Goal: Contribute content: Contribute content

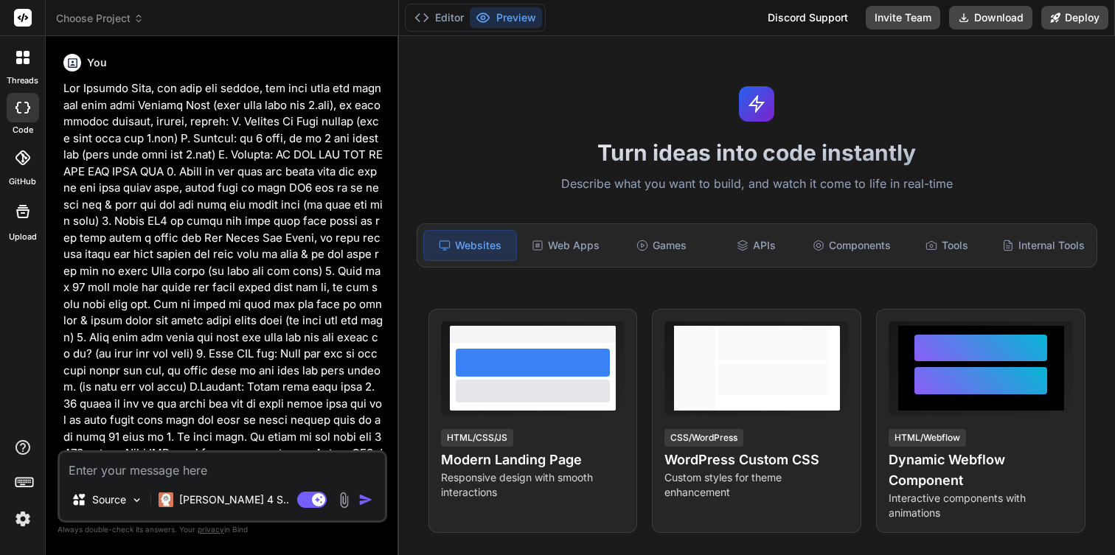
click at [29, 68] on div at bounding box center [22, 57] width 31 height 31
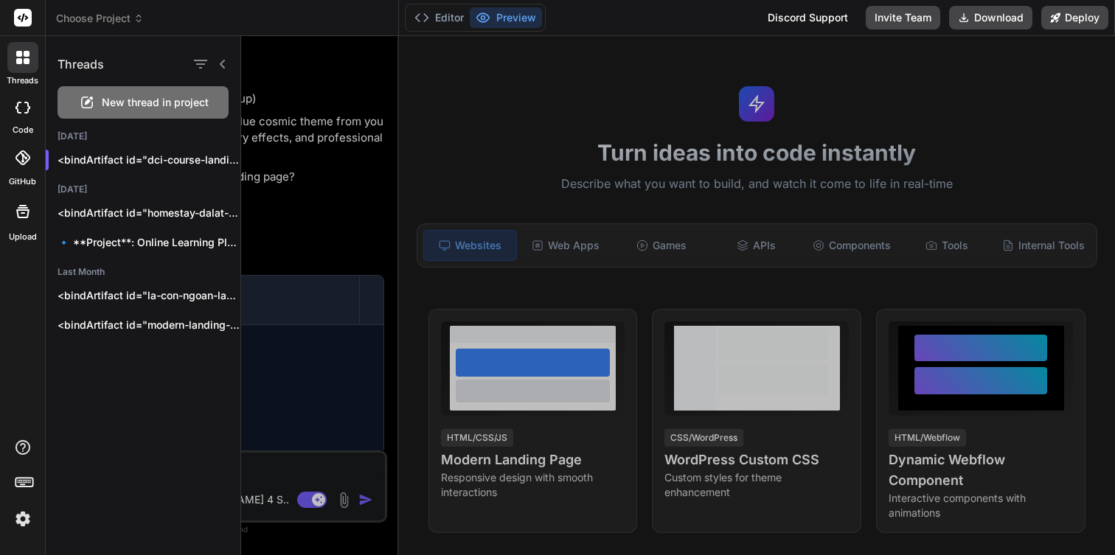
scroll to position [14, 0]
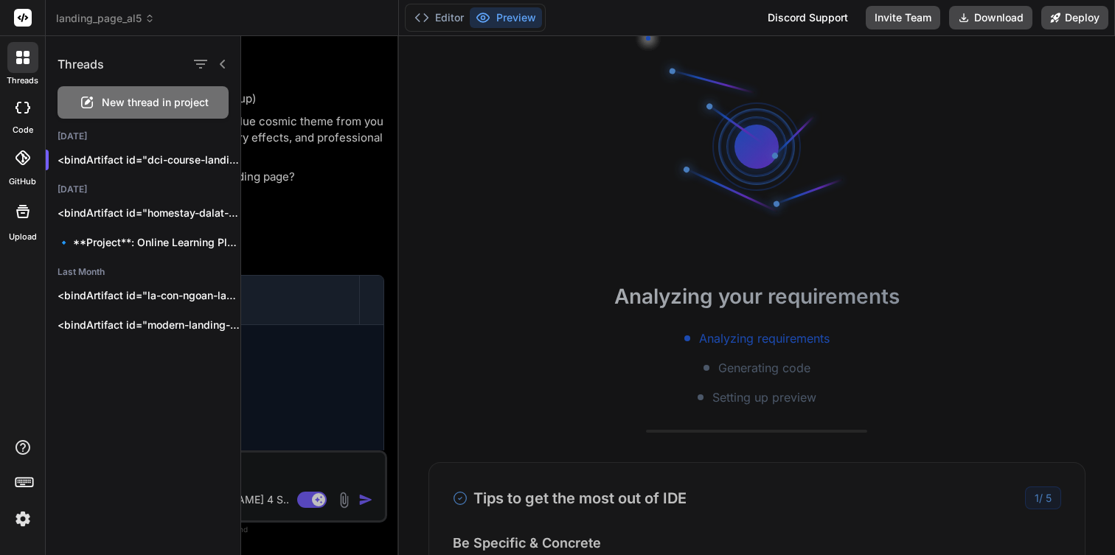
click at [155, 375] on div "Threads New thread in project [DATE] <bindArtifact id="dci-course-landing" titl…" at bounding box center [143, 295] width 195 height 519
click at [15, 94] on div at bounding box center [23, 107] width 32 height 29
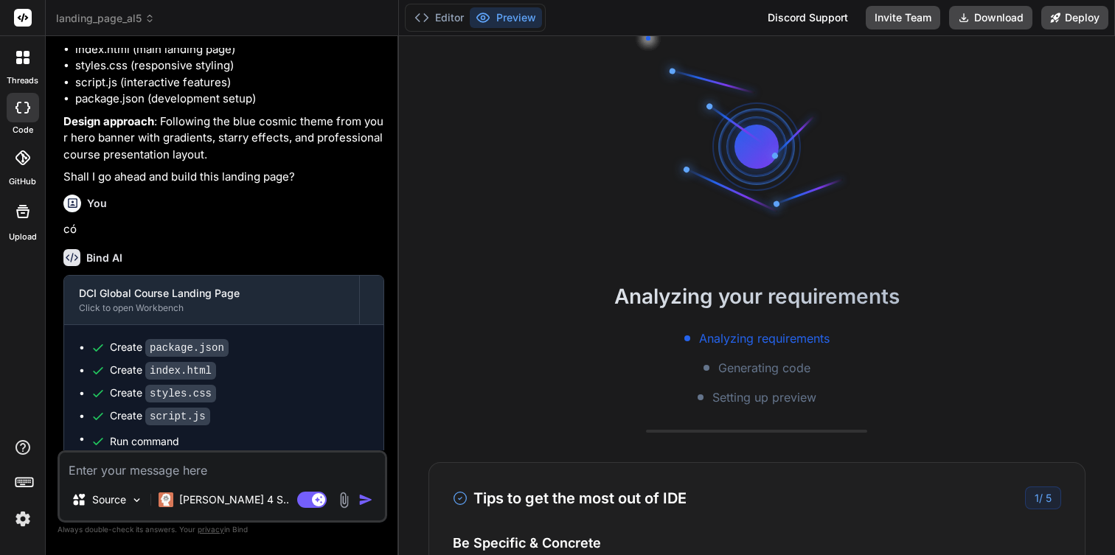
scroll to position [1514, 0]
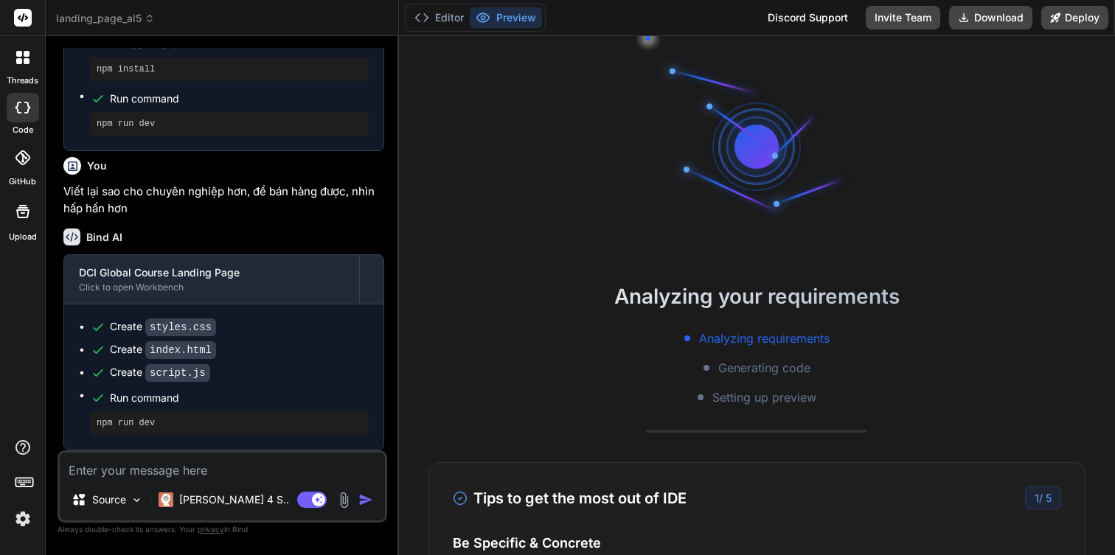
click at [15, 160] on icon at bounding box center [22, 157] width 15 height 15
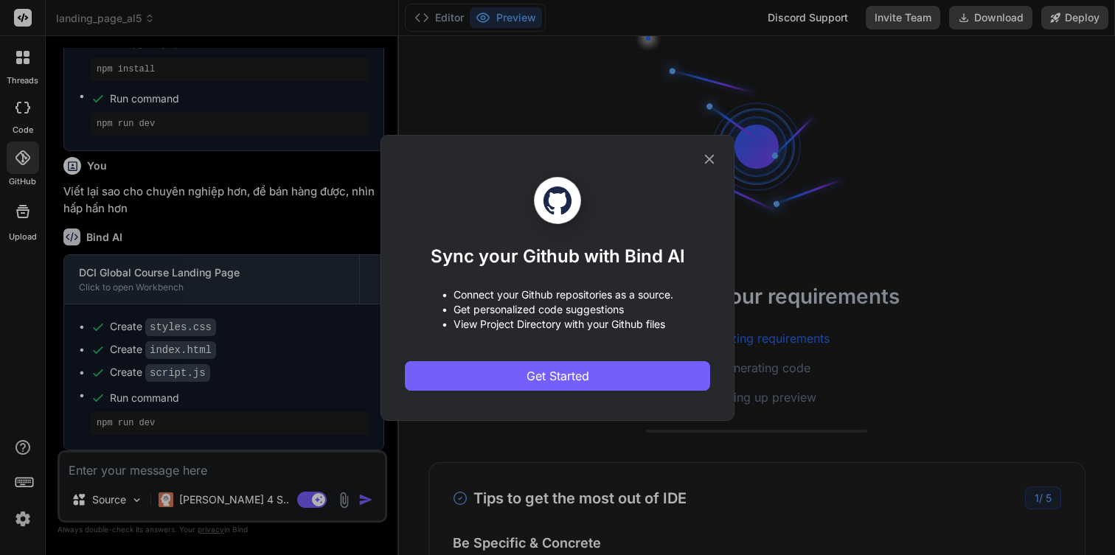
click at [310, 332] on div "Sync your Github with Bind AI • Connect your Github repositories as a source. •…" at bounding box center [557, 277] width 1115 height 555
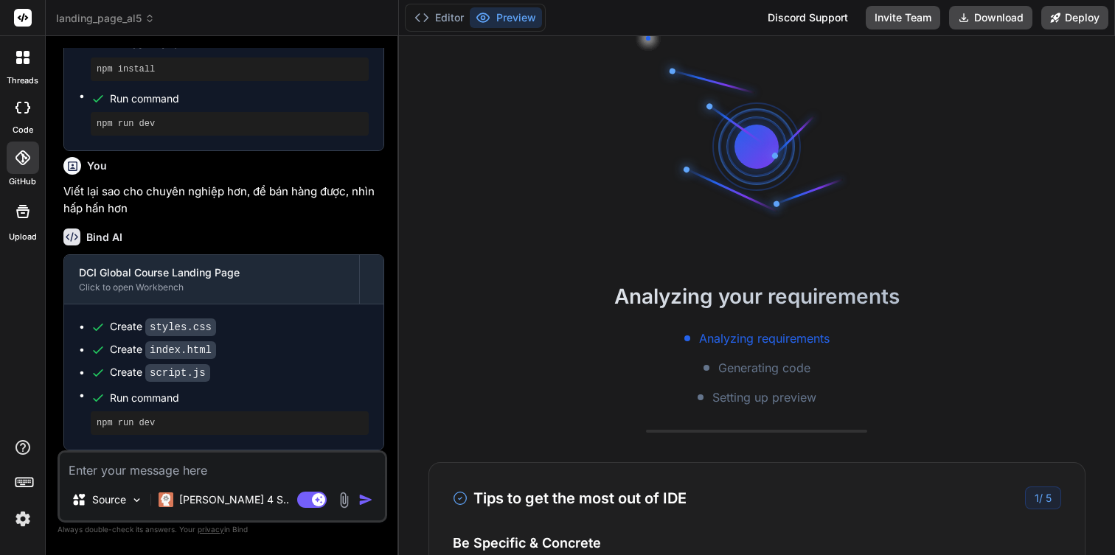
click at [16, 121] on div at bounding box center [23, 107] width 32 height 29
click at [29, 69] on div at bounding box center [22, 57] width 31 height 31
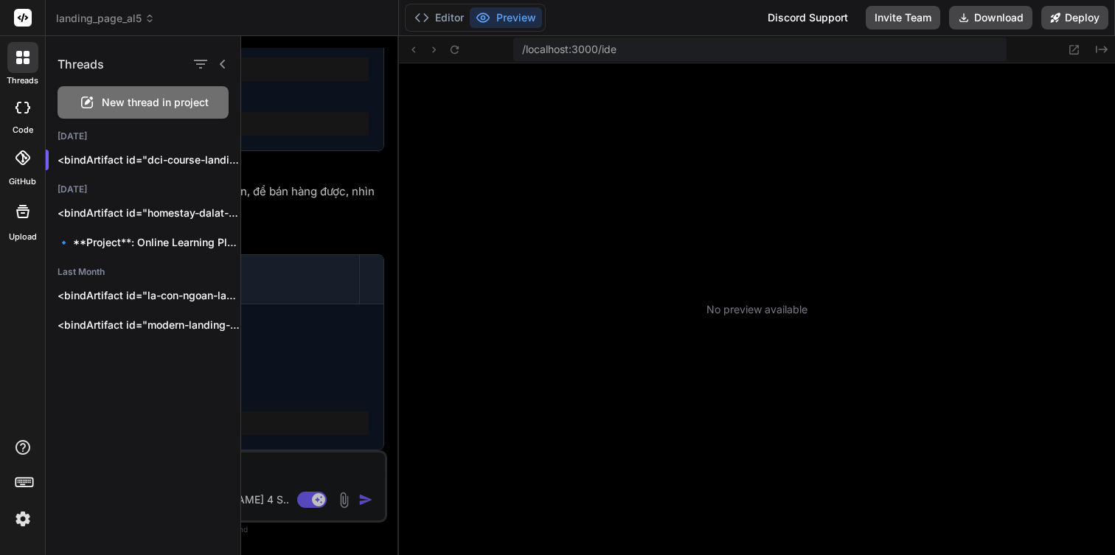
scroll to position [434, 0]
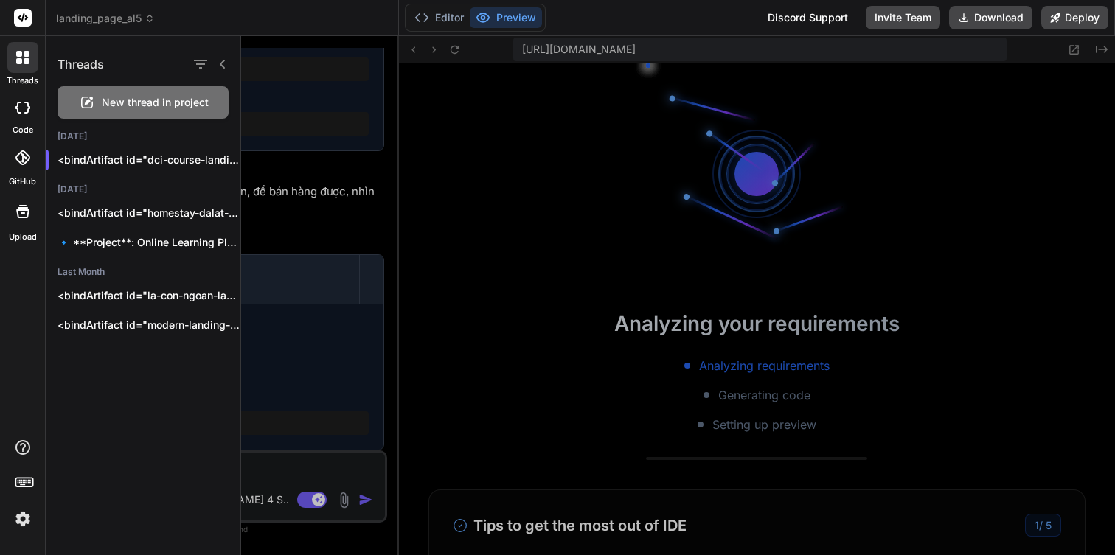
click at [130, 112] on div "New thread in project" at bounding box center [143, 102] width 171 height 32
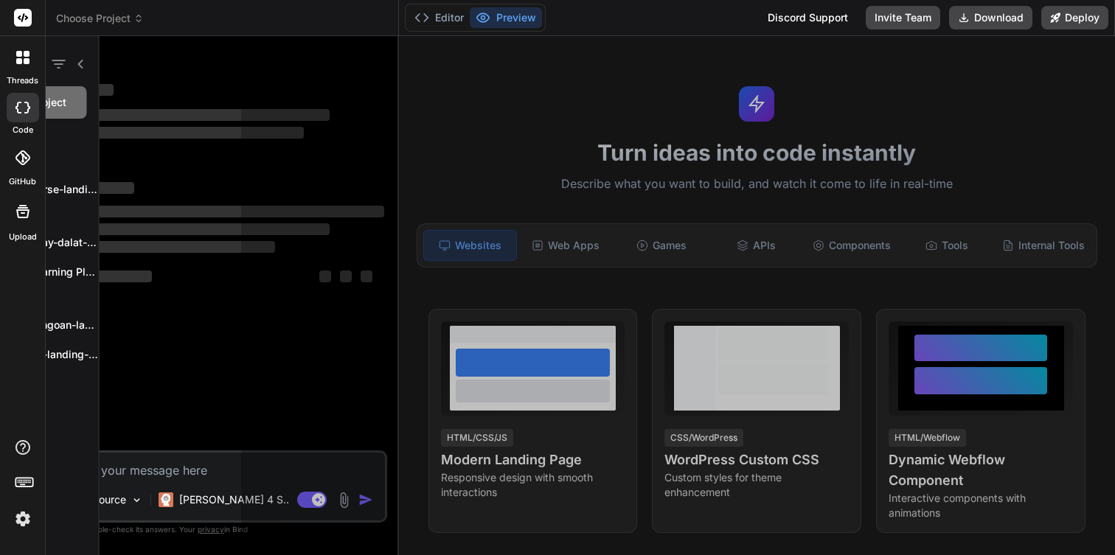
scroll to position [504, 0]
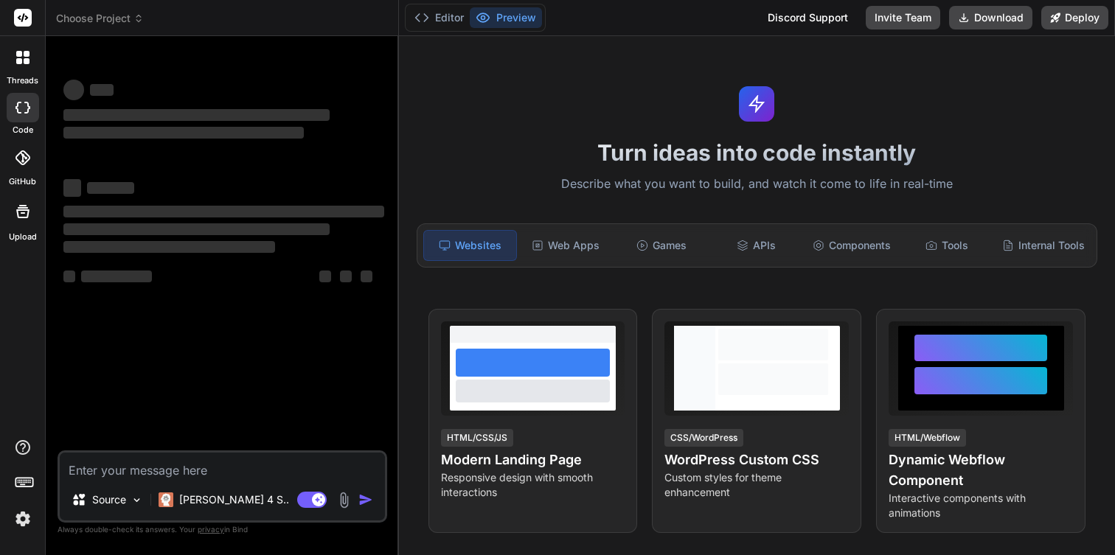
click at [229, 460] on textarea at bounding box center [222, 466] width 325 height 27
type textarea "x"
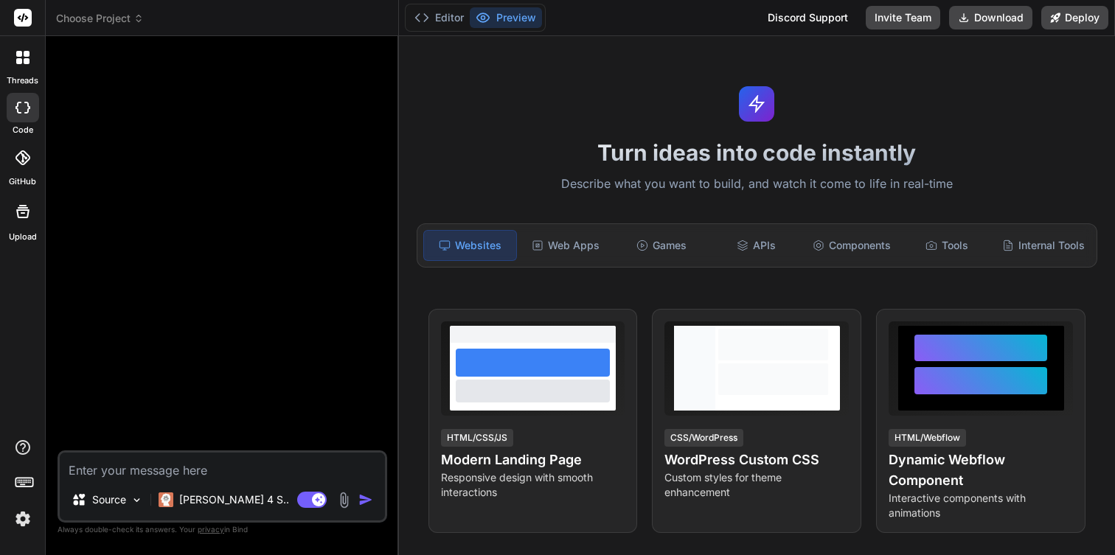
type textarea "B"
type textarea "x"
type textarea "Ba"
type textarea "x"
type textarea "Ban"
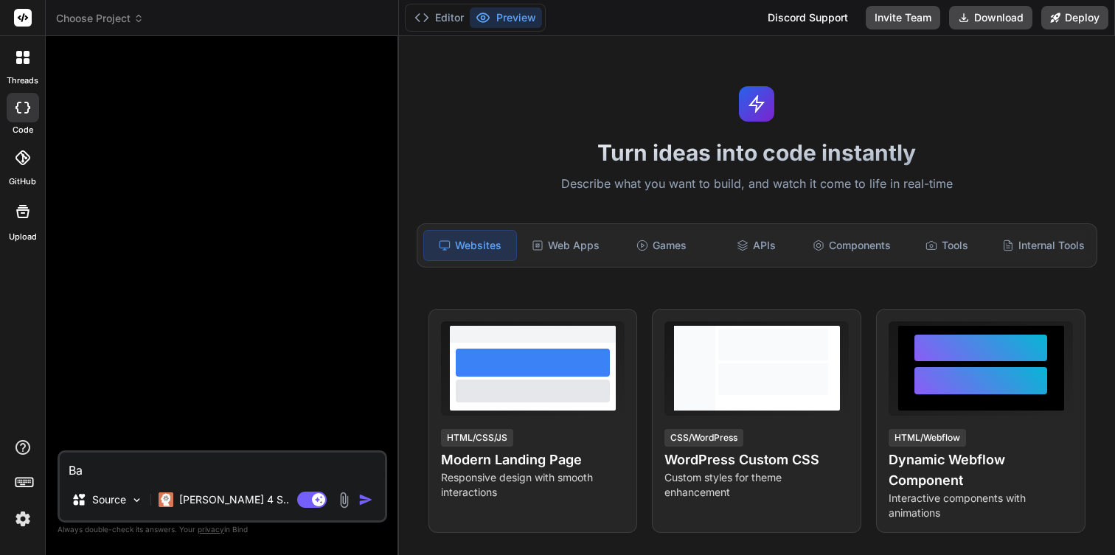
type textarea "x"
type textarea "Ba"
type textarea "x"
type textarea "B"
type textarea "x"
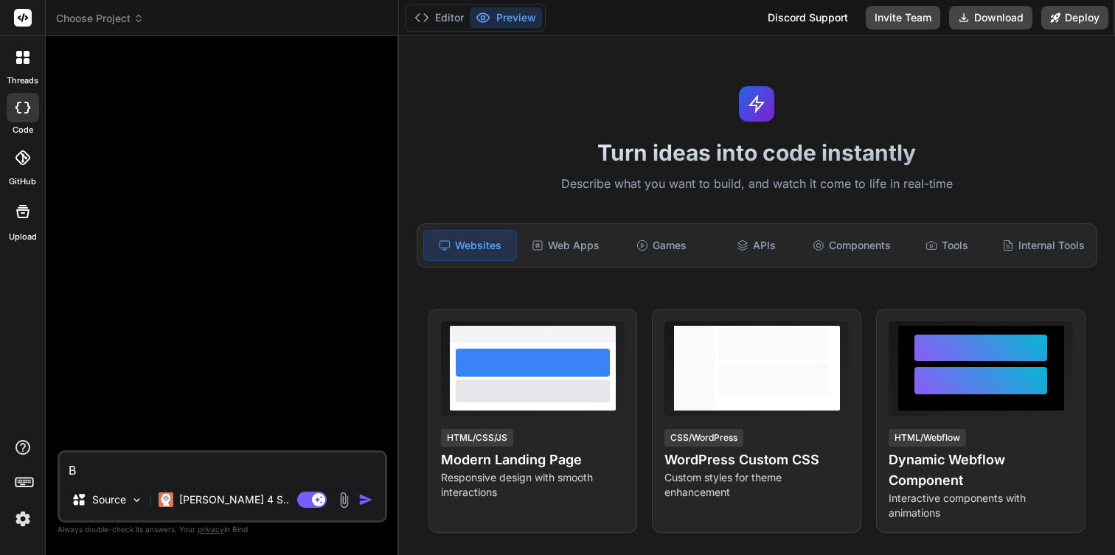
type textarea "x"
type textarea "v"
type textarea "x"
type textarea "vo"
type textarea "x"
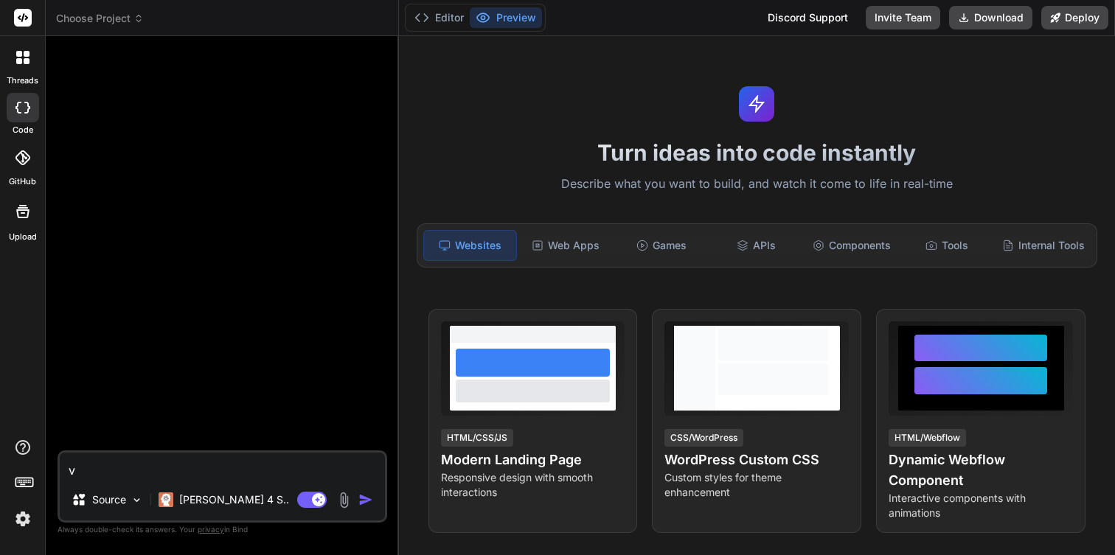
type textarea "vơ"
type textarea "x"
type textarea "vơi"
type textarea "x"
type textarea "với"
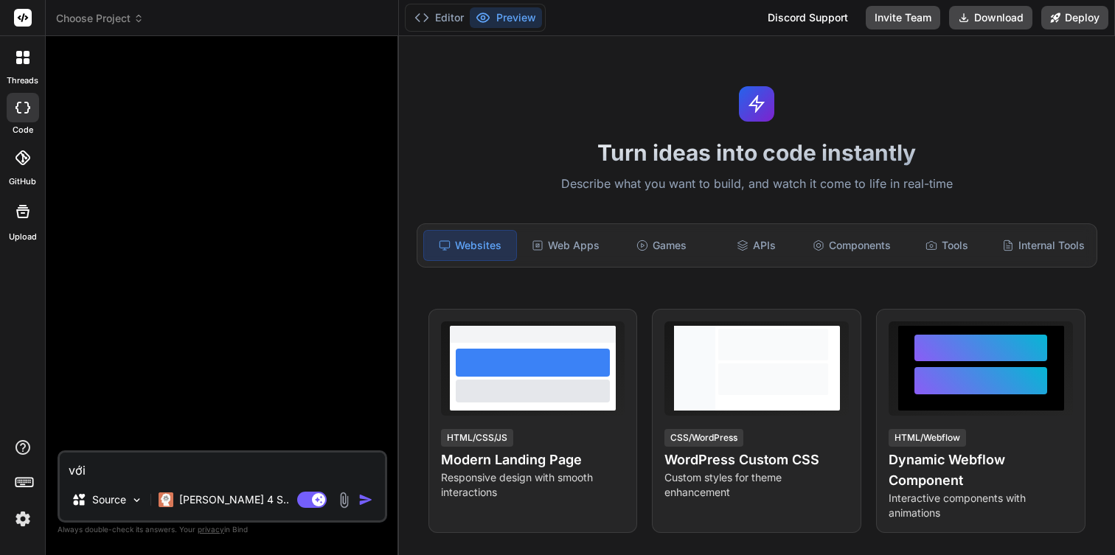
type textarea "x"
type textarea "với"
type textarea "x"
type textarea "với d"
type textarea "x"
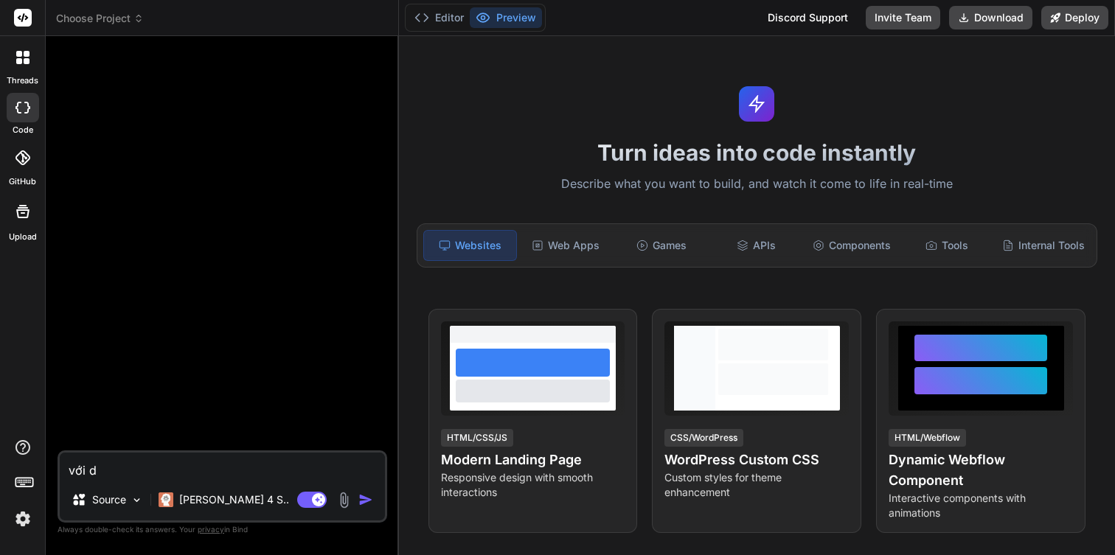
type textarea "với du"
type textarea "x"
type textarea "với dư"
type textarea "x"
type textarea "với dự"
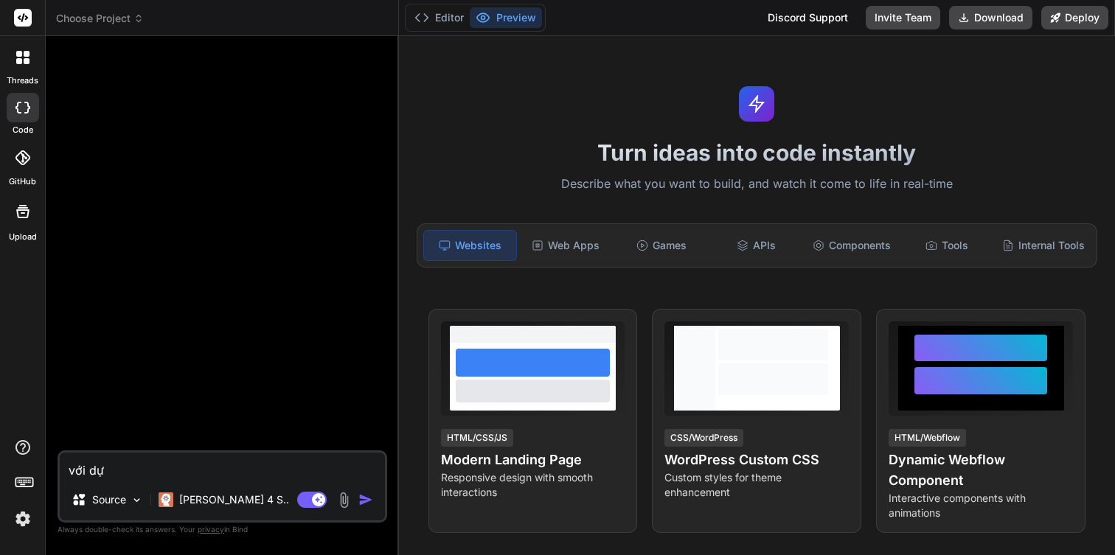
type textarea "x"
type textarea "với dự"
type textarea "x"
type textarea "với dự a"
type textarea "x"
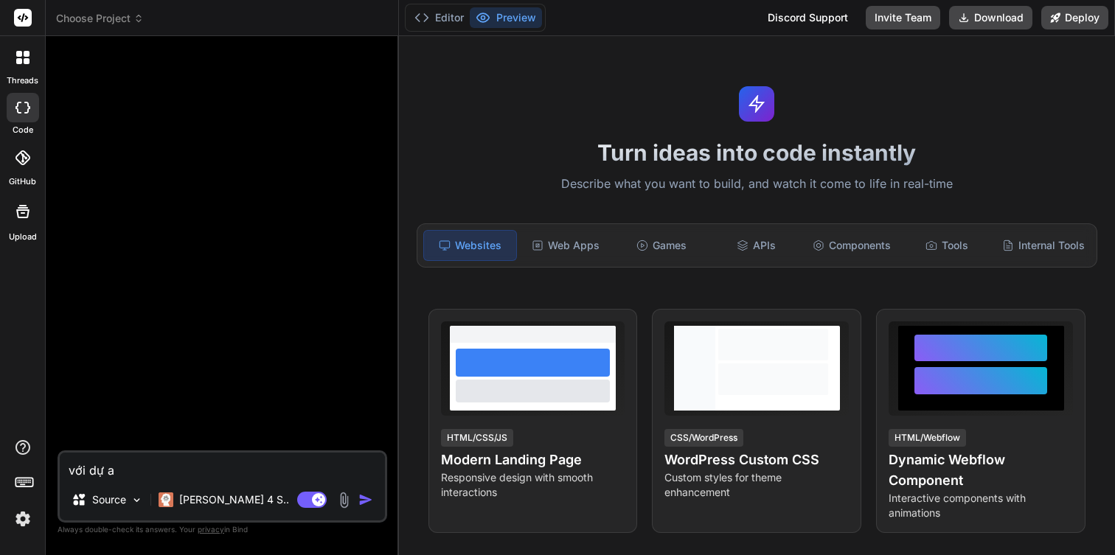
type textarea "với dự an"
type textarea "x"
type textarea "với dự án"
type textarea "x"
type textarea "với dự án"
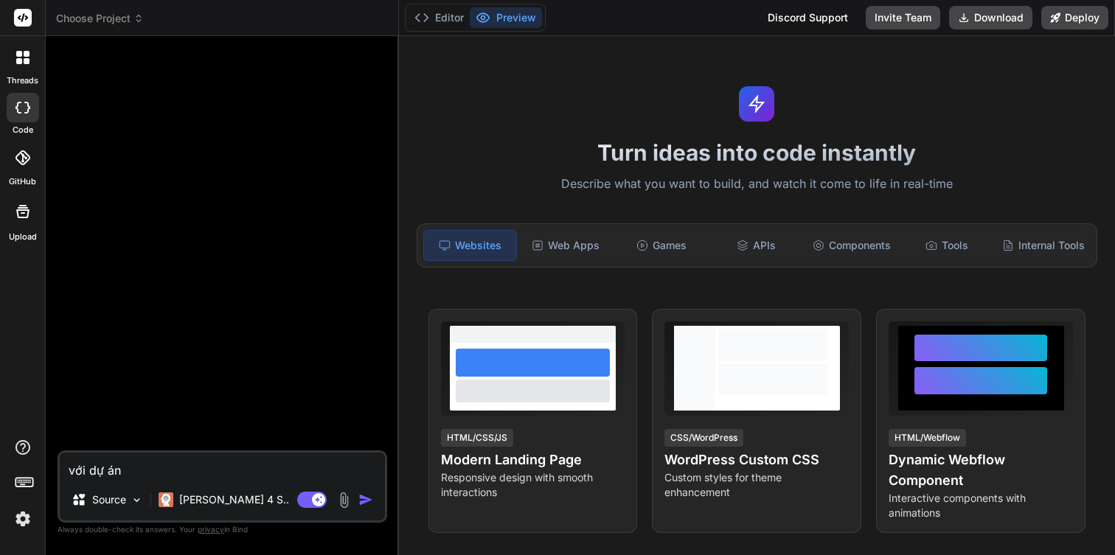
type textarea "x"
type textarea "với dự án b"
type textarea "x"
type textarea "với dự án bc"
type textarea "x"
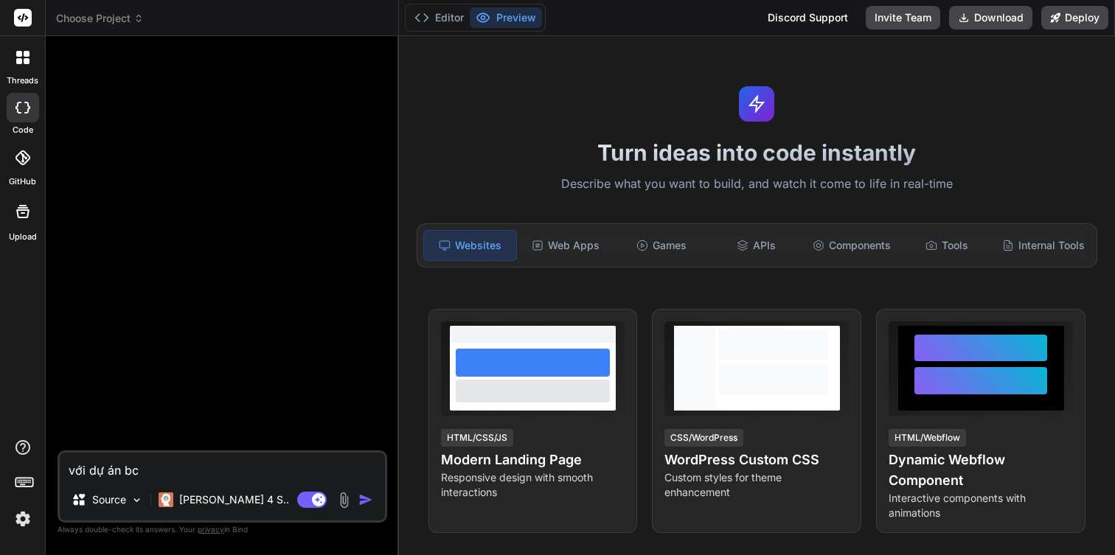
type textarea "với dự án bck"
type textarea "x"
type textarea "với dự án bc"
type textarea "x"
type textarea "với dự án b"
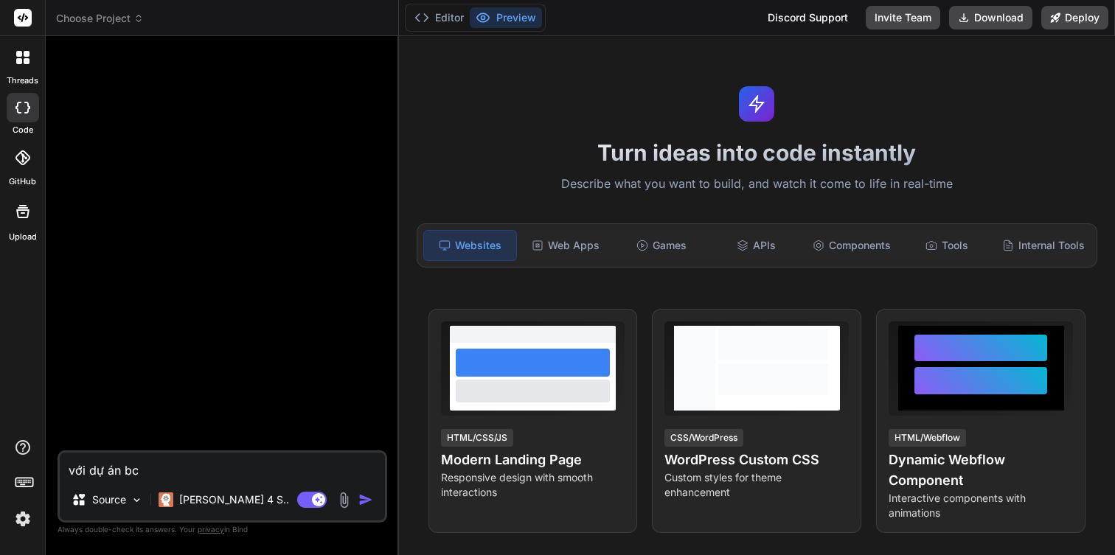
type textarea "x"
type textarea "với dự án"
type textarea "x"
type textarea "với dự án a"
type textarea "x"
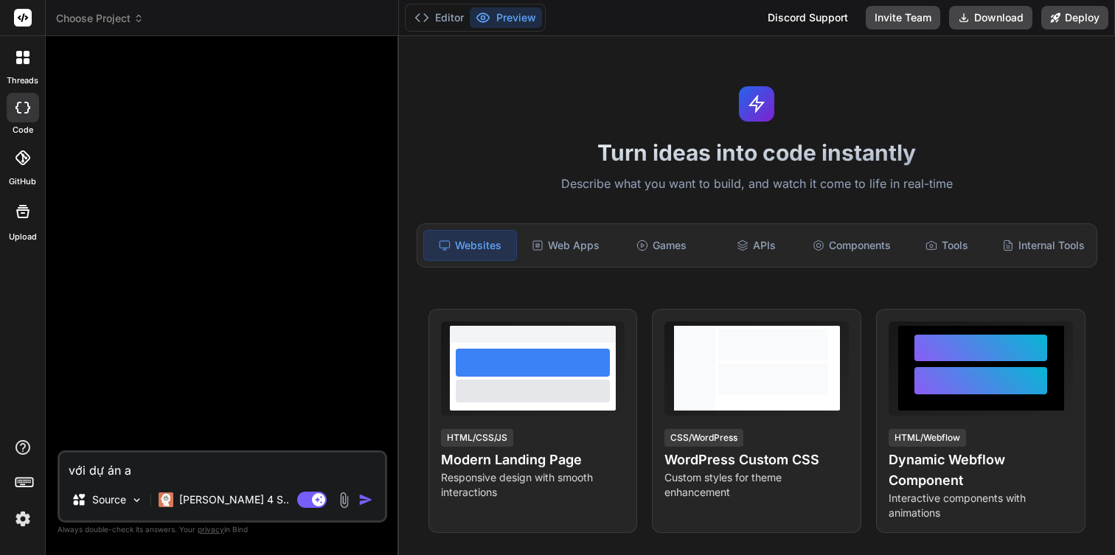
type textarea "với dự án"
type textarea "x"
type textarea "với dự án b"
type textarea "x"
type textarea "với dự án ba"
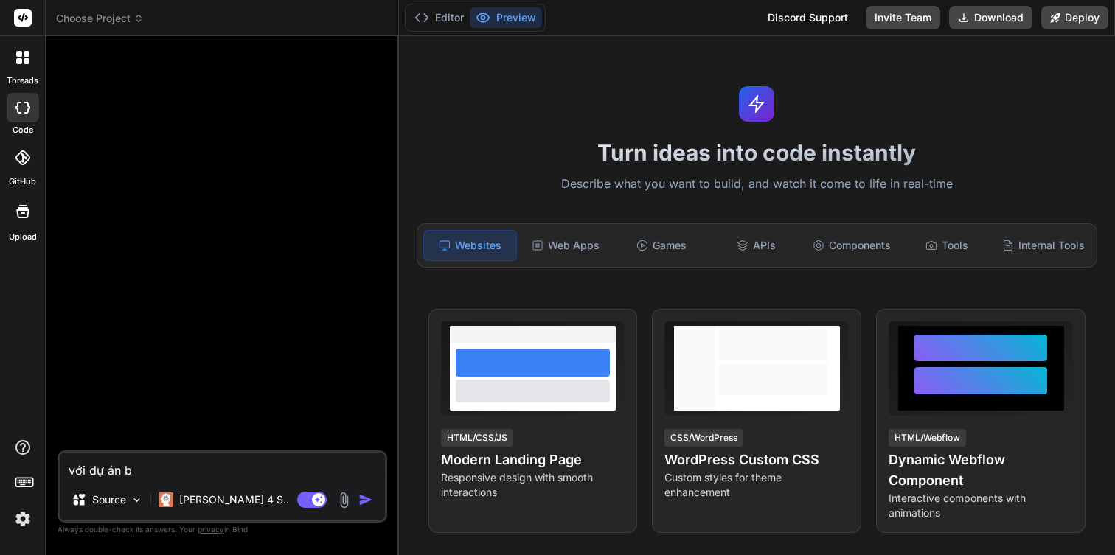
type textarea "x"
type textarea "với dự án bac"
type textarea "x"
type textarea "với dự án back"
type textarea "x"
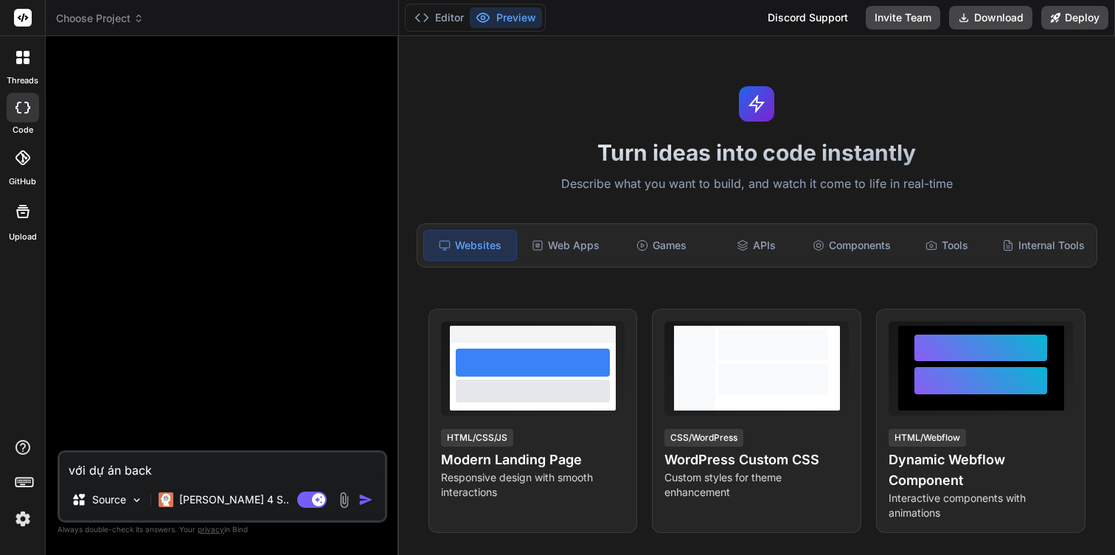
type textarea "với dự án backe"
type textarea "x"
type textarea "với dự án backen"
type textarea "x"
type textarea "với dự án backend"
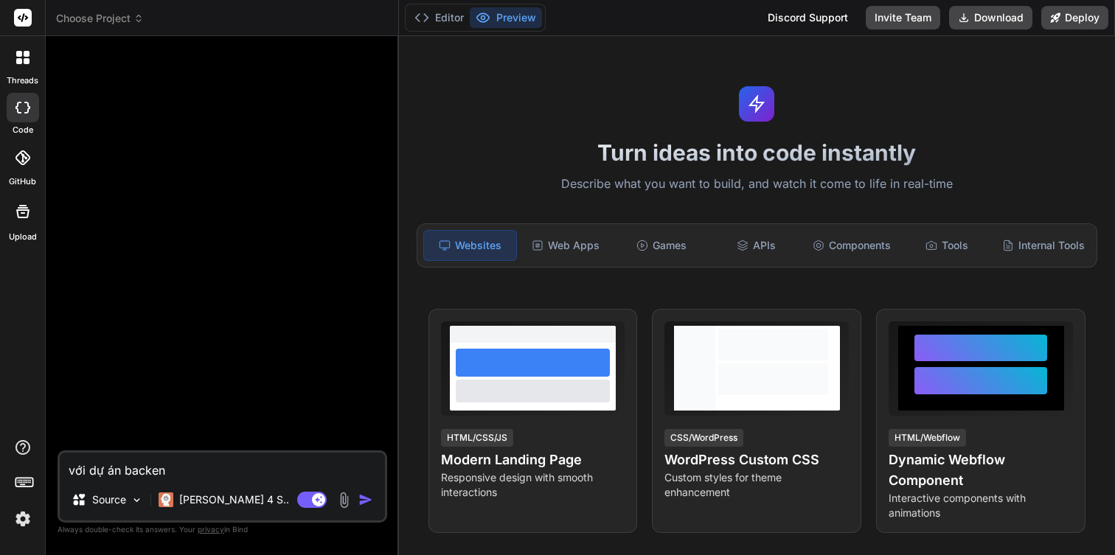
type textarea "x"
type textarea "với dự án backend"
type textarea "x"
type textarea "với dự án backend t"
type textarea "x"
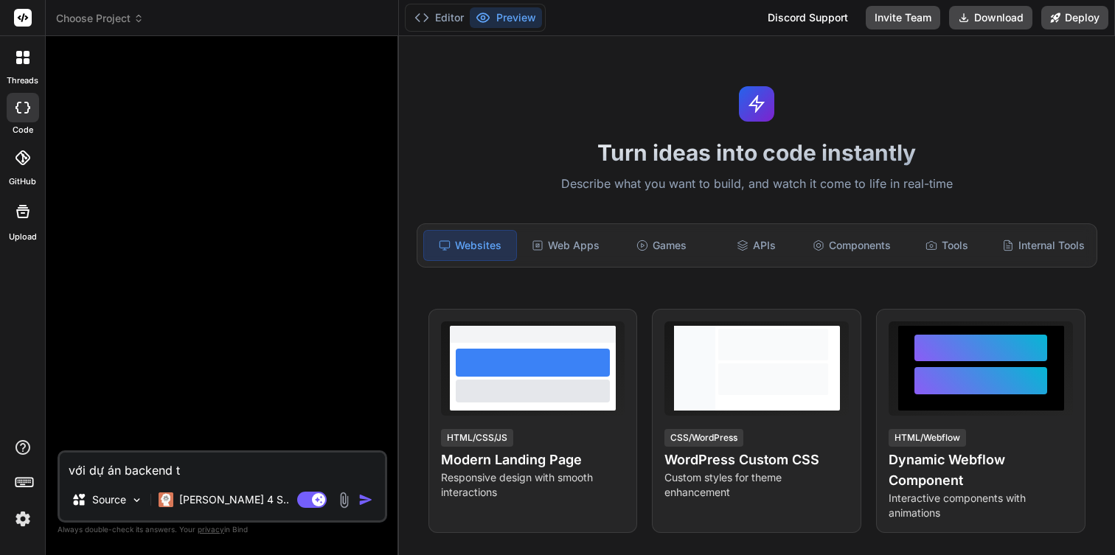
type textarea "với dự án backend th"
type textarea "x"
type textarea "với dự án backend thi"
type textarea "x"
type textarea "với dự án backend thì"
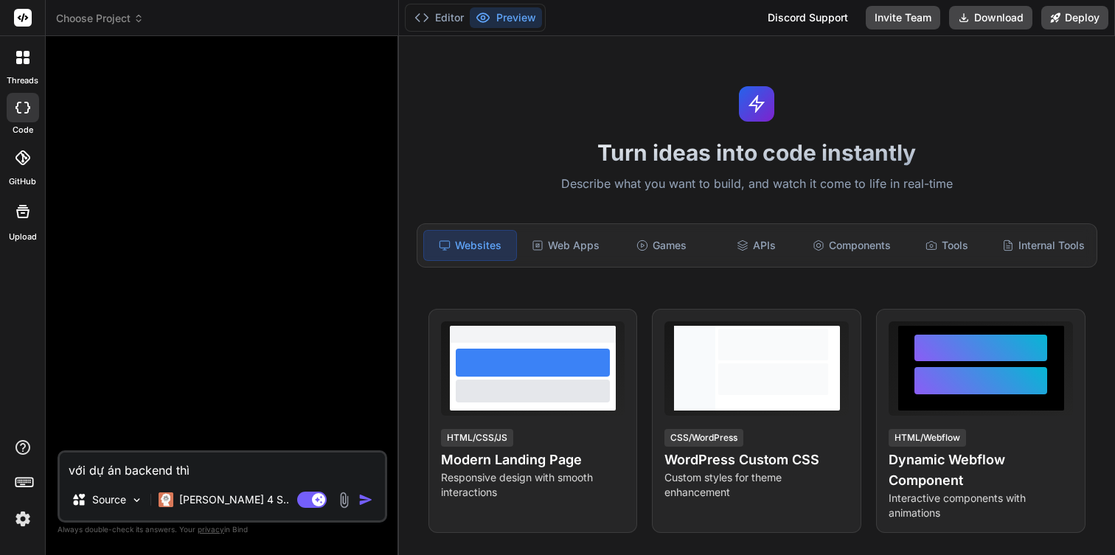
type textarea "x"
type textarea "với dự án backend thì"
type textarea "x"
type textarea "với dự án backend thì b"
type textarea "x"
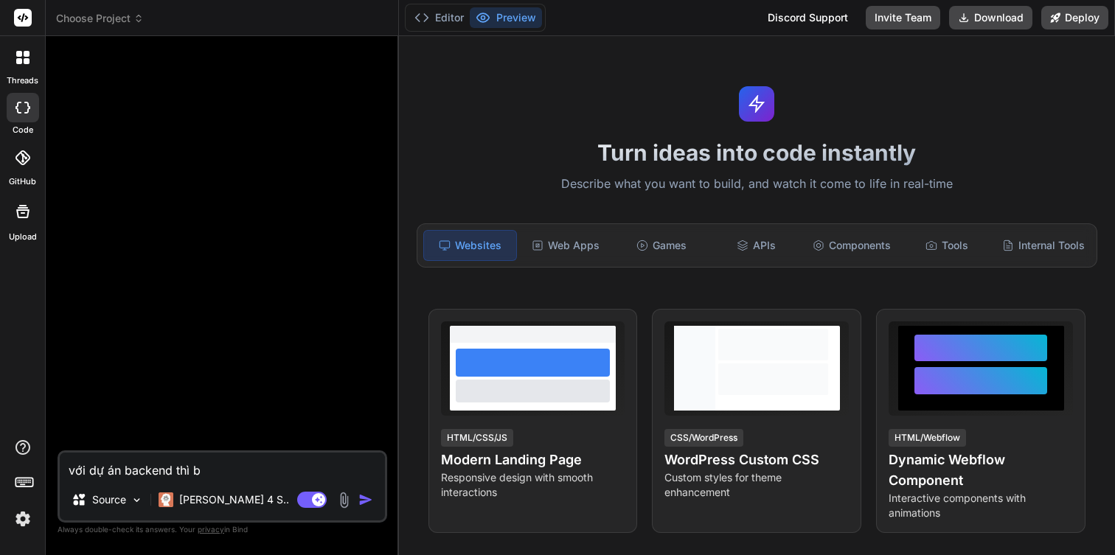
type textarea "với dự án backend thì ba"
type textarea "x"
type textarea "với dự án backend thì ban"
type textarea "x"
type textarea "với dự án backend thì bạn"
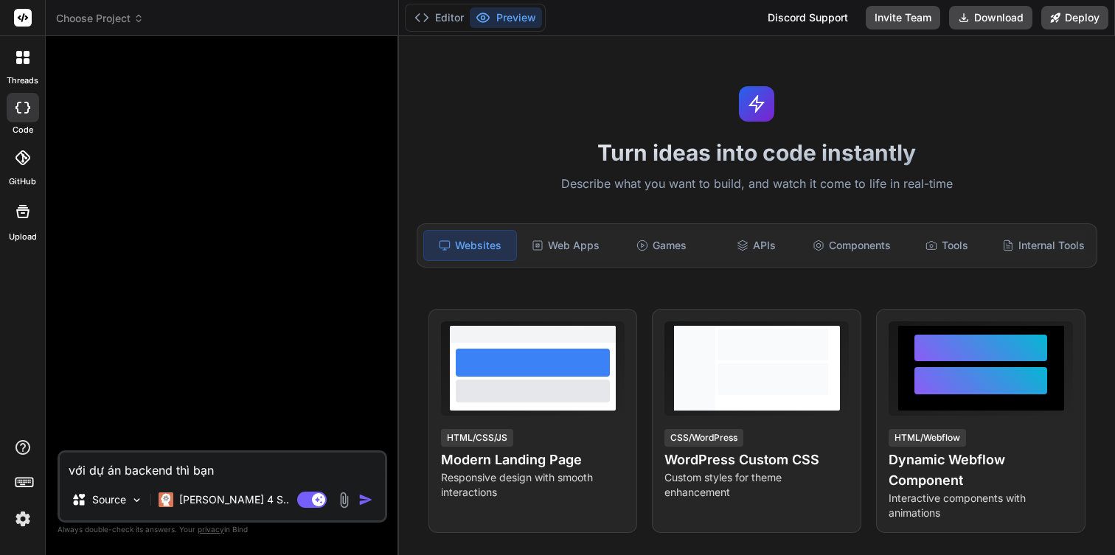
type textarea "x"
type textarea "với dự án backend thì bạn"
type textarea "x"
type textarea "với dự án backend thì bạn"
type textarea "x"
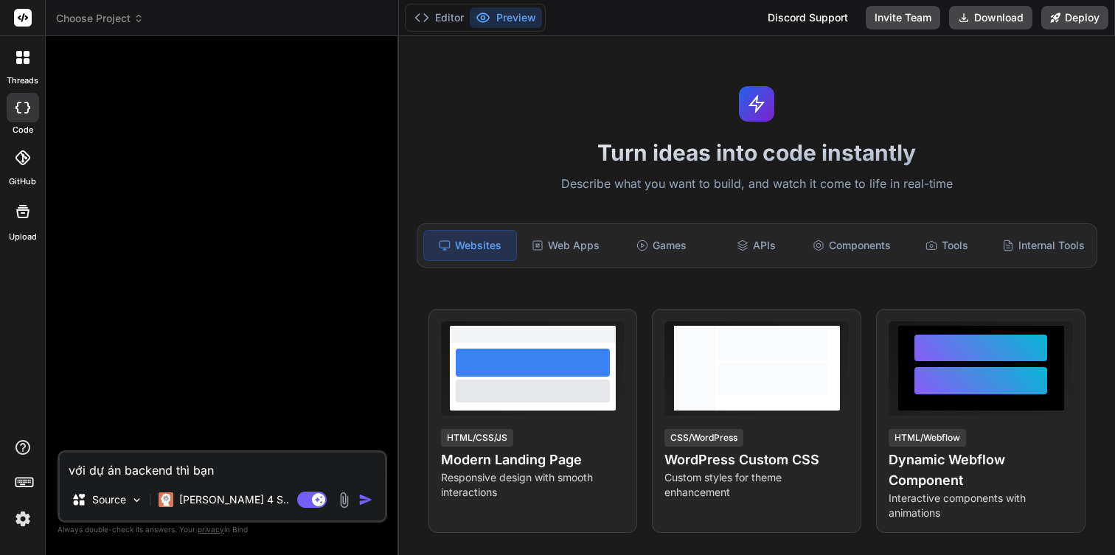
type textarea "với dự án backend thì bạn"
type textarea "x"
type textarea "với dự án backend thì bạn d"
type textarea "x"
type textarea "với dự án backend thì bạn du"
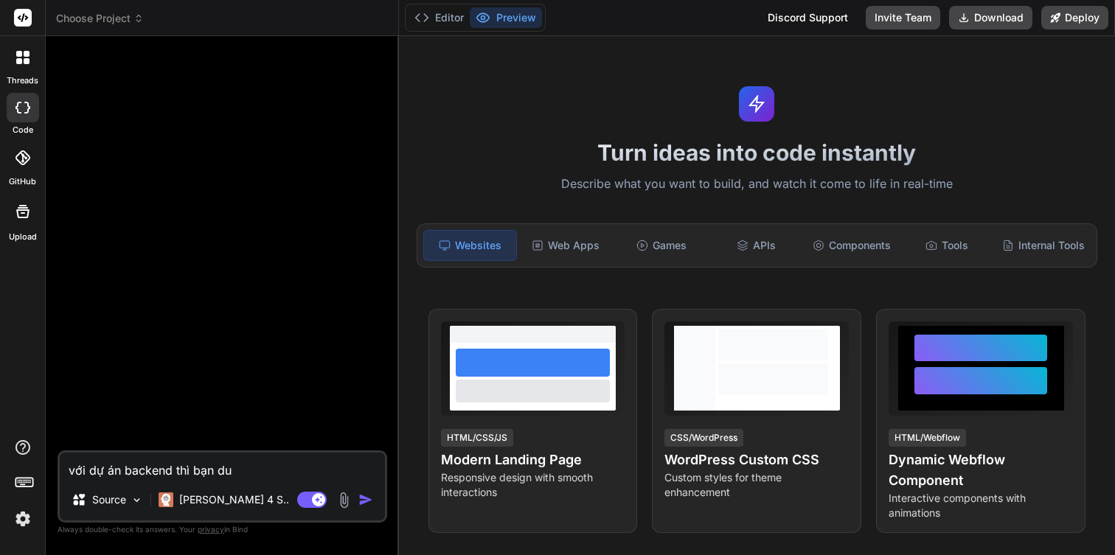
type textarea "x"
type textarea "với dự án backend thì bạn dun"
type textarea "x"
type textarea "với dự án backend thì bạn dung"
type textarea "x"
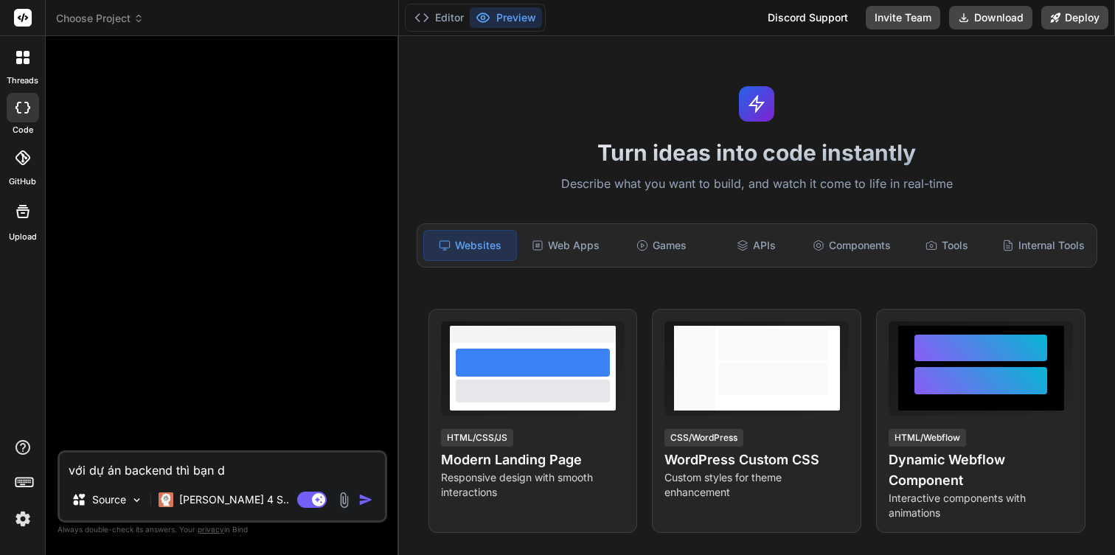
type textarea "với dự án backend thì bạn dùng"
type textarea "x"
type textarea "với dự án backend thì bạn dùng"
type textarea "x"
type textarea "với dự án backend thì bạn dùng i"
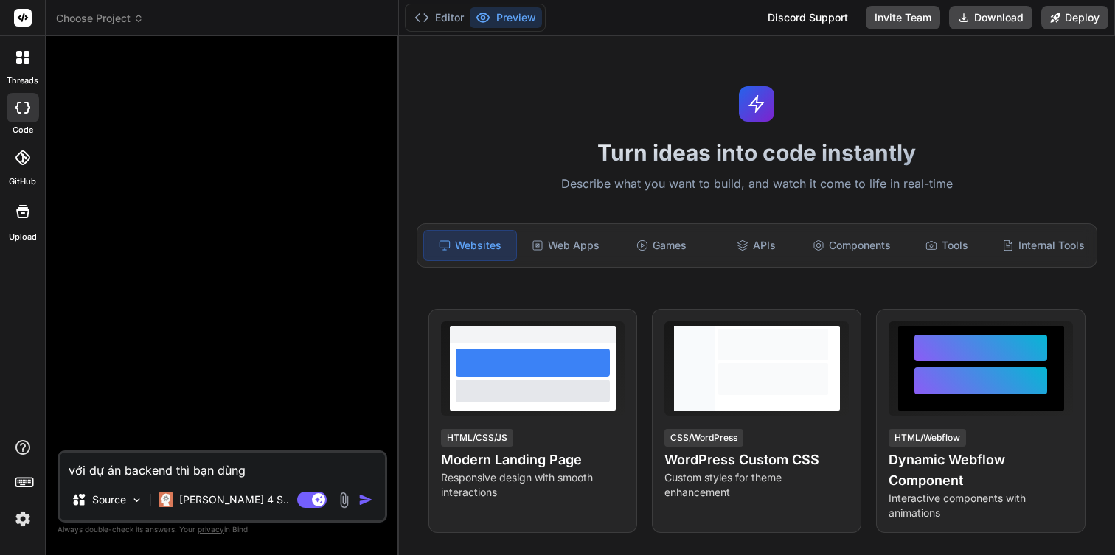
type textarea "x"
type textarea "với dự án backend thì bạn dùng id"
type textarea "x"
type textarea "với dự án backend thì bạn dùng ide"
type textarea "x"
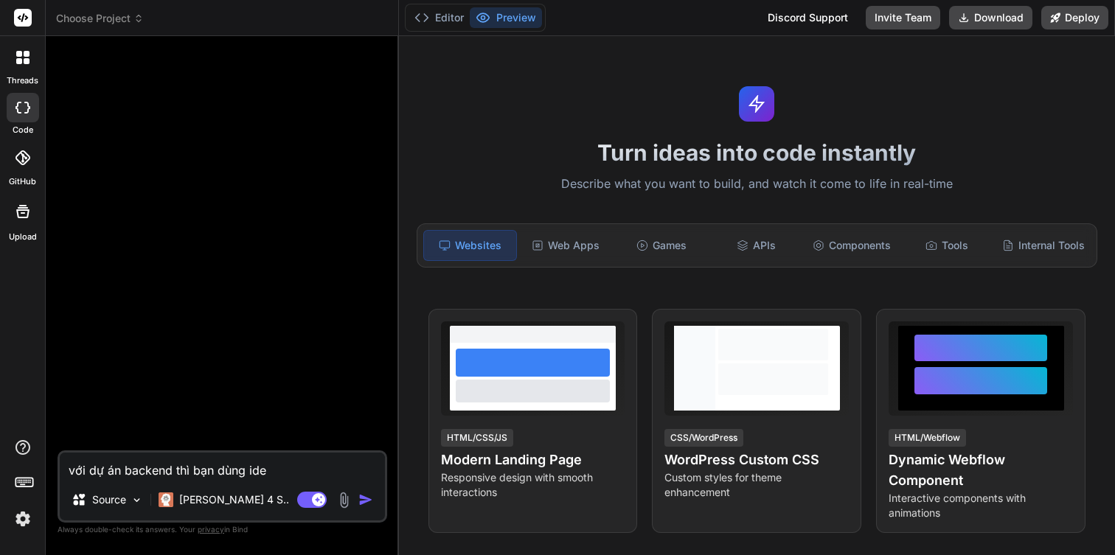
type textarea "với dự án backend thì bạn dùng idea"
type textarea "x"
type textarea "với dự án backend thì bạn dùng idea"
type textarea "x"
type textarea "với dự án backend thì bạn dùng idea n"
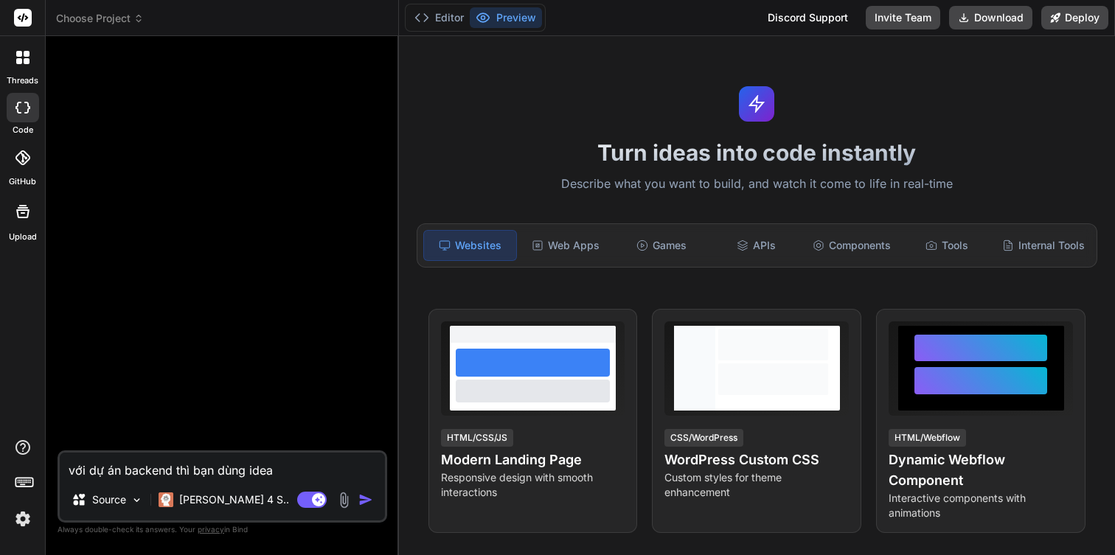
type textarea "x"
type textarea "với dự án backend thì bạn dùng idea nh"
type textarea "x"
type textarea "với dự án backend thì bạn dùng idea nhu"
type textarea "x"
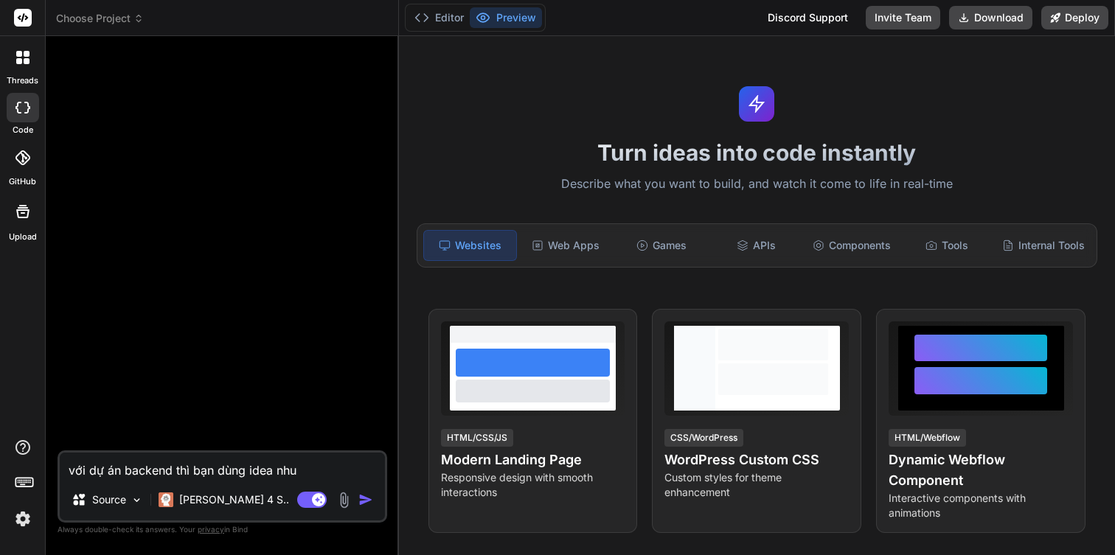
type textarea "với dự án backend thì bạn dùng idea nhu"
type textarea "x"
type textarea "với dự án backend thì bạn dùng idea nhu"
type textarea "x"
type textarea "với dự án backend thì bạn dùng idea như"
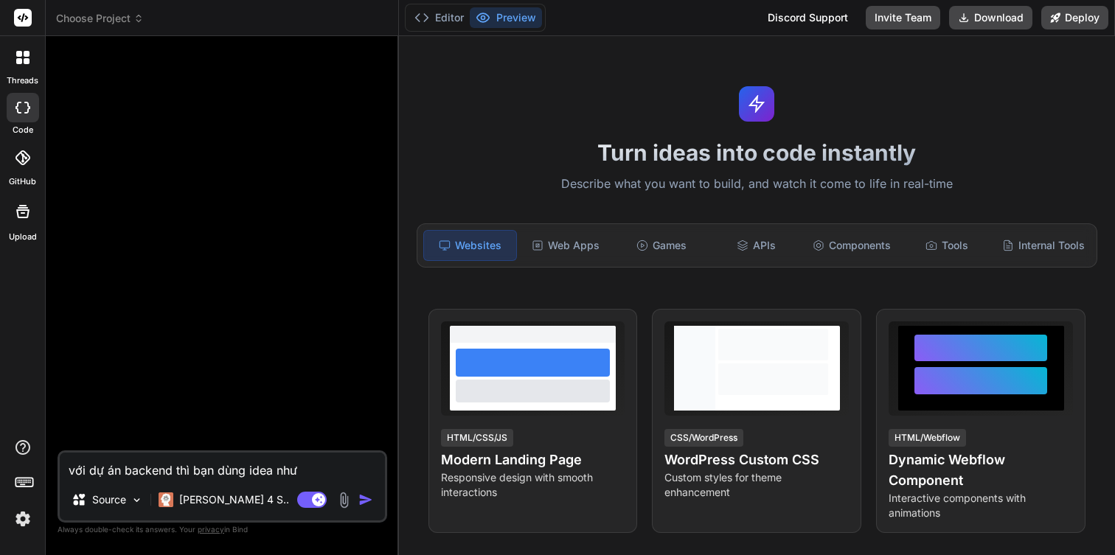
type textarea "x"
type textarea "với dự án backend thì bạn dùng idea như"
type textarea "x"
type textarea "với dự án backend thì bạn dùng idea như t"
type textarea "x"
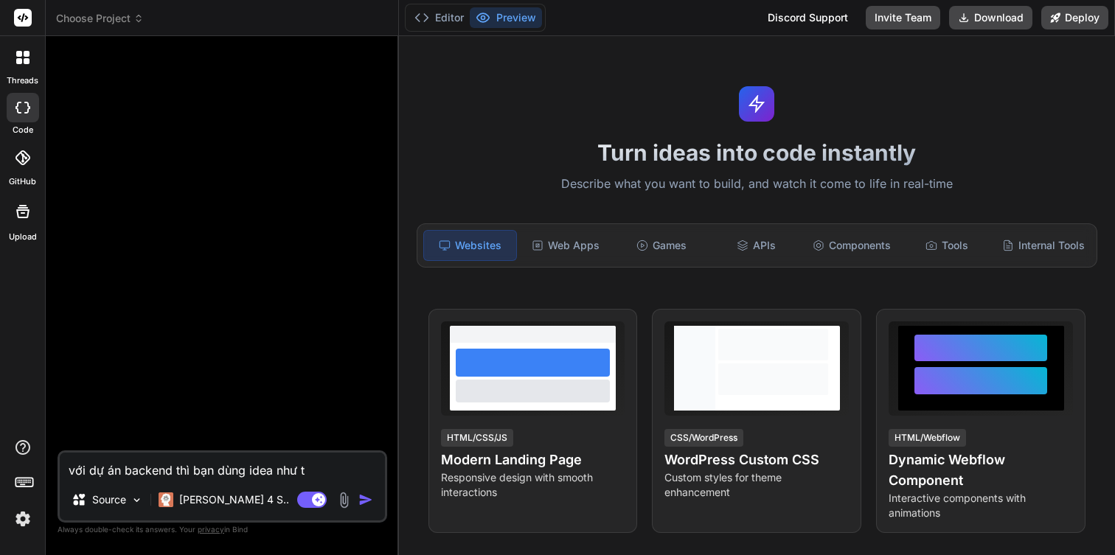
type textarea "với dự án backend thì bạn dùng idea như th"
type textarea "x"
type textarea "với dự án backend thì bạn dùng idea như the"
type textarea "x"
type textarea "với dự án backend thì bạn dùng idea như thê"
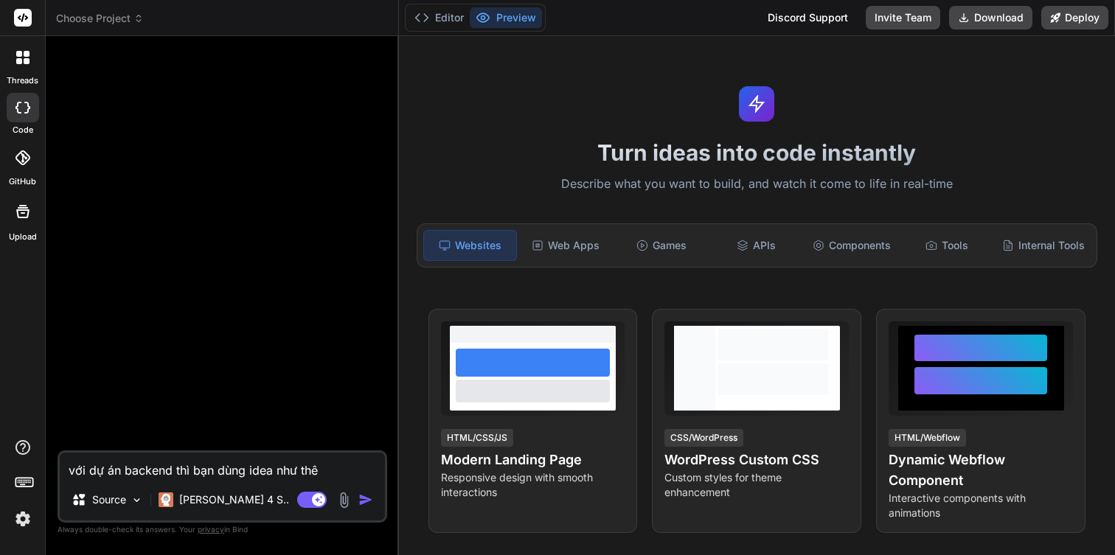
type textarea "x"
type textarea "với dự án backend thì bạn dùng idea như thế"
type textarea "x"
type textarea "với dự án backend thì bạn dùng idea như thế"
type textarea "x"
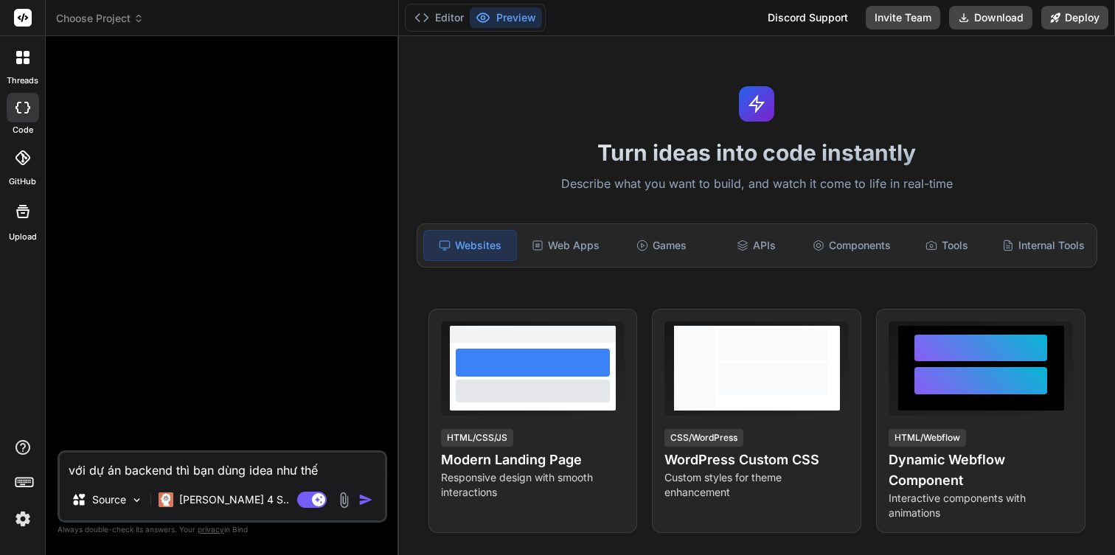
type textarea "với dự án backend thì bạn dùng idea như thế n"
type textarea "x"
type textarea "với dự án backend thì bạn dùng idea như thế na"
type textarea "x"
type textarea "với dự án backend thì bạn dùng idea như thế [PERSON_NAME]"
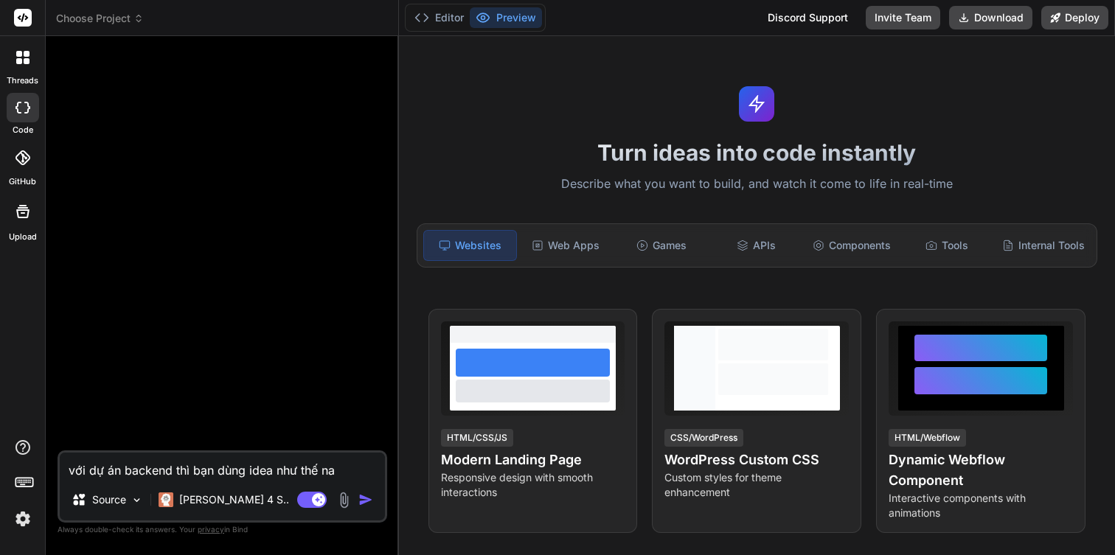
type textarea "x"
type textarea "với dự án backend thì bạn dùng idea như thế nào"
type textarea "x"
click at [250, 473] on textarea "với dự án backend thì bạn dùng idea như thế nào" at bounding box center [222, 466] width 325 height 27
drag, startPoint x: 250, startPoint y: 473, endPoint x: 358, endPoint y: 478, distance: 107.8
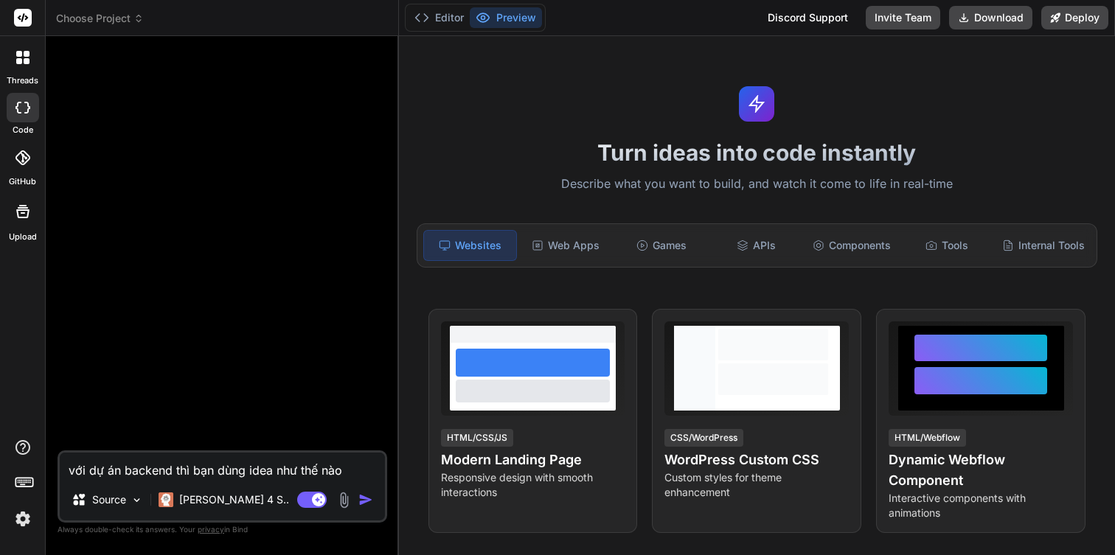
click at [358, 478] on textarea "với dự án backend thì bạn dùng idea như thế nào" at bounding box center [222, 466] width 325 height 27
type textarea "với dự án backend thì bạn dùng"
type textarea "x"
type textarea "với dự án backend thì bạn dùng"
type textarea "x"
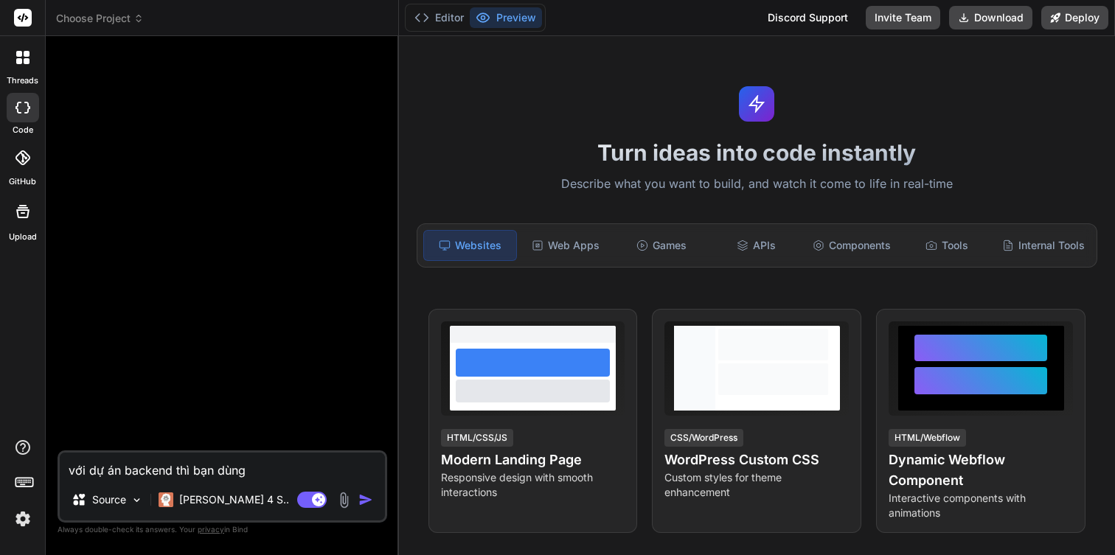
type textarea "với dự án backend thì bạn dùng"
type textarea "x"
type textarea "với dự án backend thì bạn dùn"
type textarea "x"
type textarea "với dự án backend thì bạn dù"
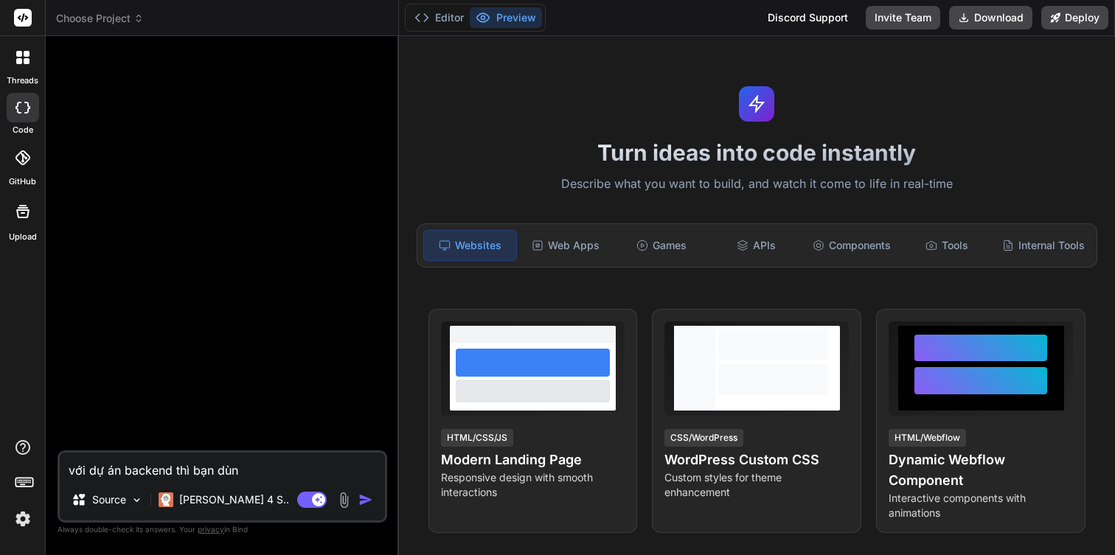
type textarea "x"
type textarea "với dự án backend thì bạn d"
type textarea "x"
type textarea "với dự án backend thì bạn"
type textarea "x"
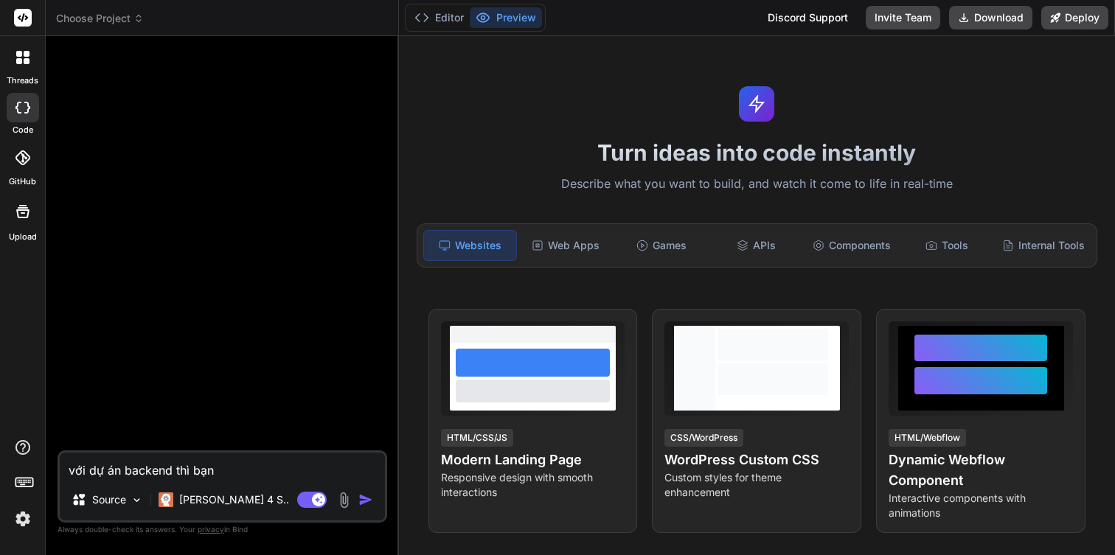
type textarea "với dự án backend thì bạn s"
type textarea "x"
type textarea "với dự án backend thì bạn sh"
type textarea "x"
type textarea "với dự án backend thì bạn sho"
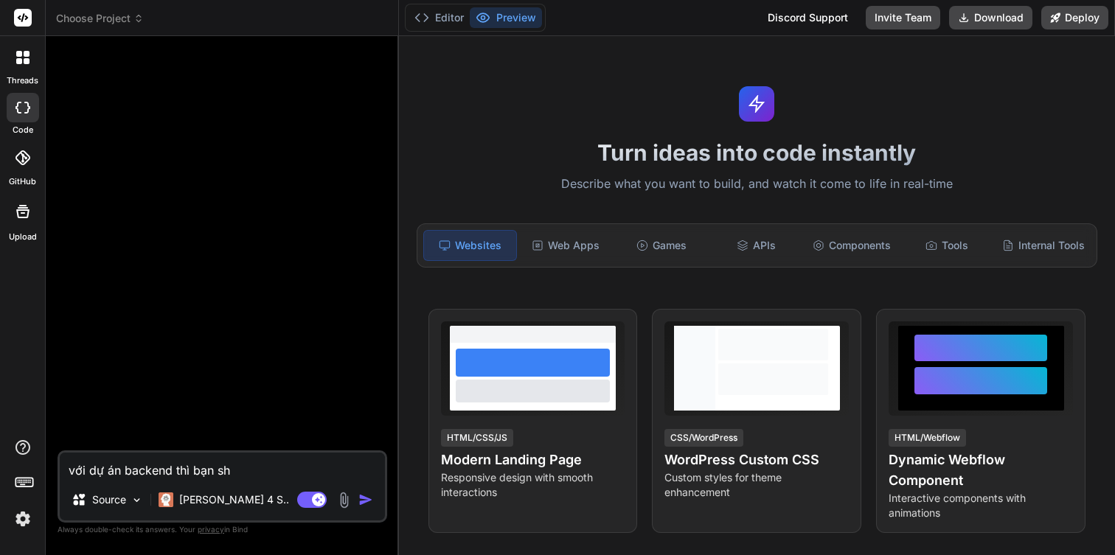
type textarea "x"
type textarea "với dự án backend thì bạn show"
type textarea "x"
type textarea "với dự án backend thì bạn show"
type textarea "x"
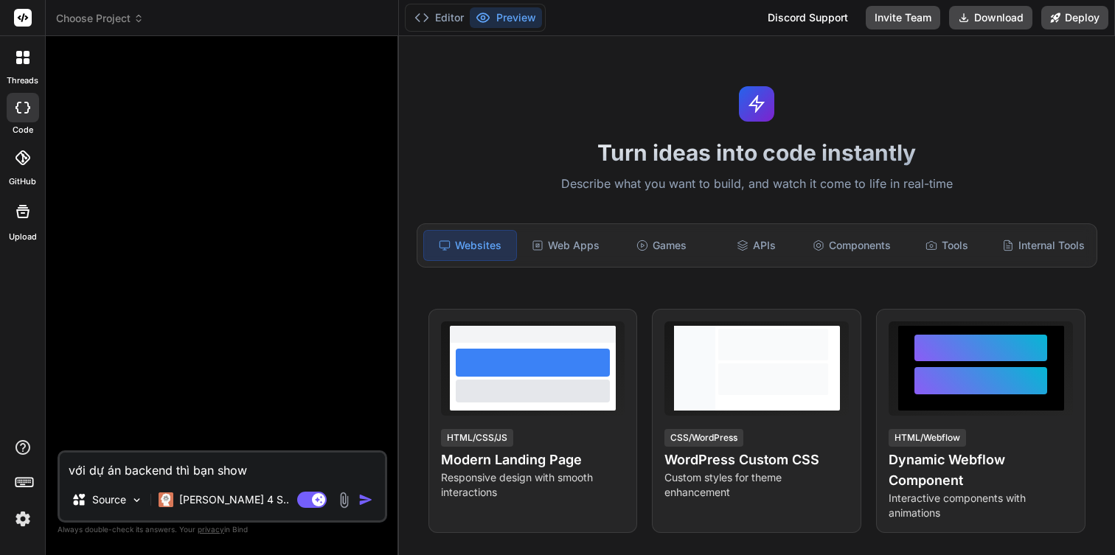
type textarea "với dự án backend thì bạn show k"
type textarea "x"
type textarea "với dự án backend thì bạn show ke"
type textarea "x"
type textarea "với dự án backend thì bạn show kê"
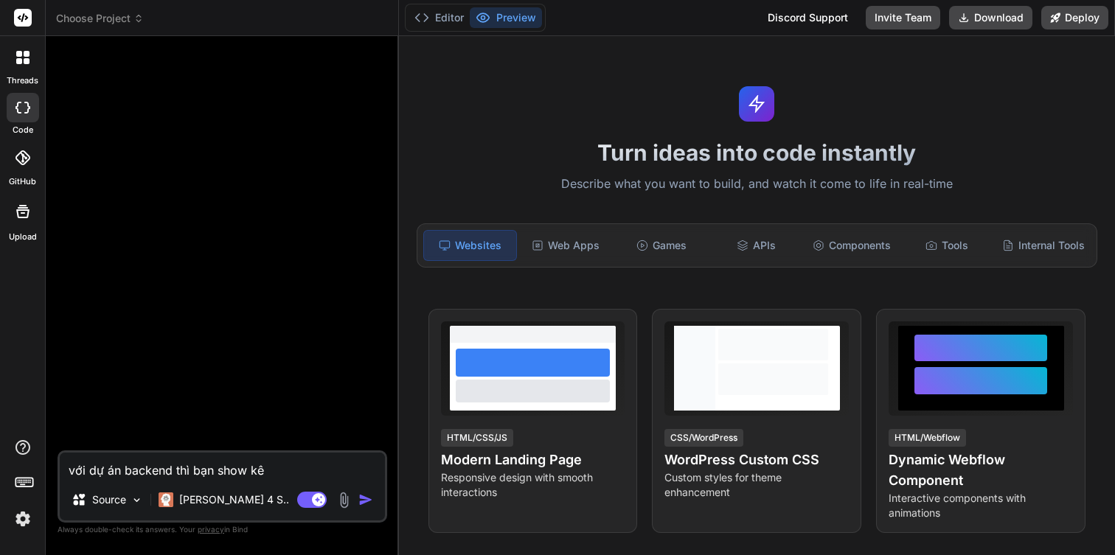
type textarea "x"
type textarea "với dự án backend thì bạn show kêt"
type textarea "x"
type textarea "với dự án backend thì bạn show kết"
type textarea "x"
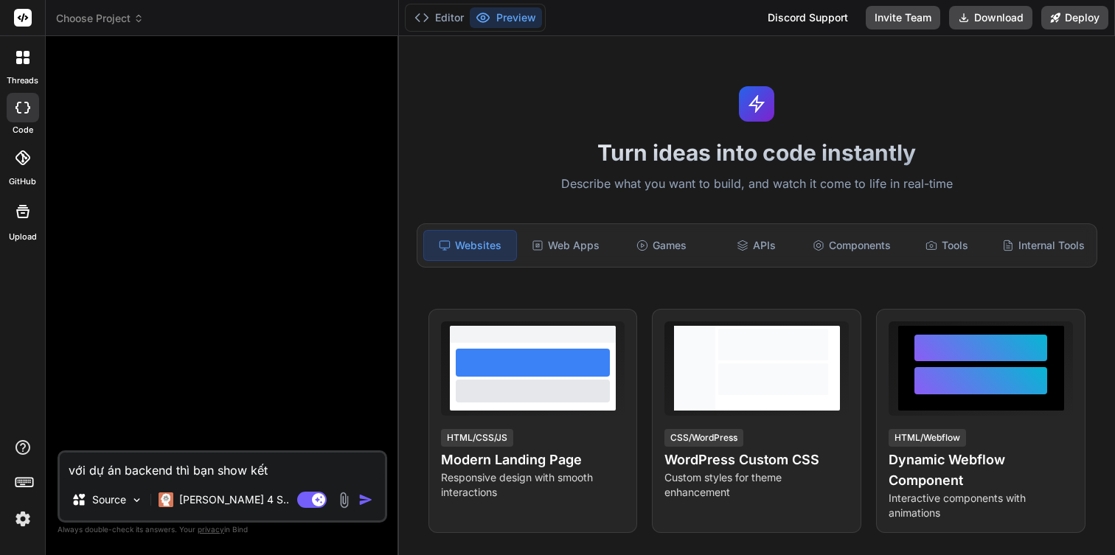
type textarea "với dự án backend thì bạn show kết"
type textarea "x"
type textarea "với dự án backend thì bạn show kết q"
type textarea "x"
type textarea "với dự án backend thì bạn show kết qu"
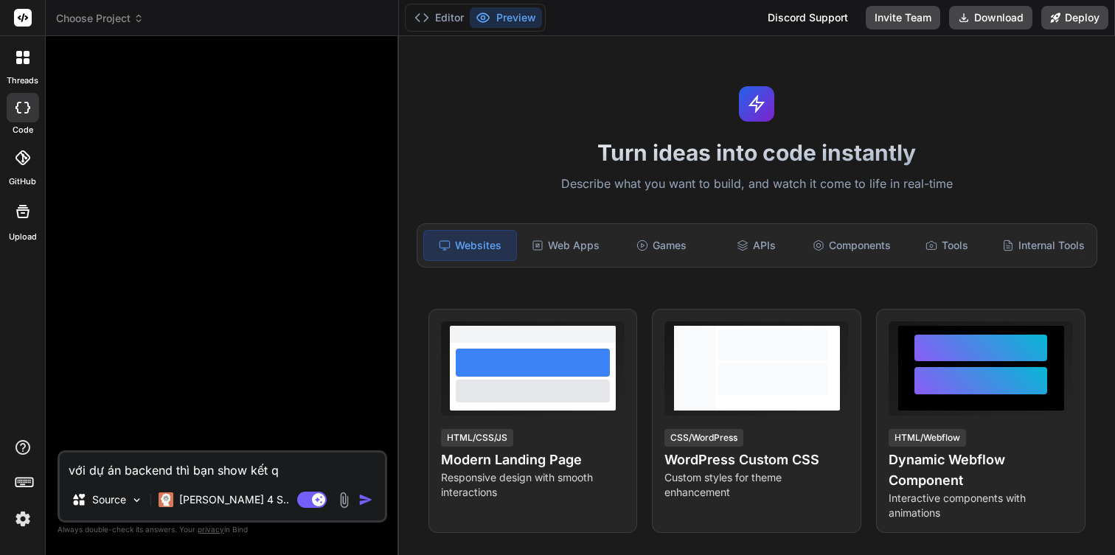
type textarea "x"
type textarea "với dự án backend thì bạn show kết qua"
type textarea "x"
type textarea "với dự án backend thì bạn show kết quả"
type textarea "x"
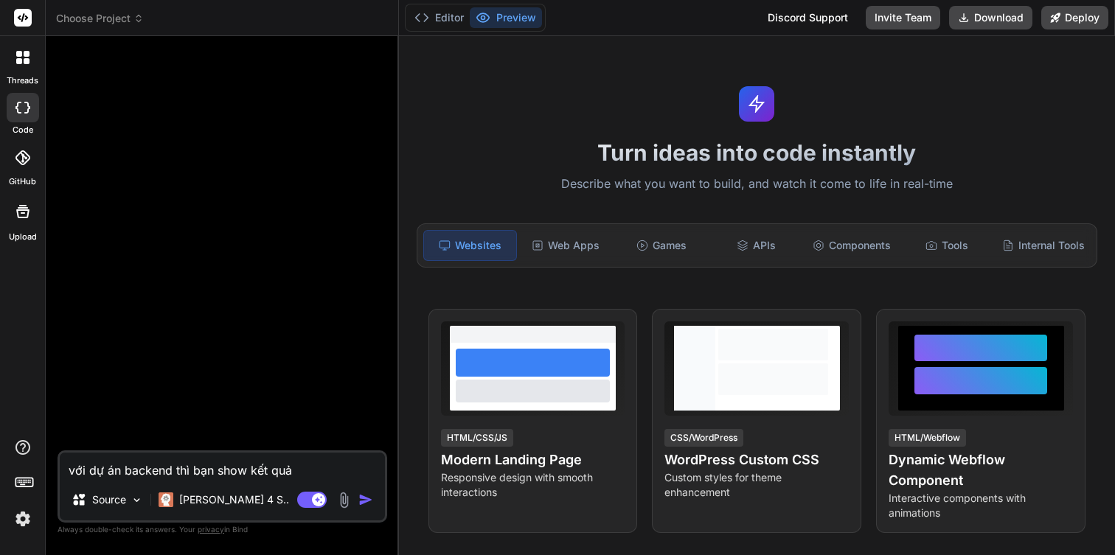
type textarea "với dự án backend thì bạn show kết quả"
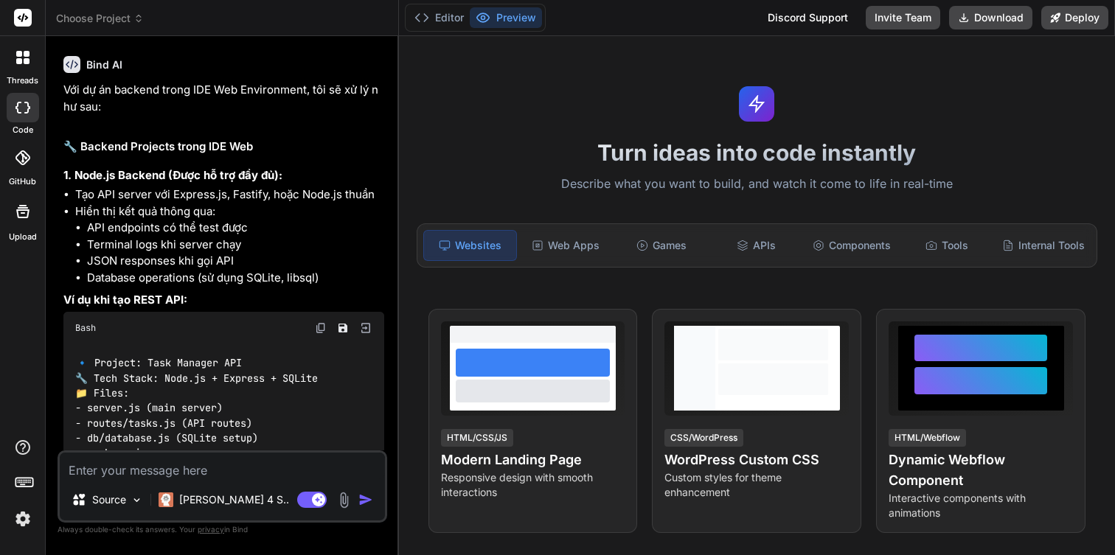
scroll to position [0, 0]
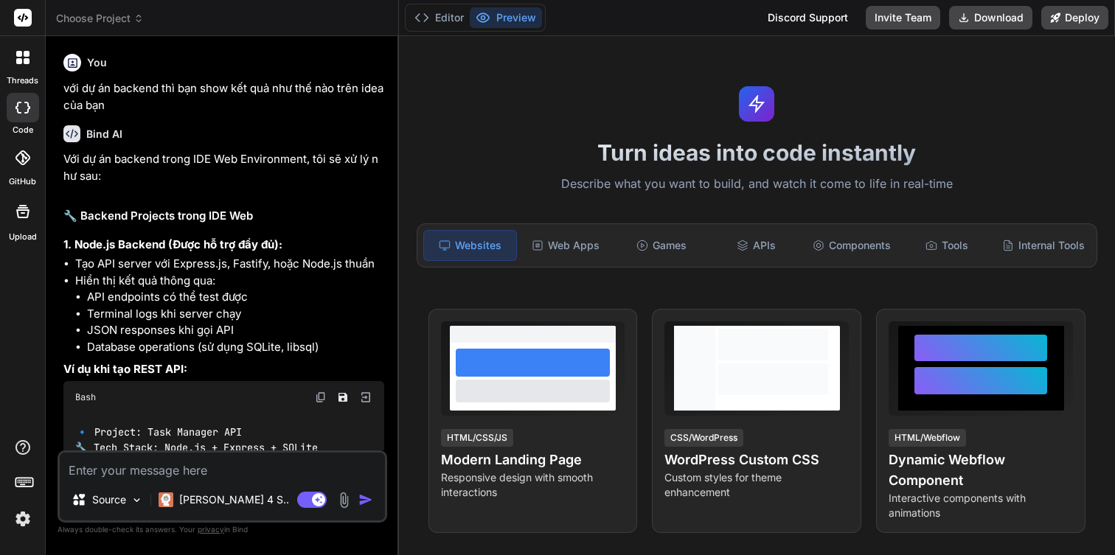
click at [84, 244] on strong "1. Node.js Backend (Được hỗ trợ đầy đủ):" at bounding box center [172, 244] width 219 height 14
drag, startPoint x: 84, startPoint y: 244, endPoint x: 139, endPoint y: 246, distance: 55.3
click at [139, 246] on strong "1. Node.js Backend (Được hỗ trợ đầy đủ):" at bounding box center [172, 244] width 219 height 14
copy strong "Node.js Backend"
click at [114, 17] on span "Choose Project" at bounding box center [100, 18] width 88 height 15
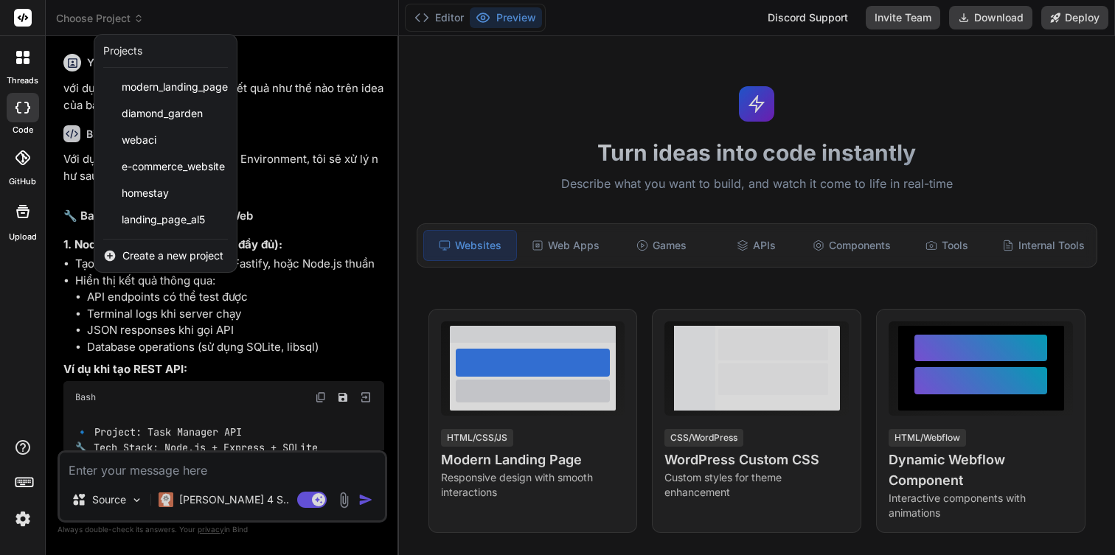
click at [168, 260] on span "Create a new project" at bounding box center [172, 255] width 101 height 15
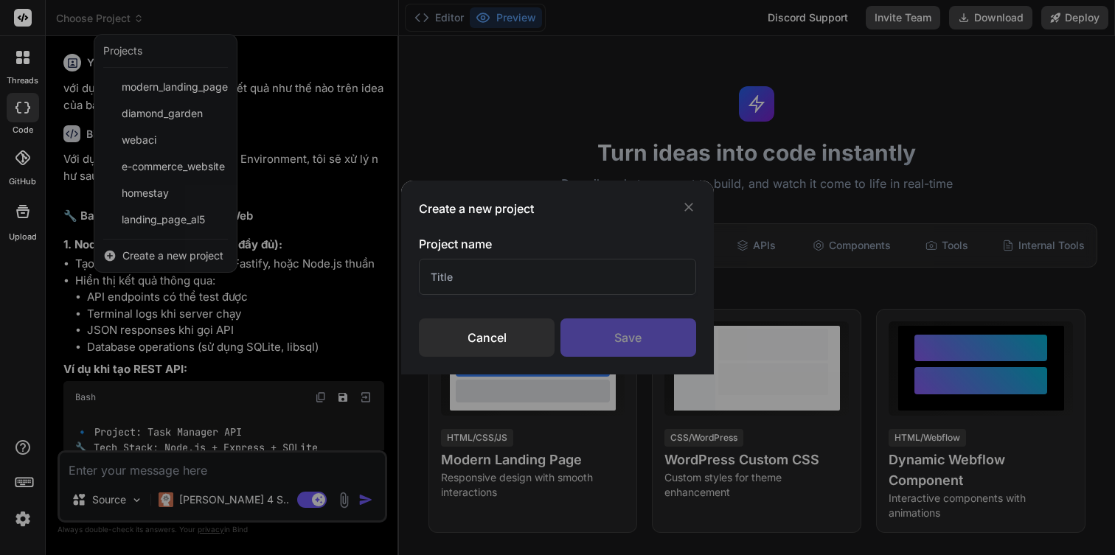
click at [561, 279] on input "text" at bounding box center [557, 277] width 276 height 36
click at [639, 333] on div "Save" at bounding box center [628, 338] width 136 height 38
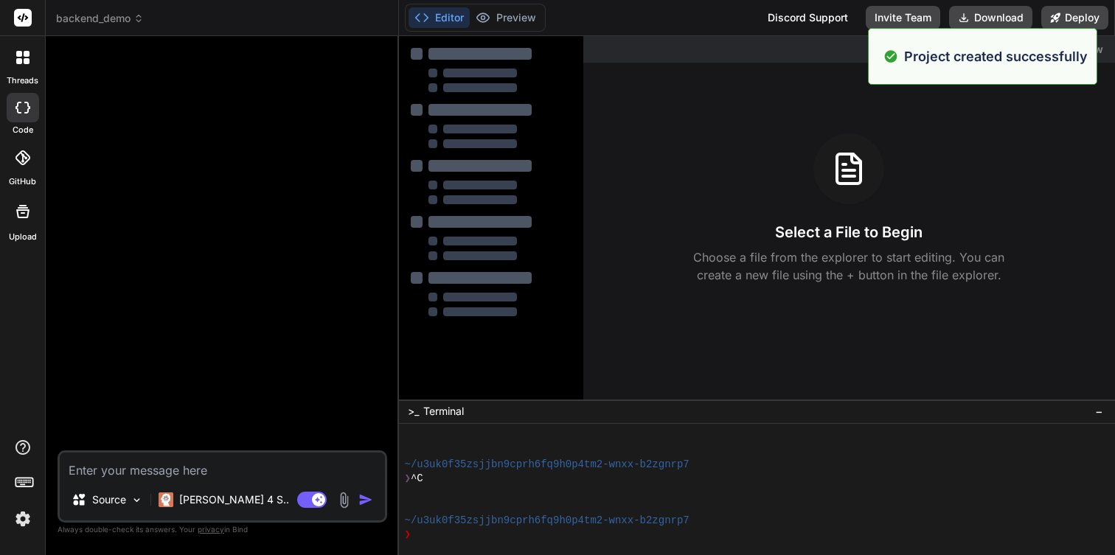
click at [231, 470] on textarea at bounding box center [222, 466] width 325 height 27
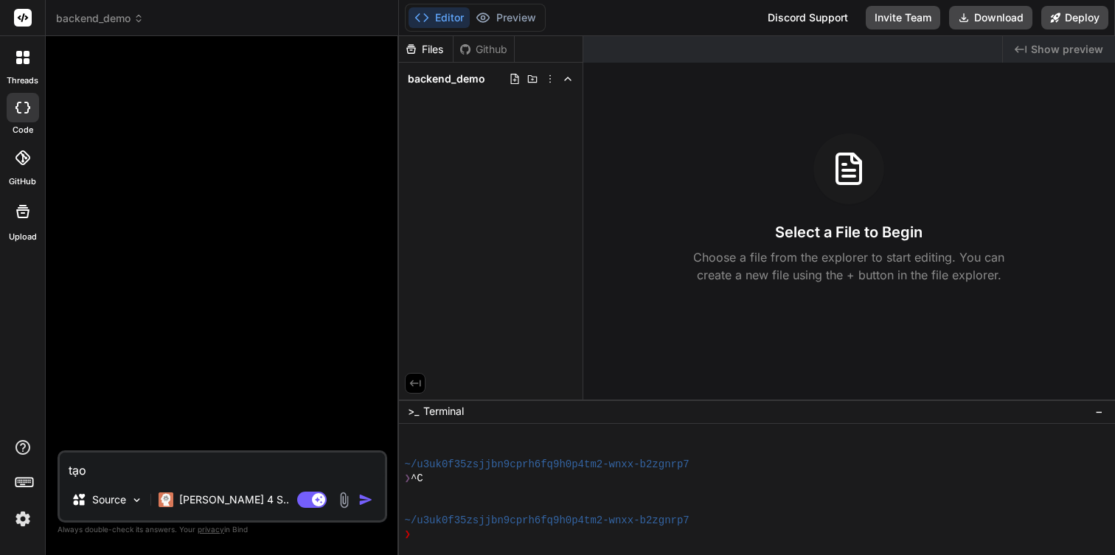
click at [231, 470] on textarea "tạo" at bounding box center [222, 466] width 325 height 27
click at [184, 465] on textarea "tạo dự án backend demo với nodejs," at bounding box center [222, 466] width 325 height 27
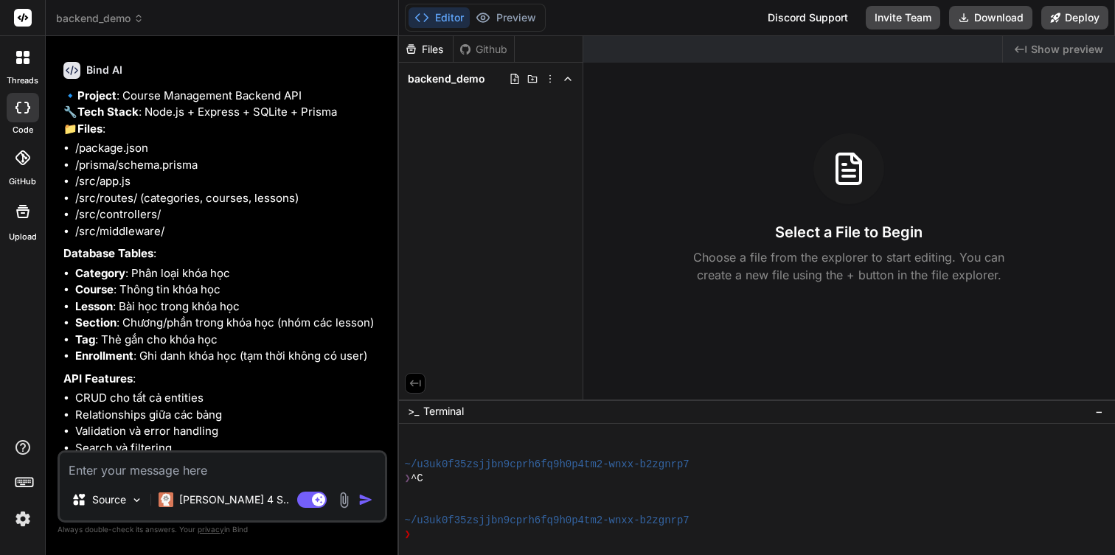
scroll to position [145, 0]
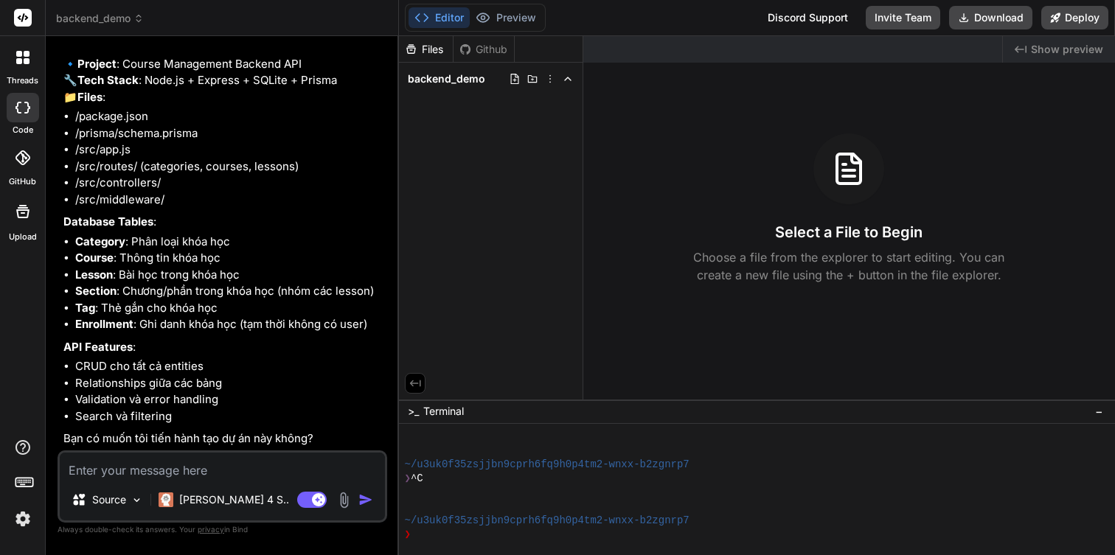
click at [215, 459] on textarea at bounding box center [222, 466] width 325 height 27
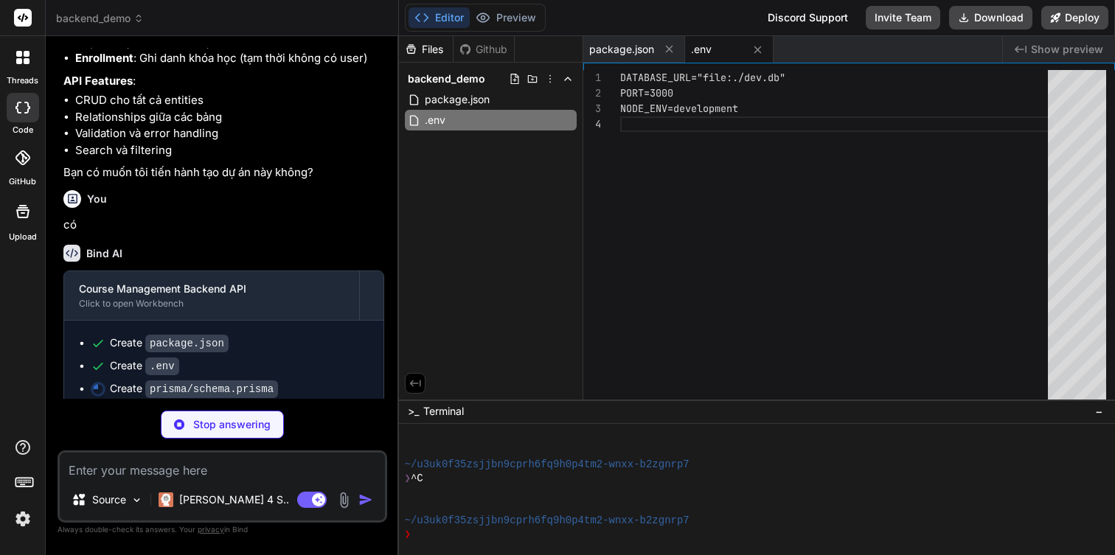
scroll to position [423, 0]
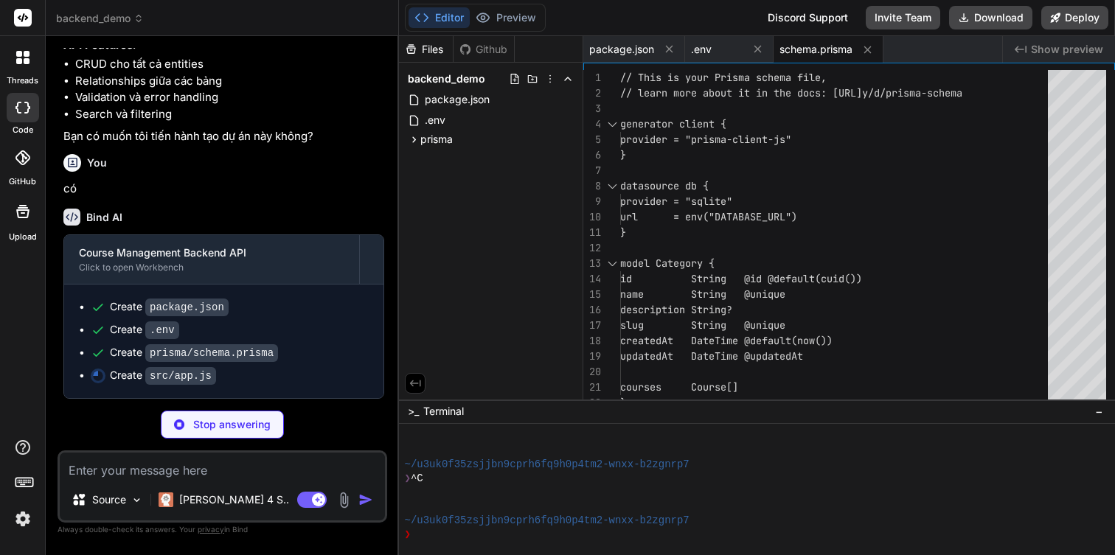
click at [453, 19] on button "Editor" at bounding box center [438, 17] width 61 height 21
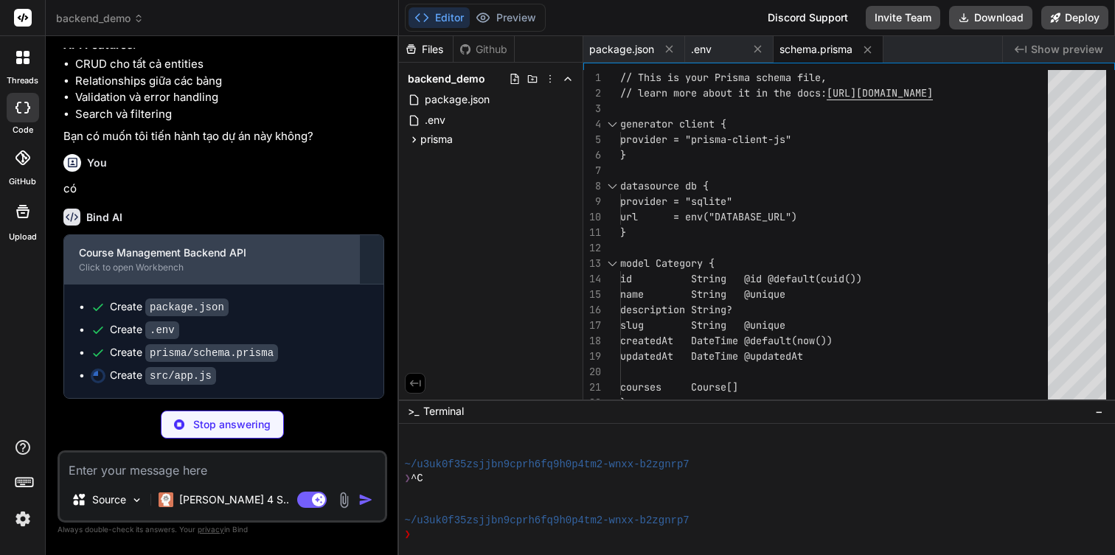
scroll to position [446, 0]
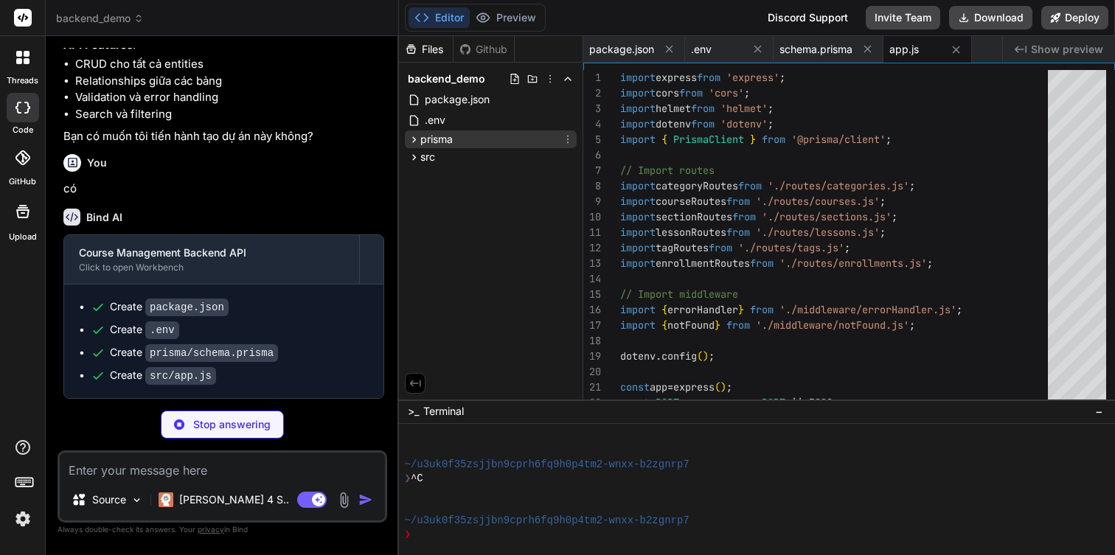
click at [451, 142] on span "prisma" at bounding box center [436, 139] width 32 height 15
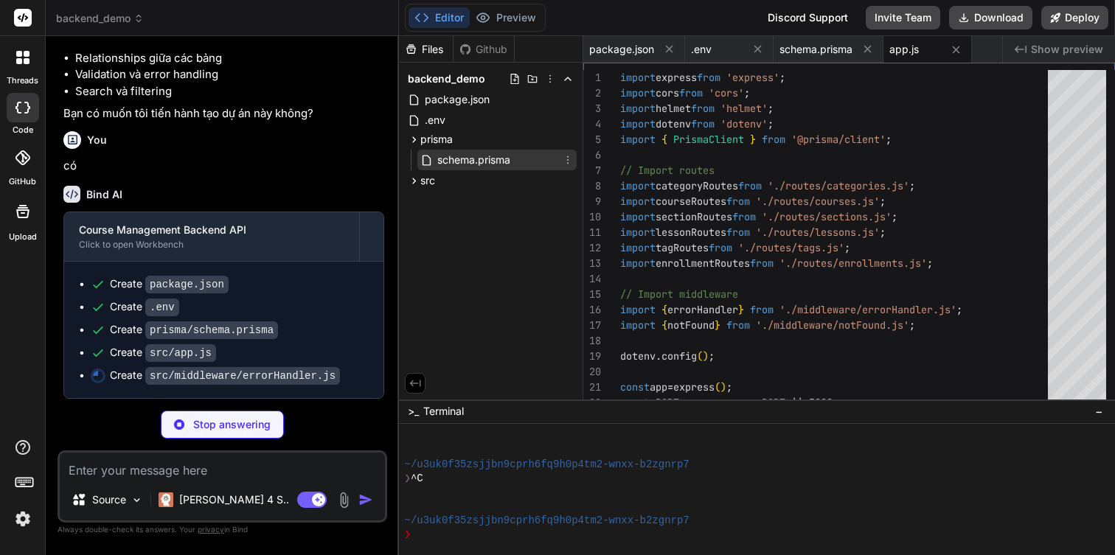
click at [450, 156] on span "schema.prisma" at bounding box center [474, 160] width 76 height 18
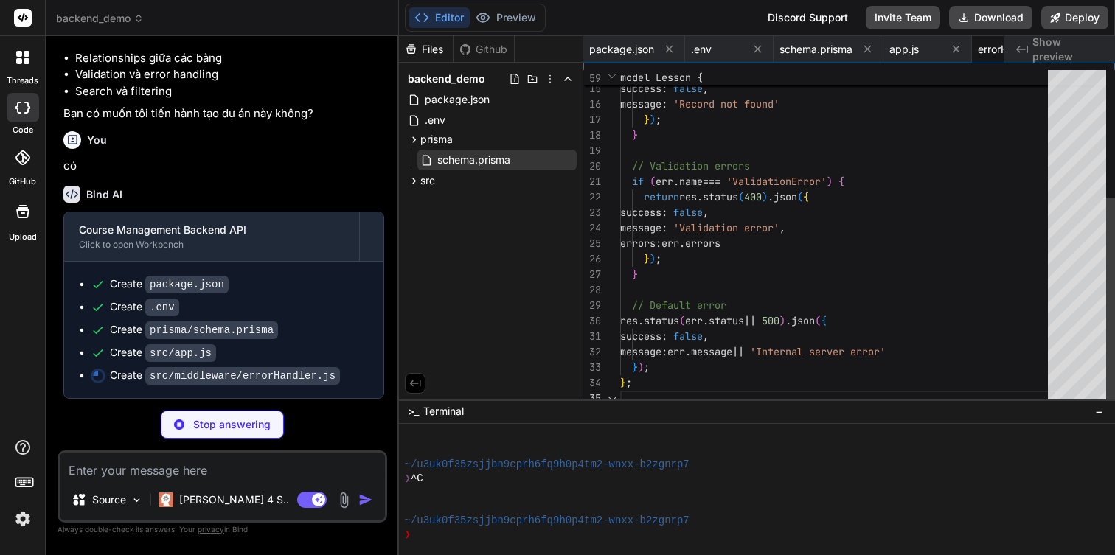
scroll to position [62, 0]
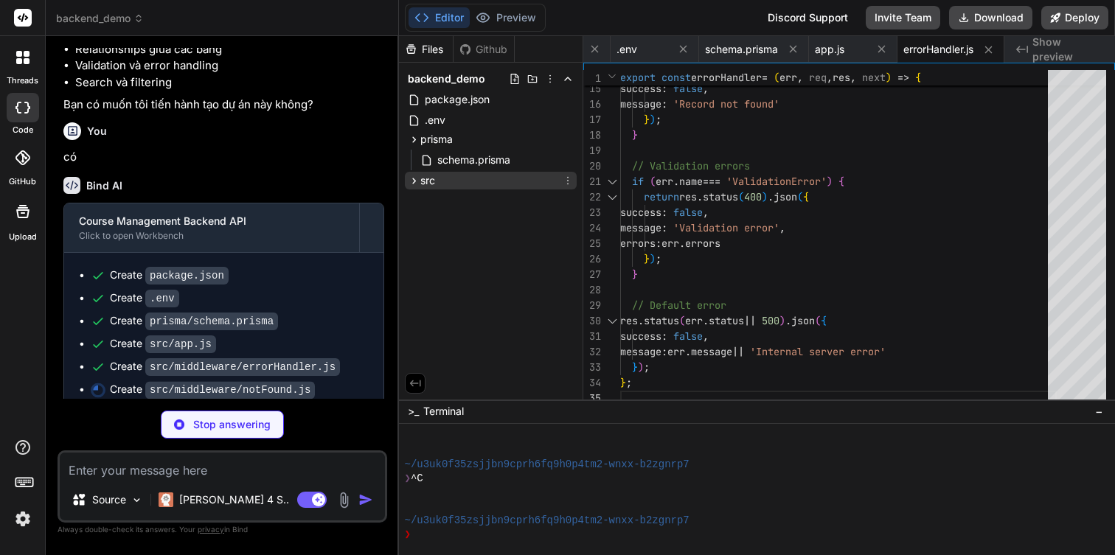
click at [438, 177] on div "src" at bounding box center [491, 181] width 172 height 18
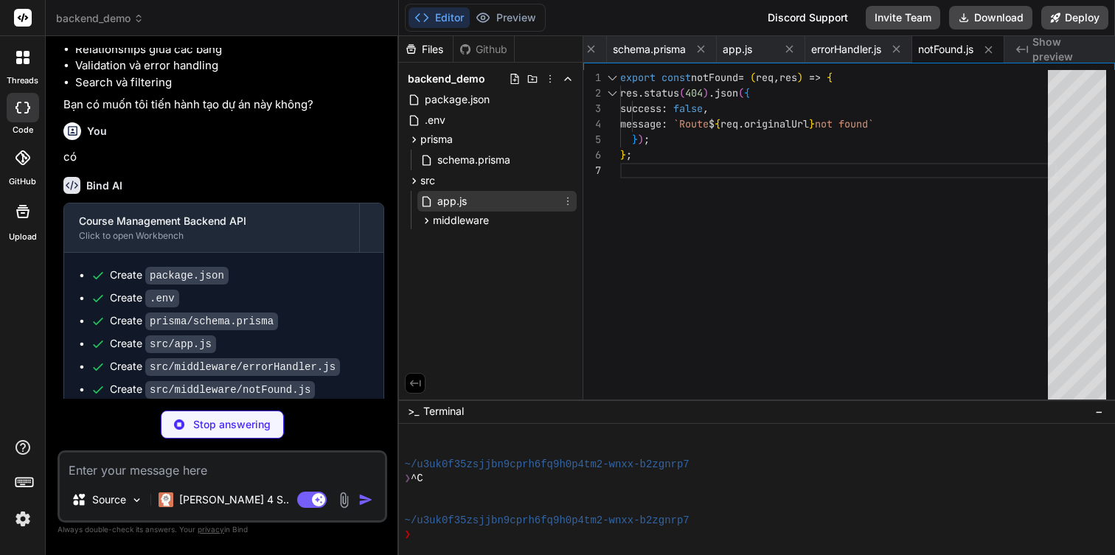
click at [487, 194] on div "app.js" at bounding box center [496, 201] width 159 height 21
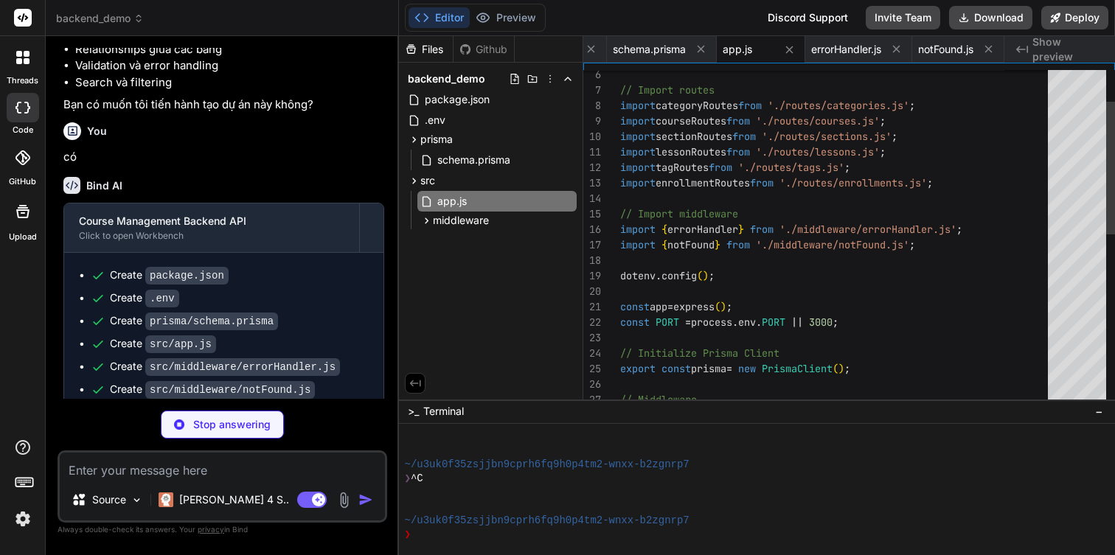
scroll to position [15, 0]
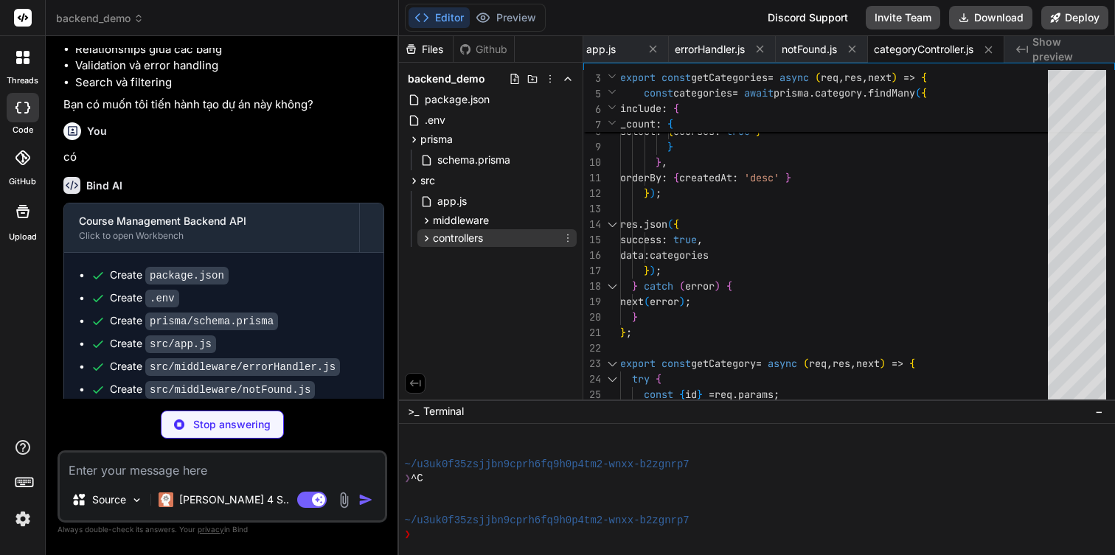
click at [442, 236] on span "controllers" at bounding box center [458, 238] width 50 height 15
click at [453, 255] on span "categoryController.js" at bounding box center [499, 259] width 102 height 18
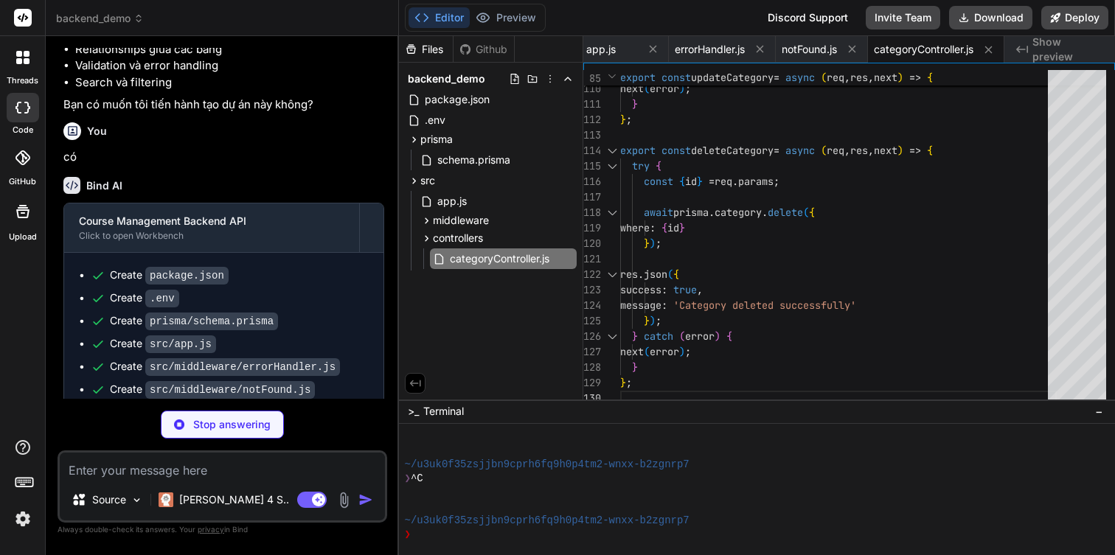
scroll to position [566, 0]
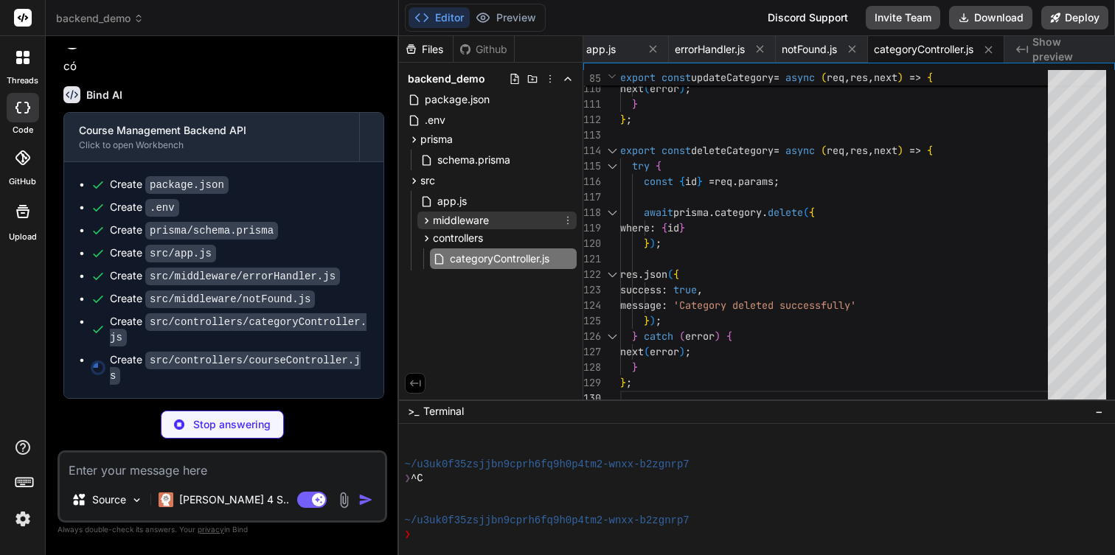
click at [467, 216] on span "middleware" at bounding box center [461, 220] width 56 height 15
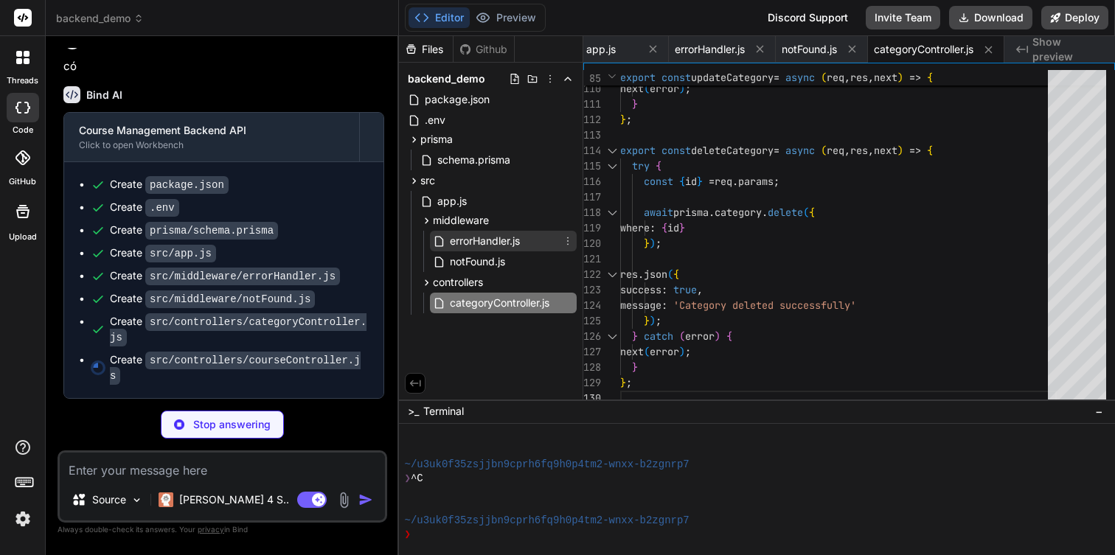
click at [478, 237] on span "errorHandler.js" at bounding box center [484, 241] width 73 height 18
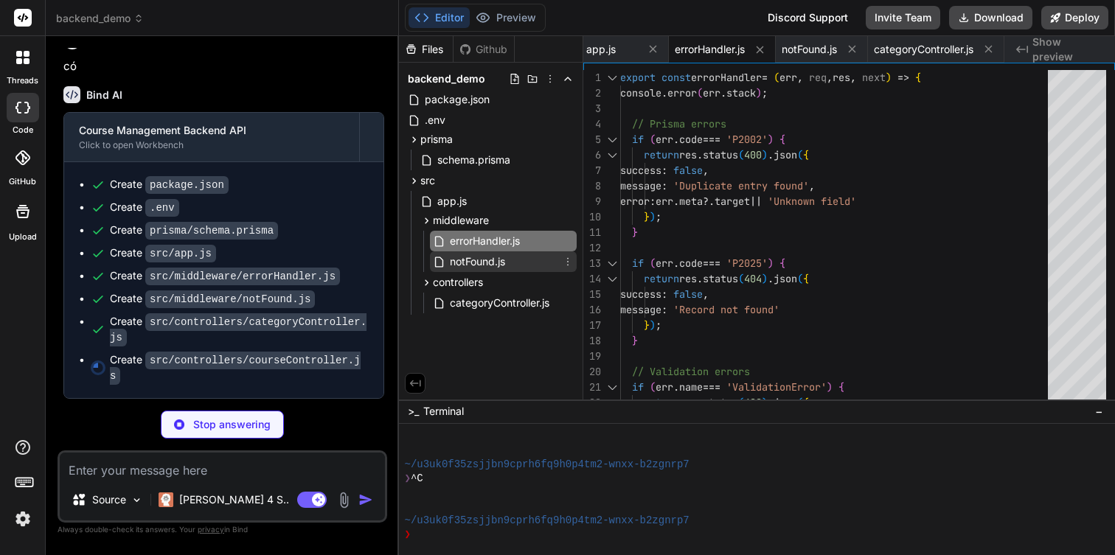
click at [498, 265] on span "notFound.js" at bounding box center [477, 262] width 58 height 18
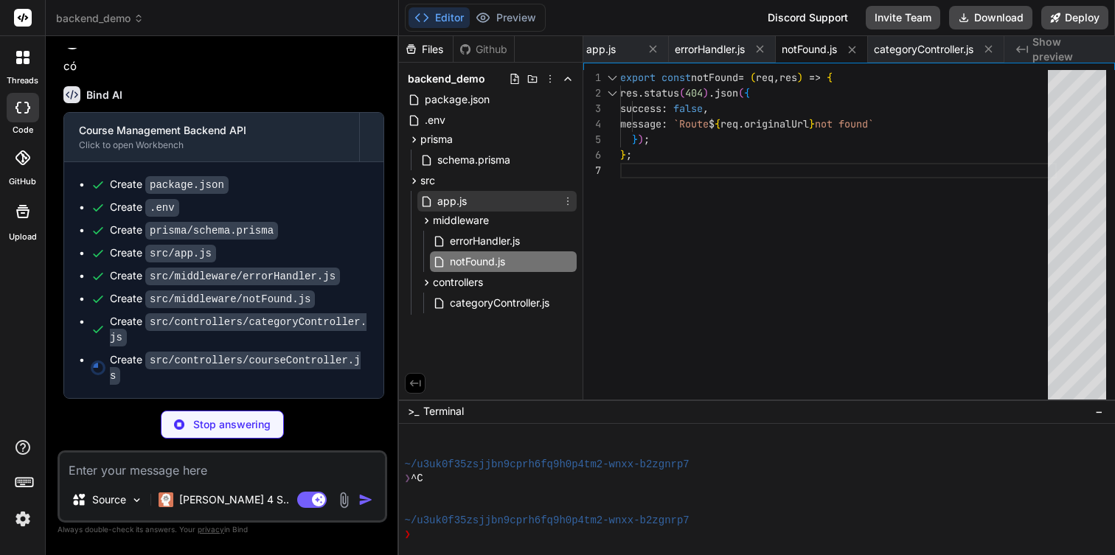
click at [456, 195] on span "app.js" at bounding box center [452, 201] width 32 height 18
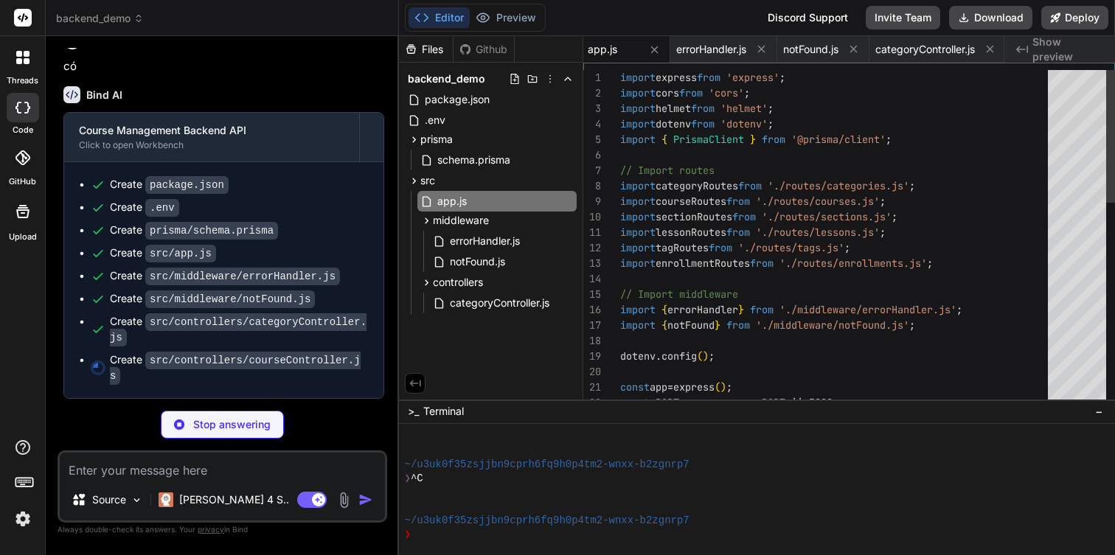
scroll to position [46, 0]
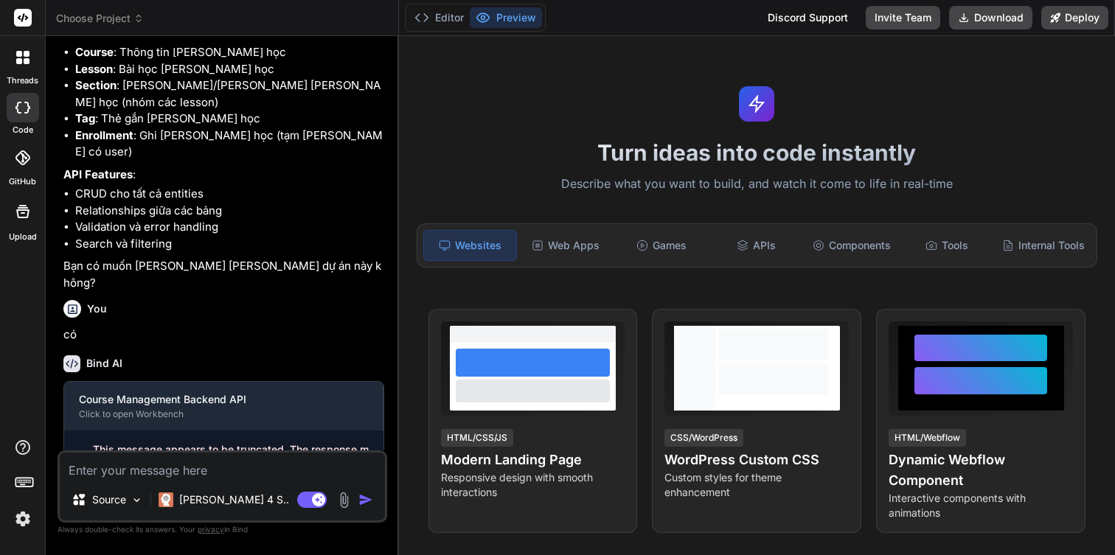
scroll to position [335, 0]
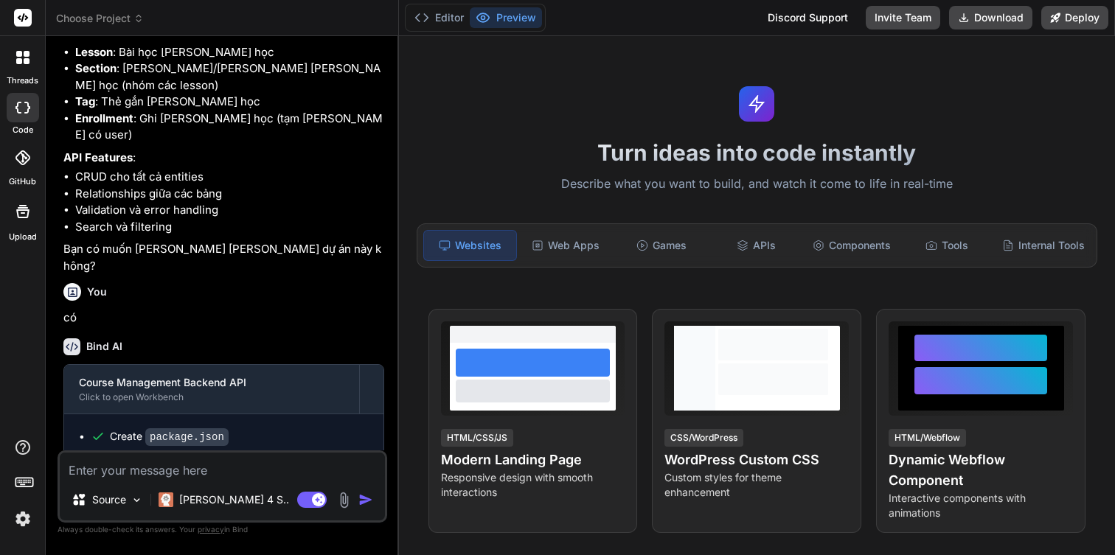
type textarea "x"
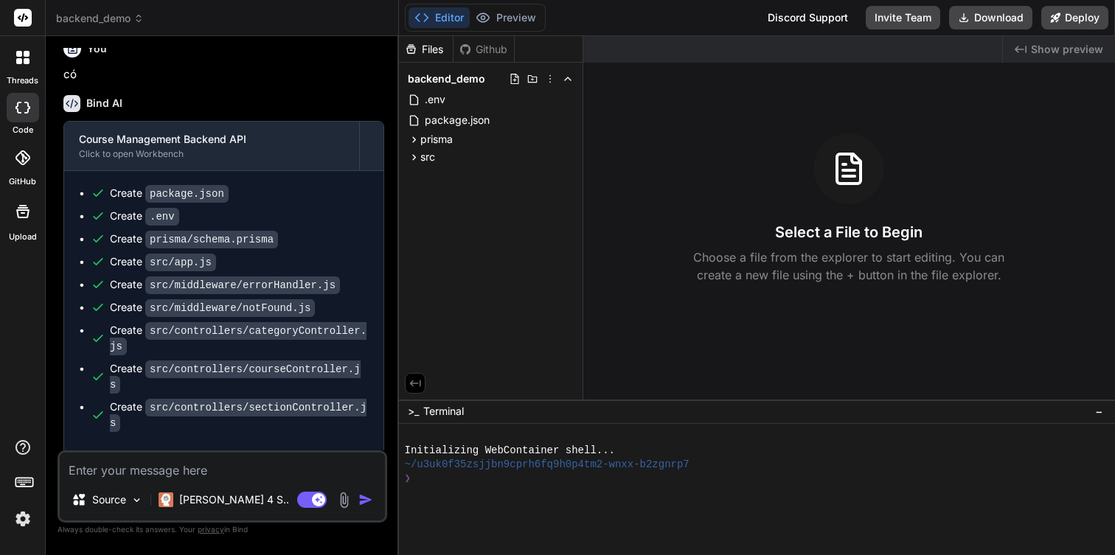
scroll to position [605, 0]
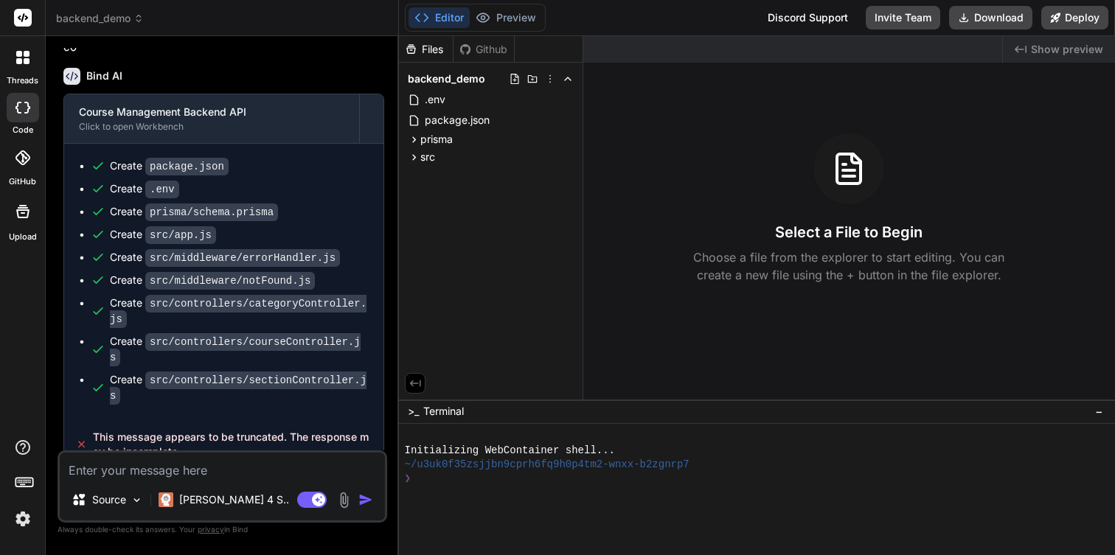
click at [171, 473] on textarea at bounding box center [222, 466] width 325 height 27
type textarea "t"
type textarea "x"
type textarea "ti"
type textarea "x"
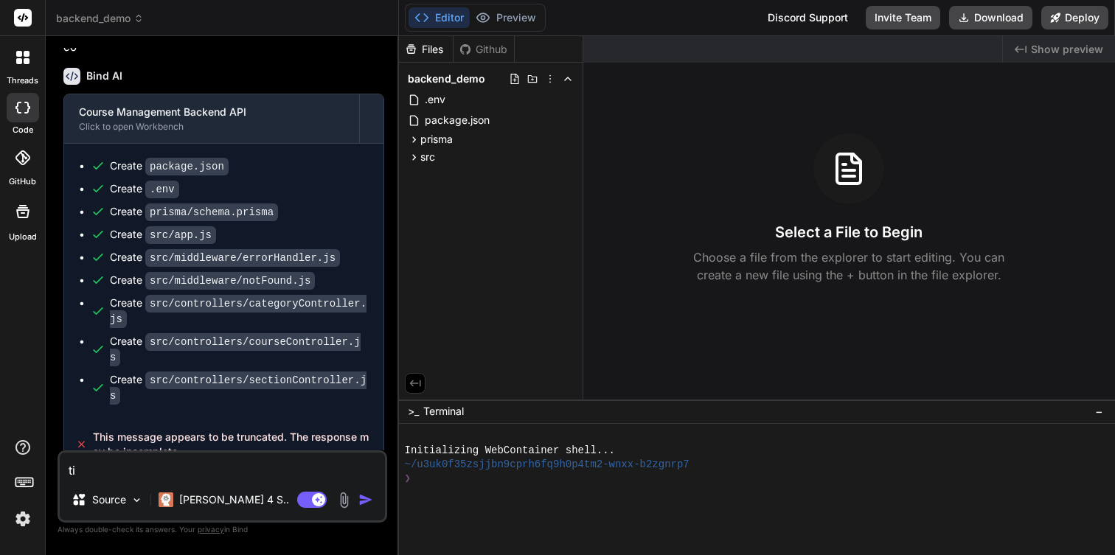
type textarea "tie"
type textarea "x"
type textarea "tiê"
type textarea "x"
type textarea "tiêp"
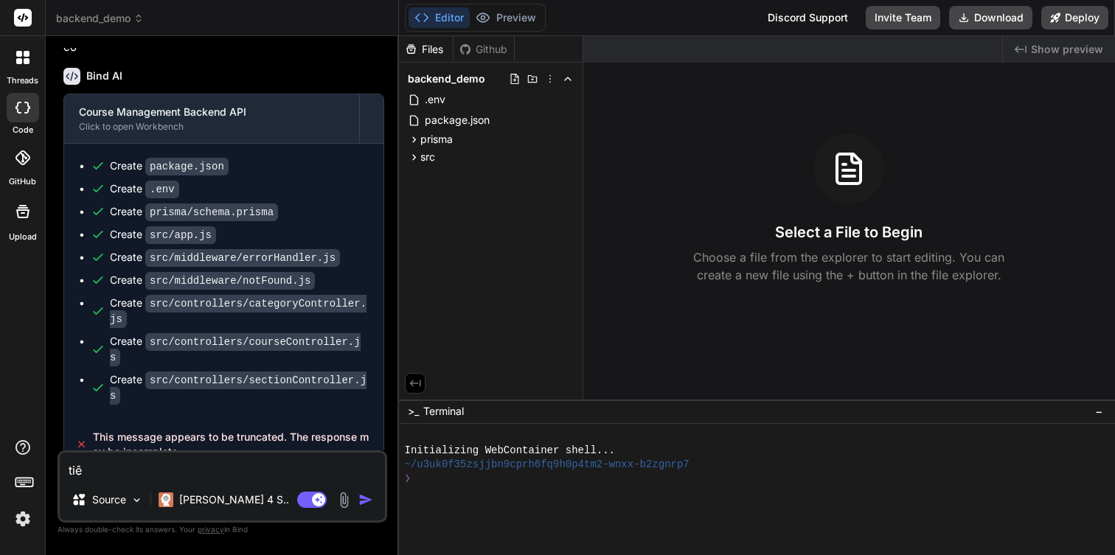
type textarea "x"
type textarea "tiếp"
type textarea "x"
type textarea "tiếp"
type textarea "x"
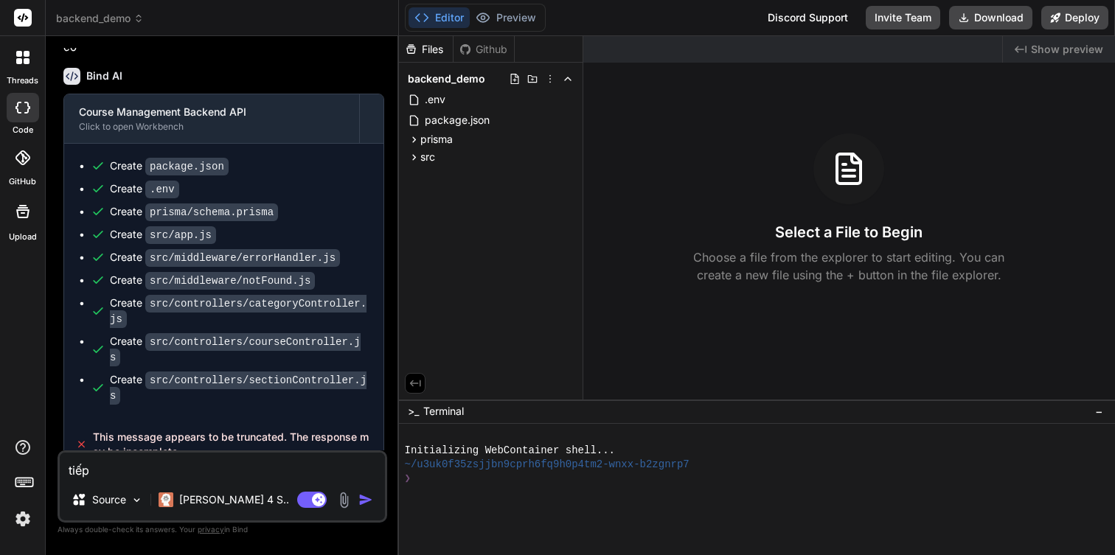
type textarea "tiếp t"
type textarea "x"
type textarea "tiếp tu"
type textarea "x"
type textarea "tiếp tuc"
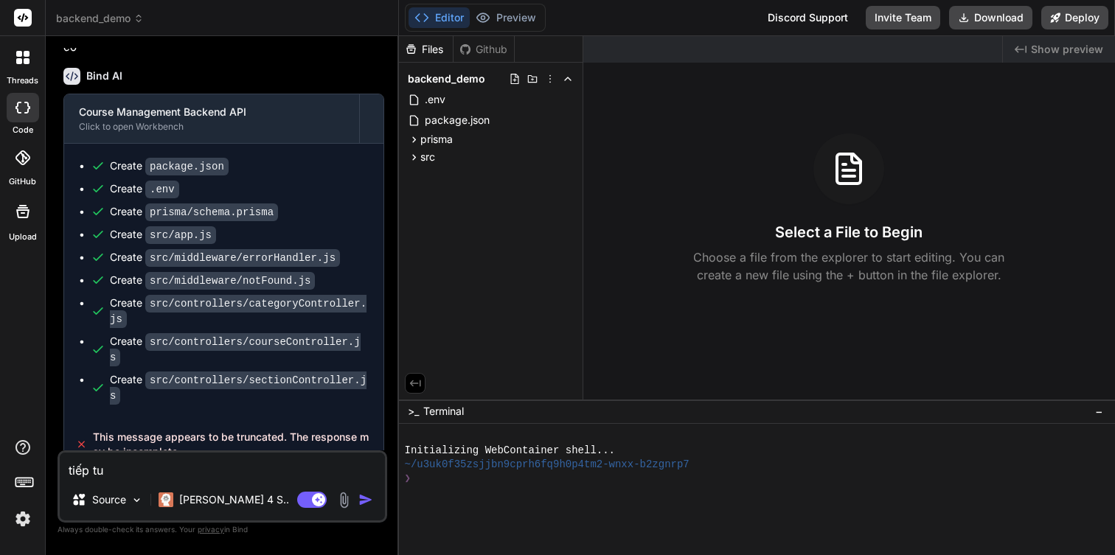
type textarea "x"
type textarea "tiếp tục"
type textarea "x"
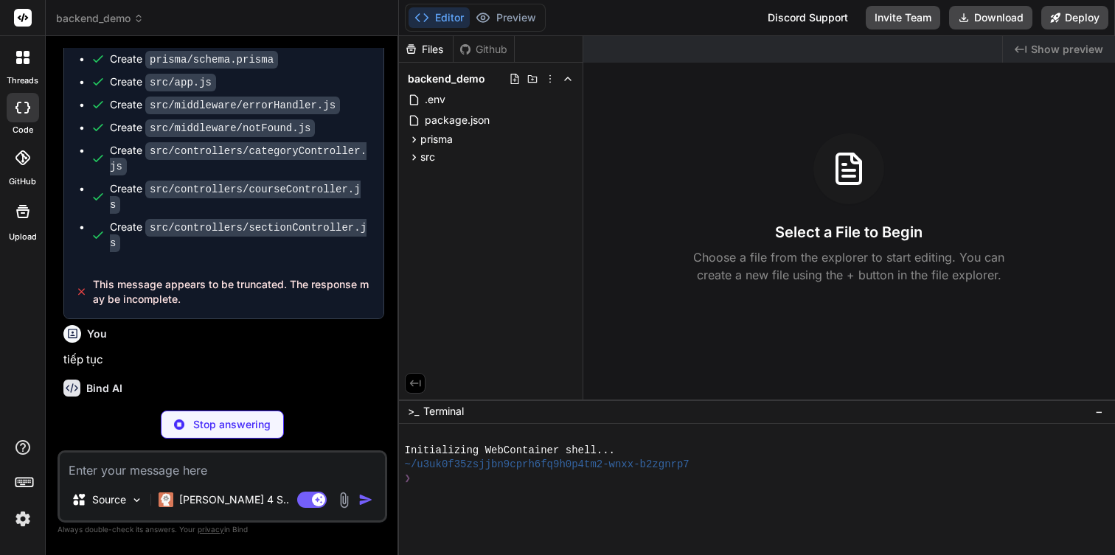
scroll to position [854, 0]
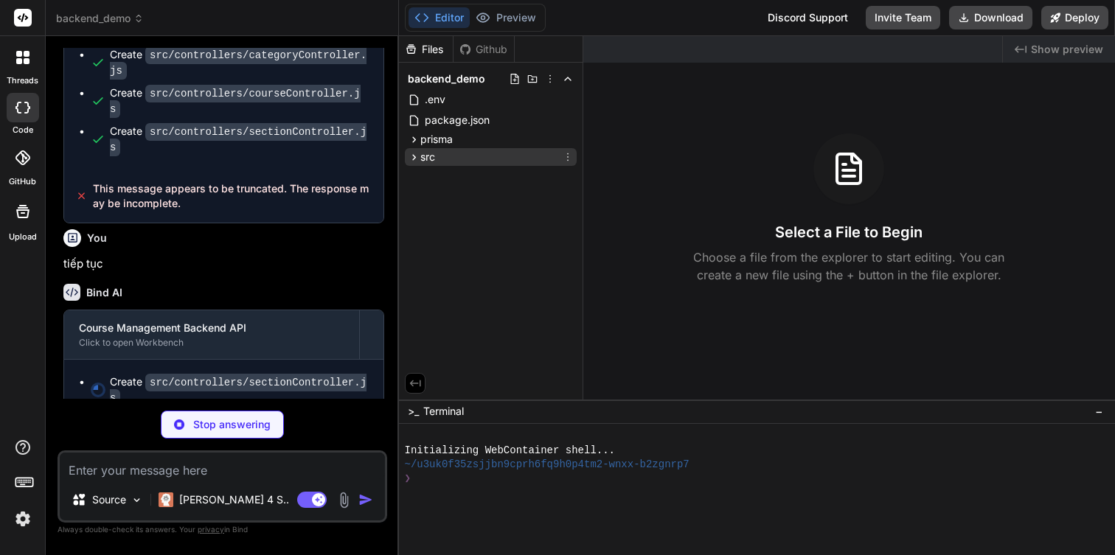
click at [429, 159] on span "src" at bounding box center [427, 157] width 15 height 15
click at [456, 193] on span "controllers" at bounding box center [458, 196] width 50 height 15
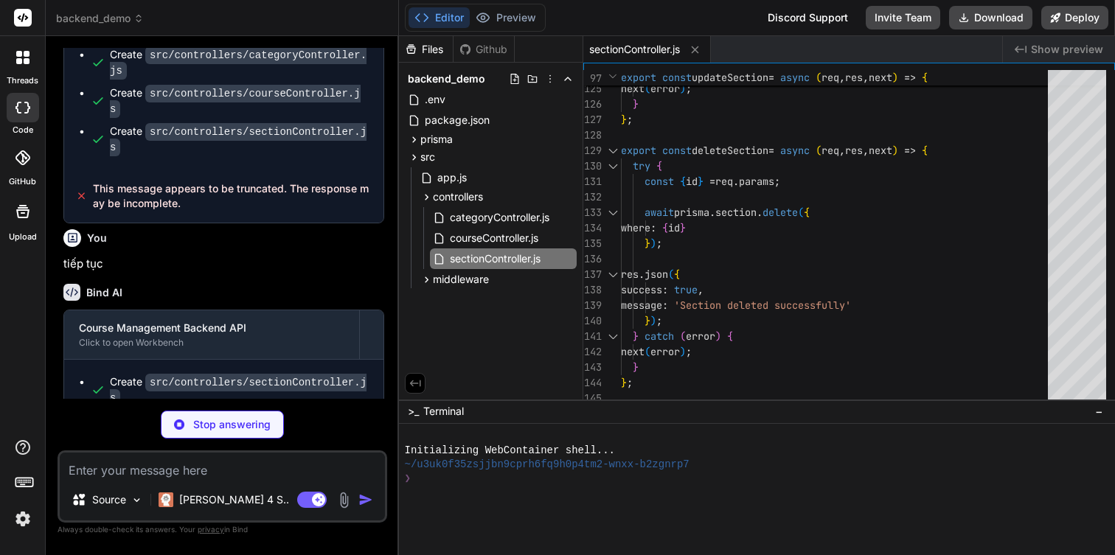
scroll to position [891, 0]
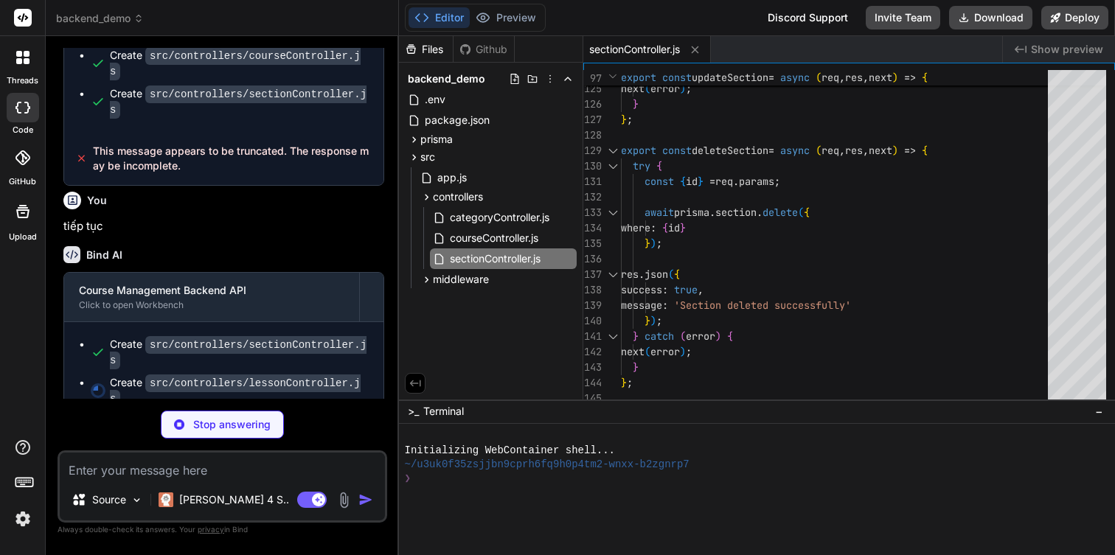
type textarea "x"
type textarea "};"
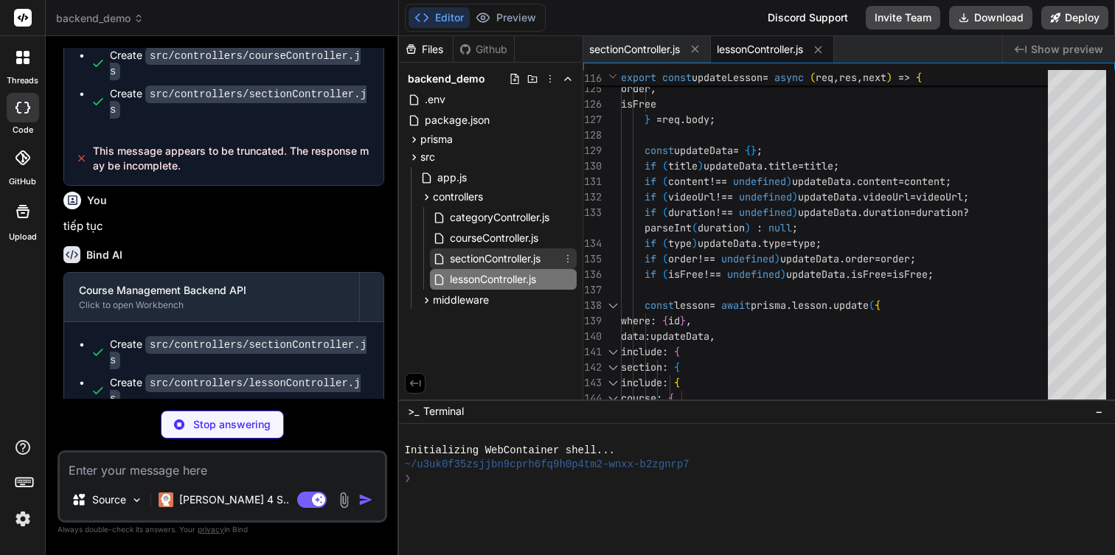
type textarea "x"
click at [501, 262] on span "sectionController.js" at bounding box center [495, 259] width 94 height 18
type textarea "} catch (error) { next(error); } };"
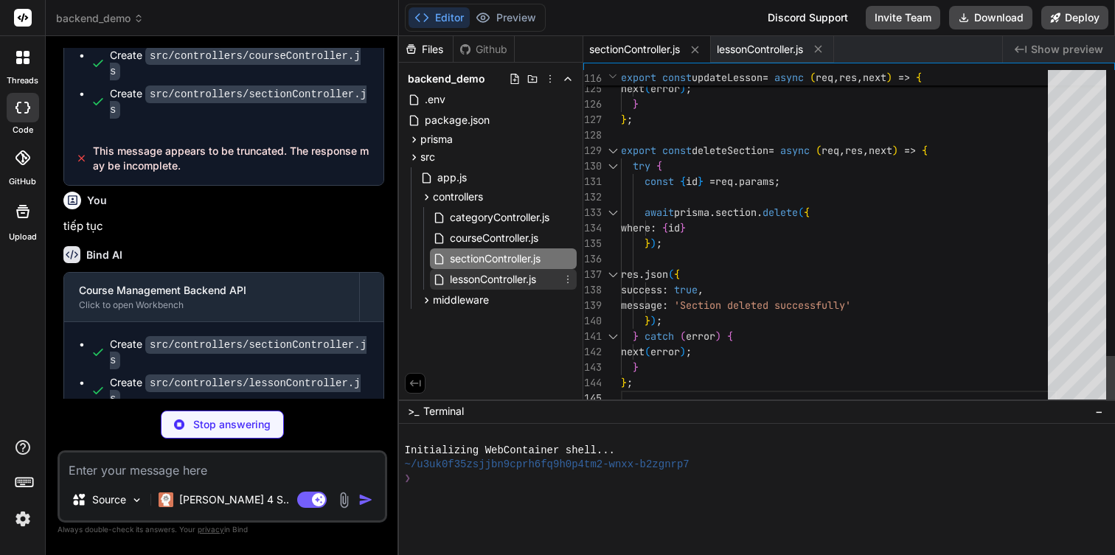
type textarea "x"
click at [499, 274] on span "lessonController.js" at bounding box center [492, 280] width 89 height 18
type textarea "};"
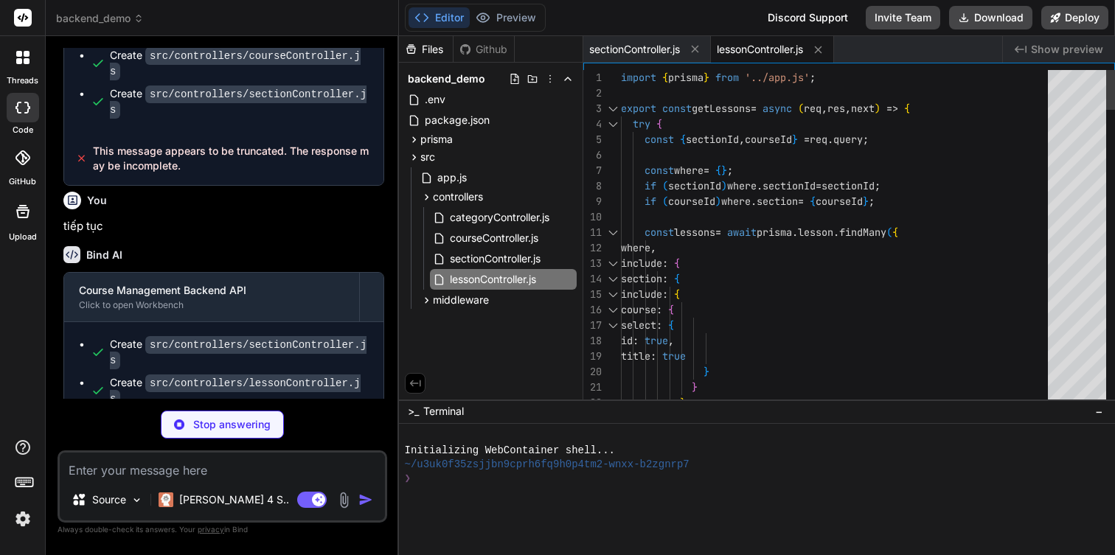
type textarea "x"
type textarea "} };"
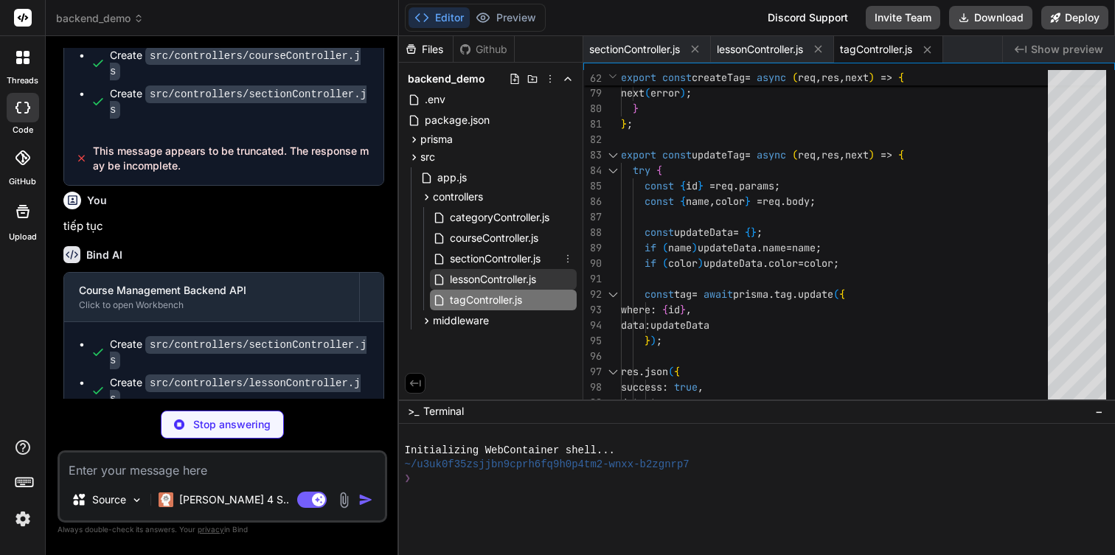
type textarea "x"
click at [489, 274] on span "lessonController.js" at bounding box center [492, 280] width 89 height 18
type textarea "};"
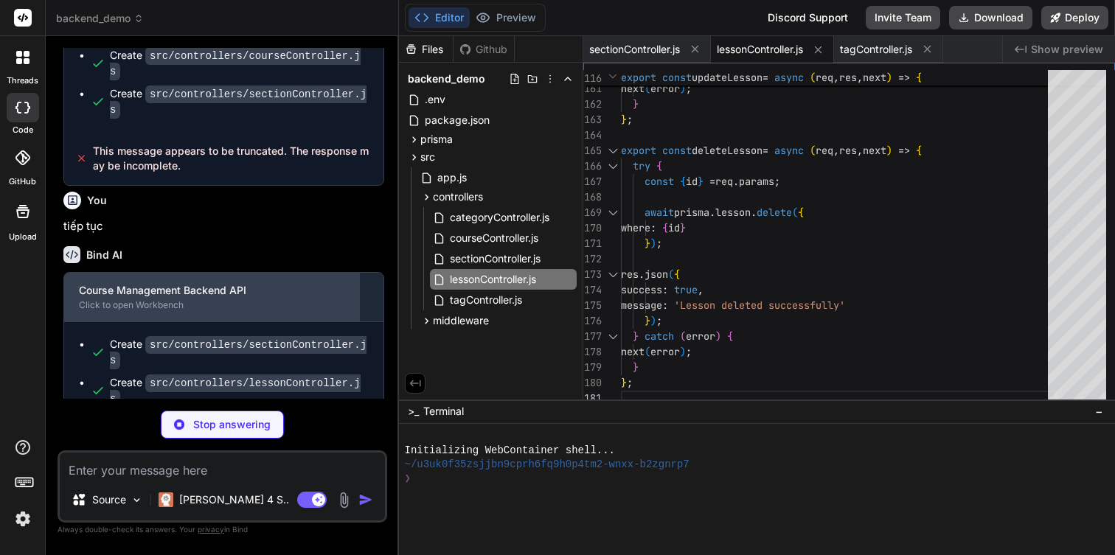
scroll to position [952, 0]
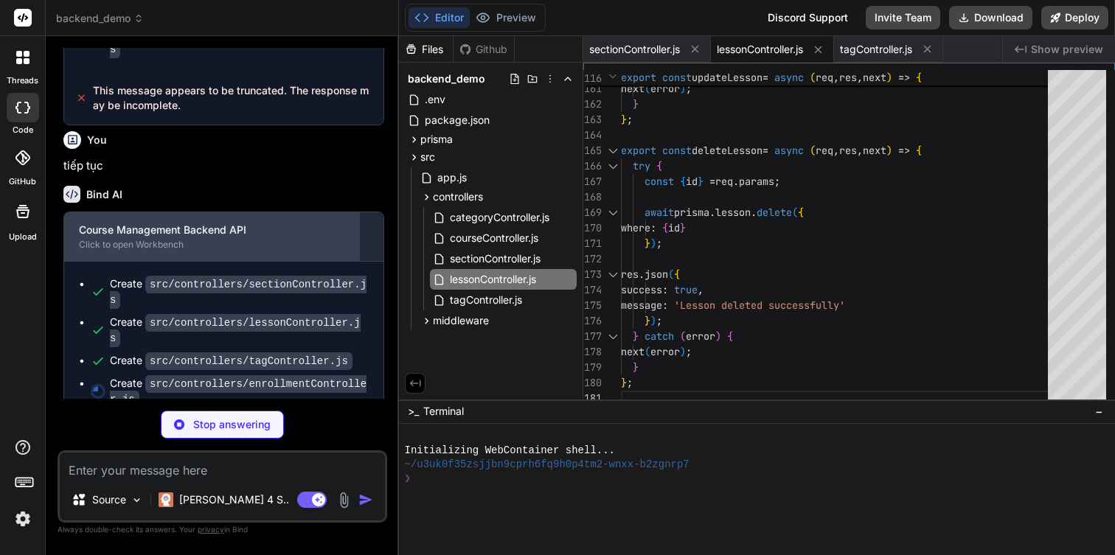
type textarea "x"
type textarea "res.json({ success: true, message: 'Enrollment deleted successfully' }); } catc…"
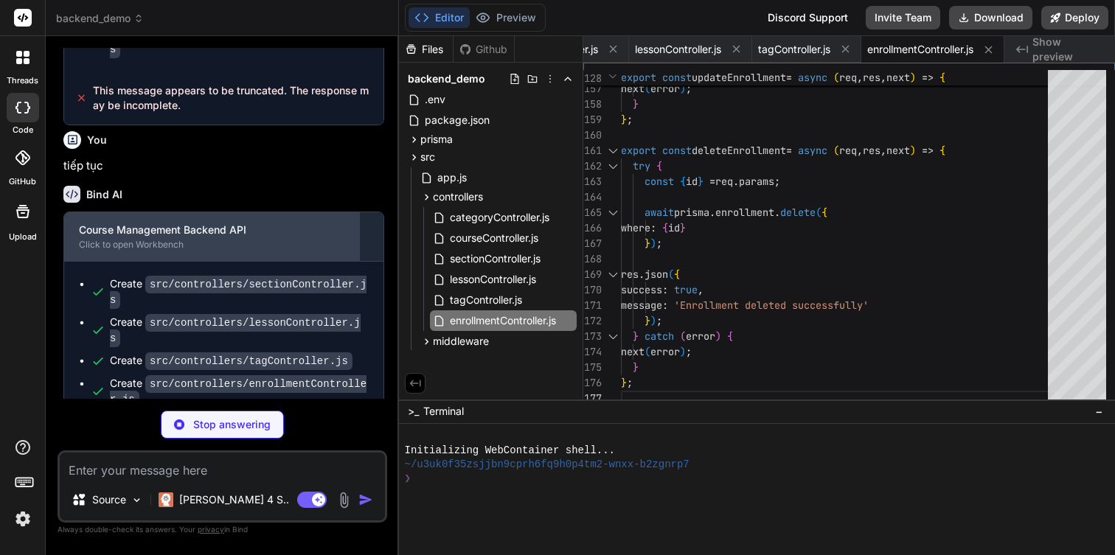
type textarea "x"
type textarea "// DELETE /api/categories/:id router.delete('/:id', deleteCategory); export def…"
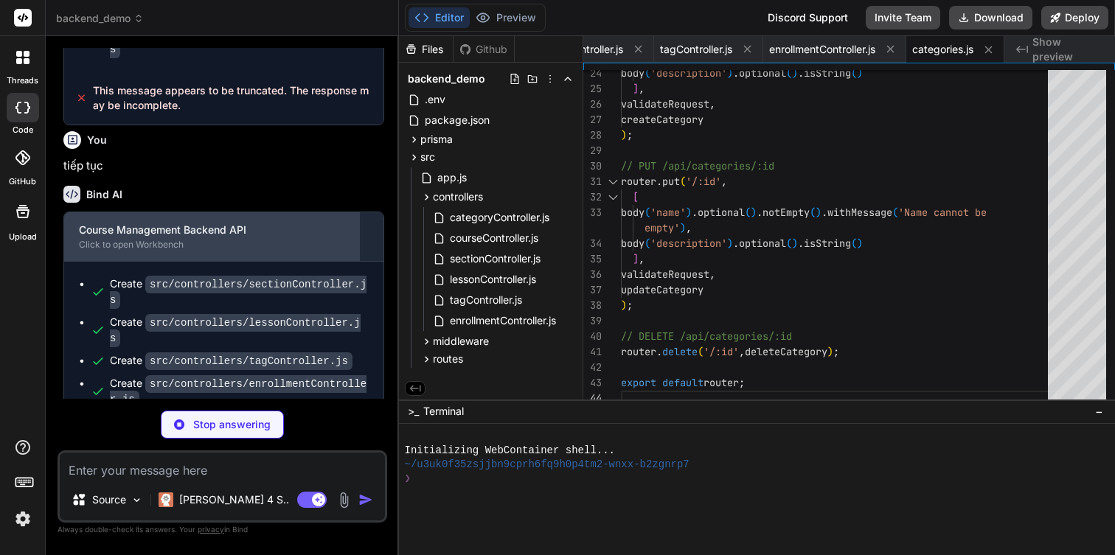
type textarea "x"
type textarea "updateCourse ); // DELETE /api/courses/:id router.delete('/:id', deleteCourse);…"
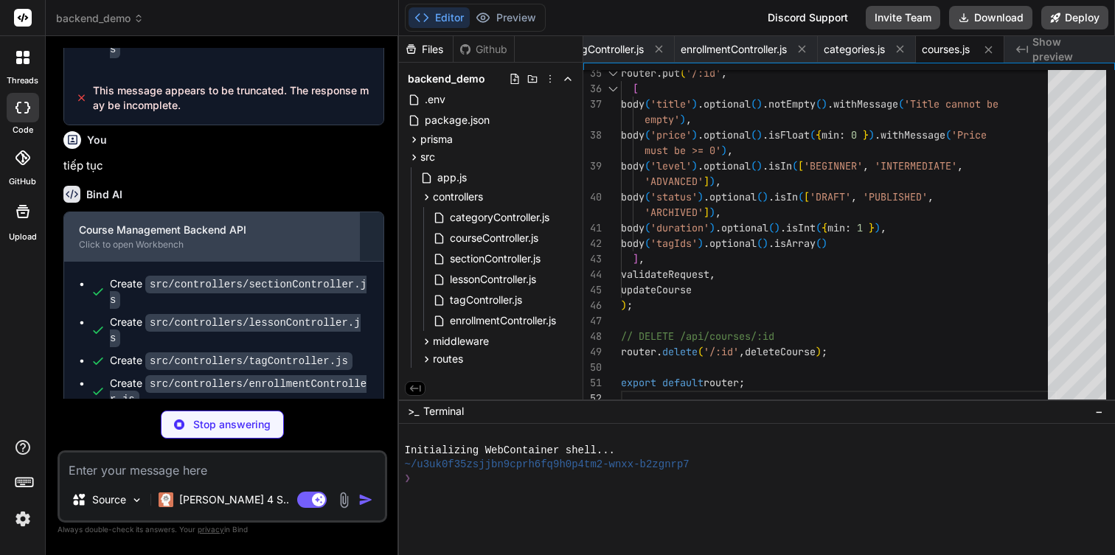
type textarea "x"
type textarea "// DELETE /api/sections/:id router.delete('/:id', deleteSection); export defaul…"
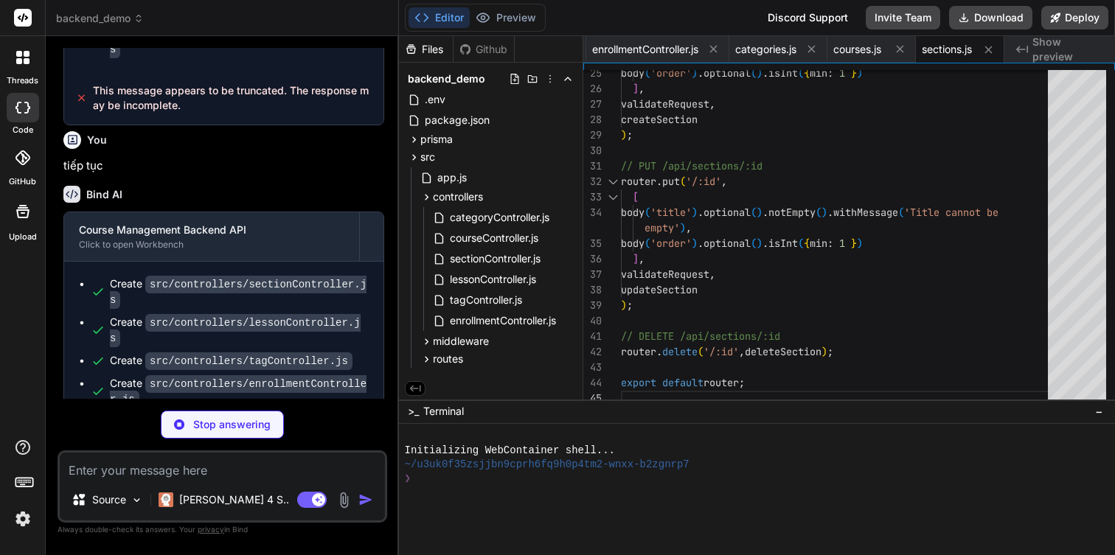
scroll to position [1042, 0]
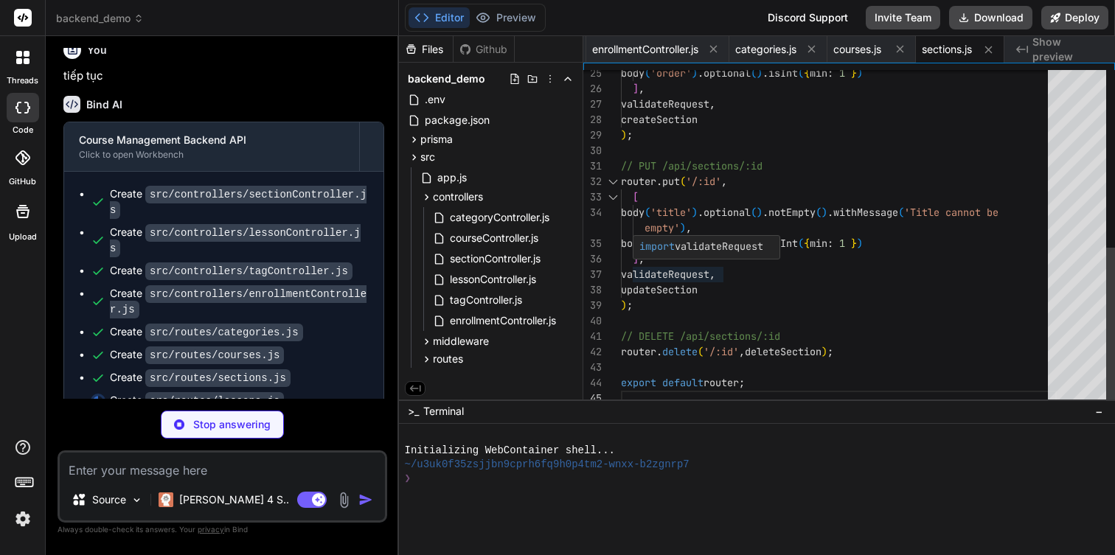
type textarea "x"
type textarea "// DELETE /api/lessons/:id router.delete('/:id', deleteLesson); export default …"
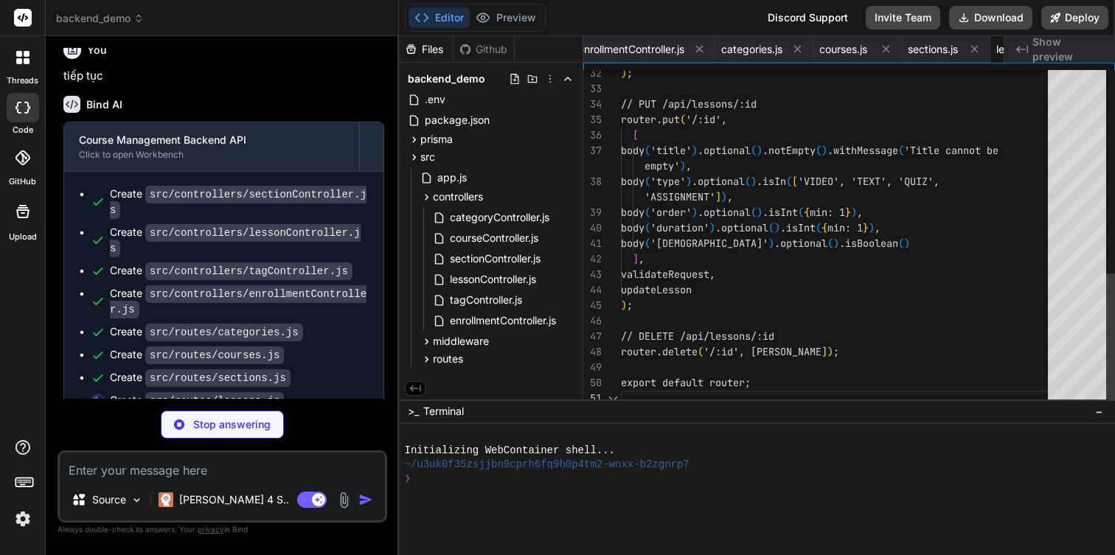
scroll to position [62, 0]
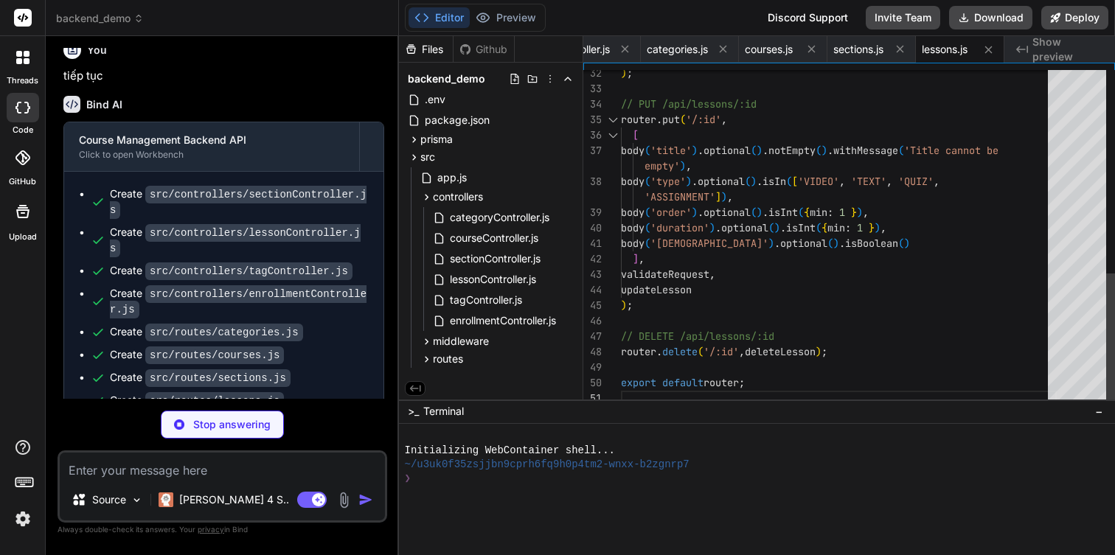
type textarea "x"
type textarea "); // DELETE /api/tags/:id router.delete('/:id', deleteTag); export default rou…"
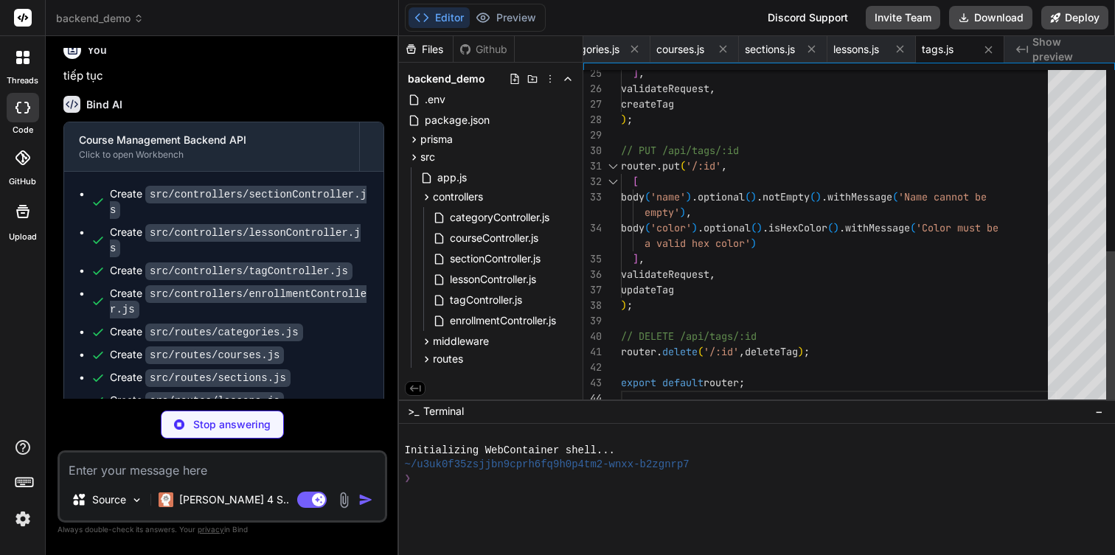
type textarea "x"
type textarea "validateRequest, updateEnrollment ); // DELETE /api/enrollments/:id router.dele…"
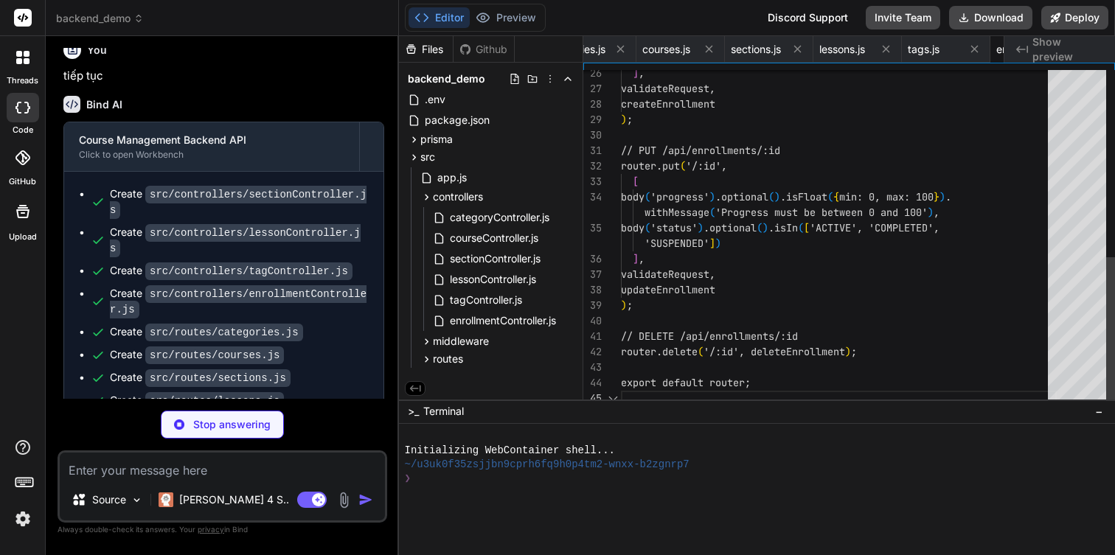
scroll to position [124, 0]
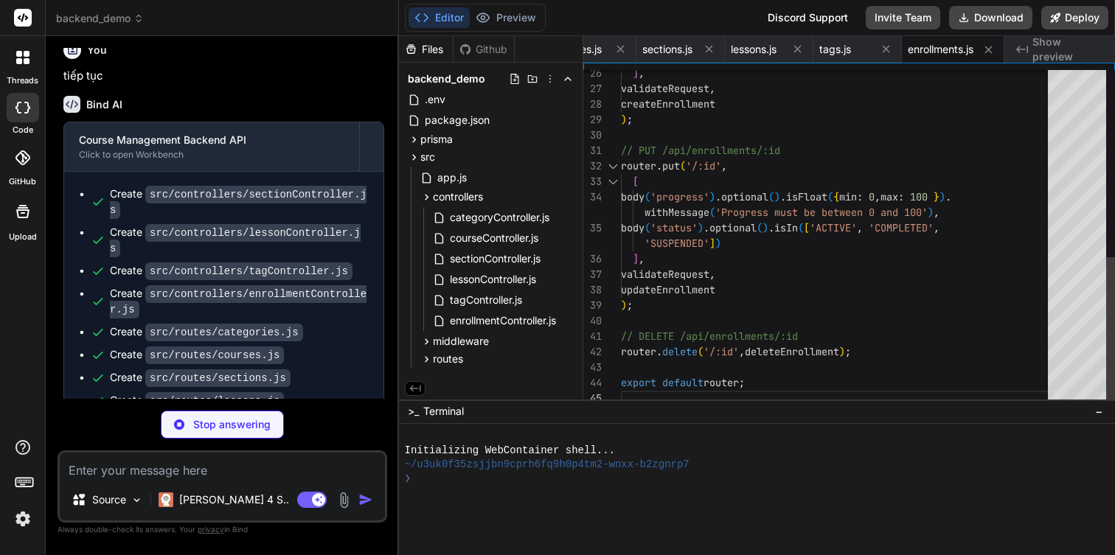
type textarea "x"
type textarea "}); } next(); };"
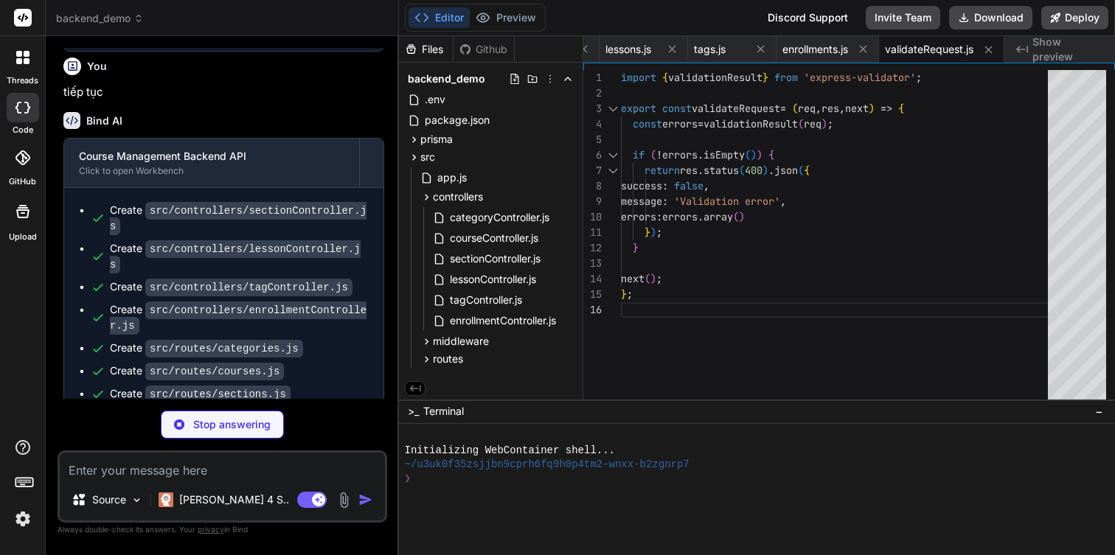
scroll to position [1132, 0]
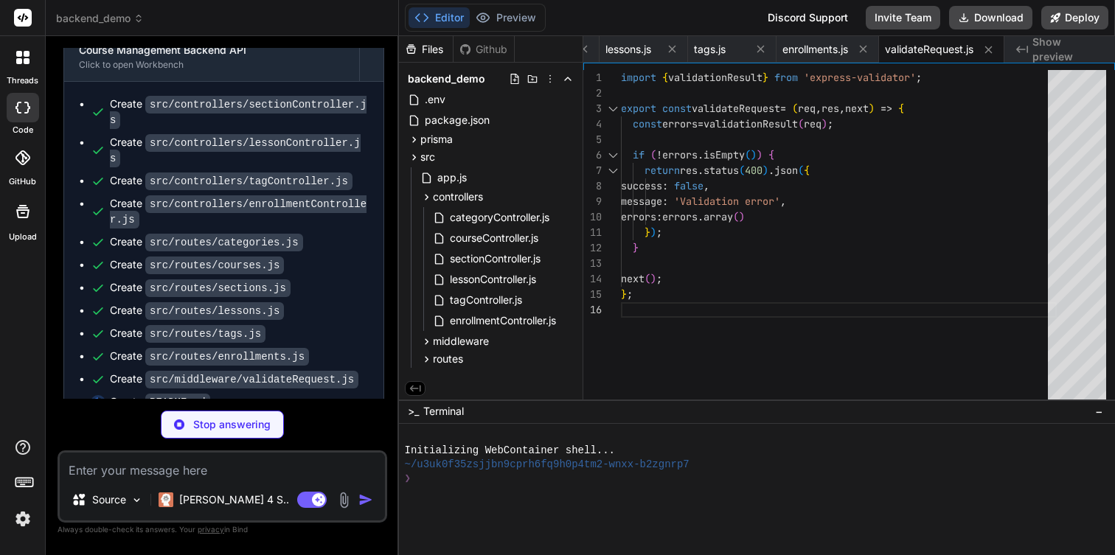
type textarea "x"
type textarea "- `sortOrder`: Thứ tự sắp xếp (asc, desc) ### Enrollments - `page`: Trang hiện …"
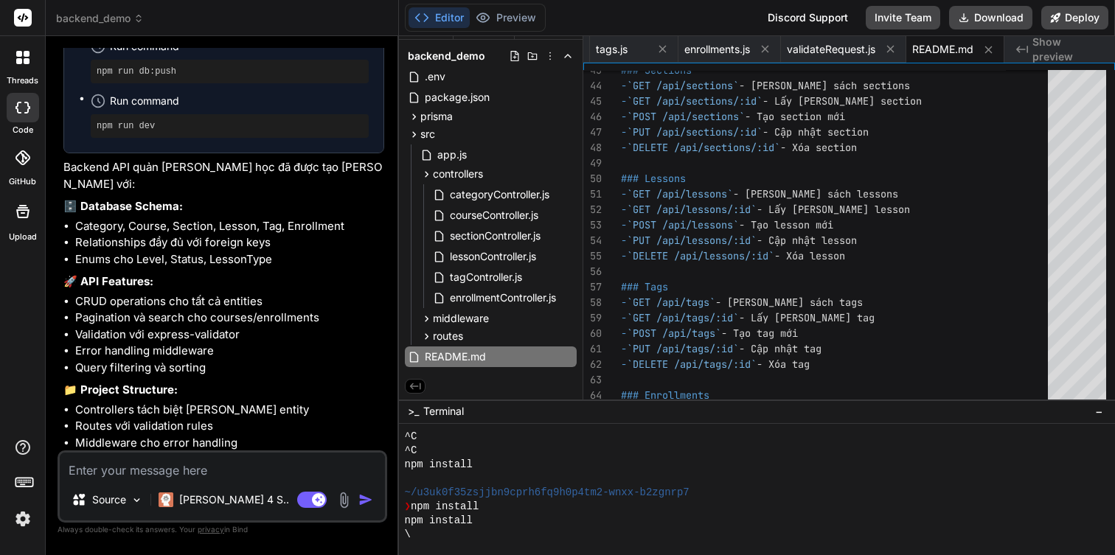
scroll to position [1584, 0]
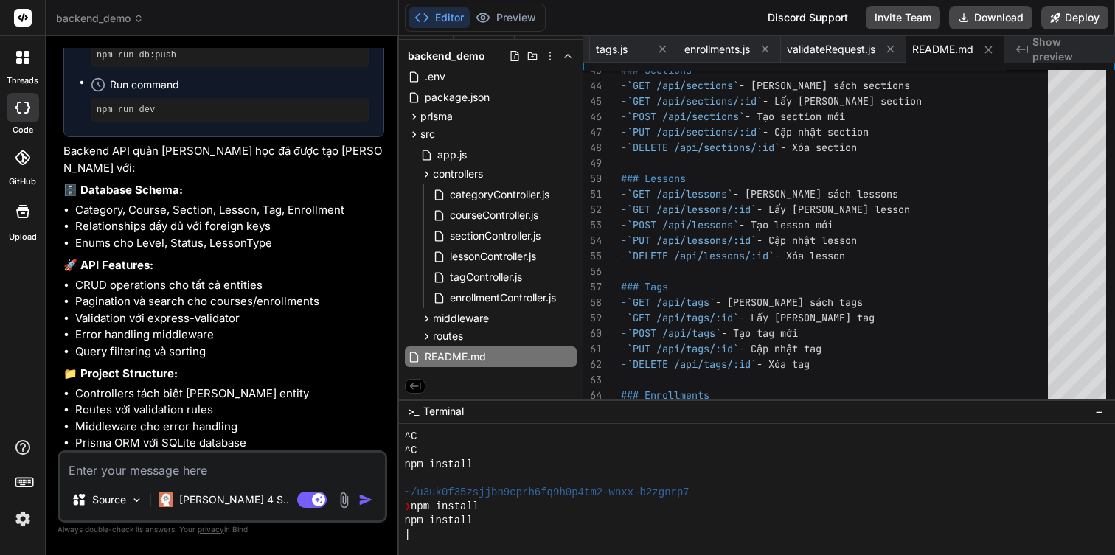
click at [297, 461] on code "http://localhost:3000" at bounding box center [280, 467] width 33 height 13
click at [264, 461] on code "http://localhost:3000" at bounding box center [280, 467] width 33 height 13
drag, startPoint x: 235, startPoint y: 418, endPoint x: 344, endPoint y: 425, distance: 109.3
click at [297, 461] on code "http://localhost:3000" at bounding box center [280, 467] width 33 height 13
copy code "http://localhost:3000"
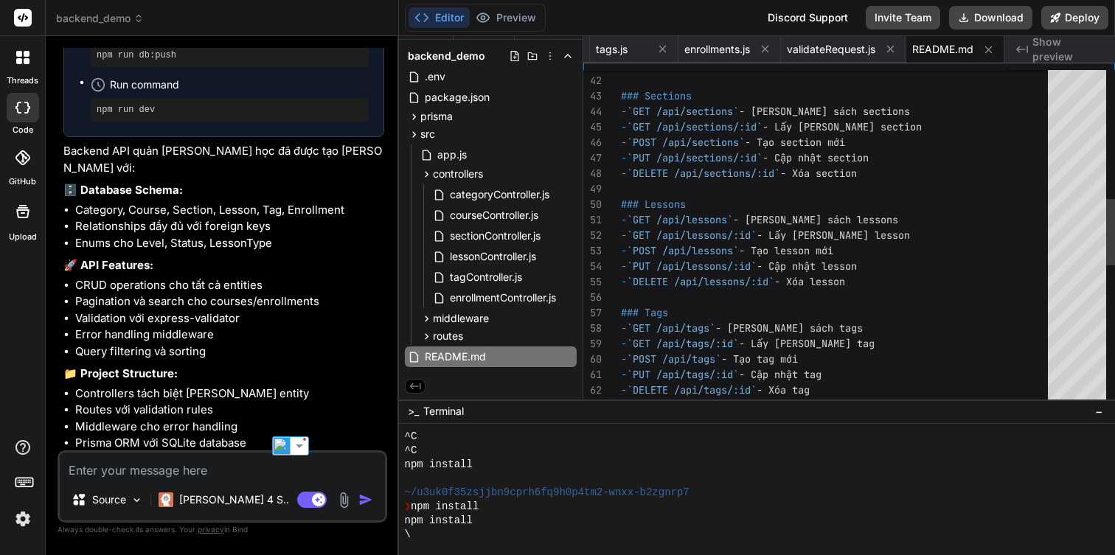
scroll to position [406, 0]
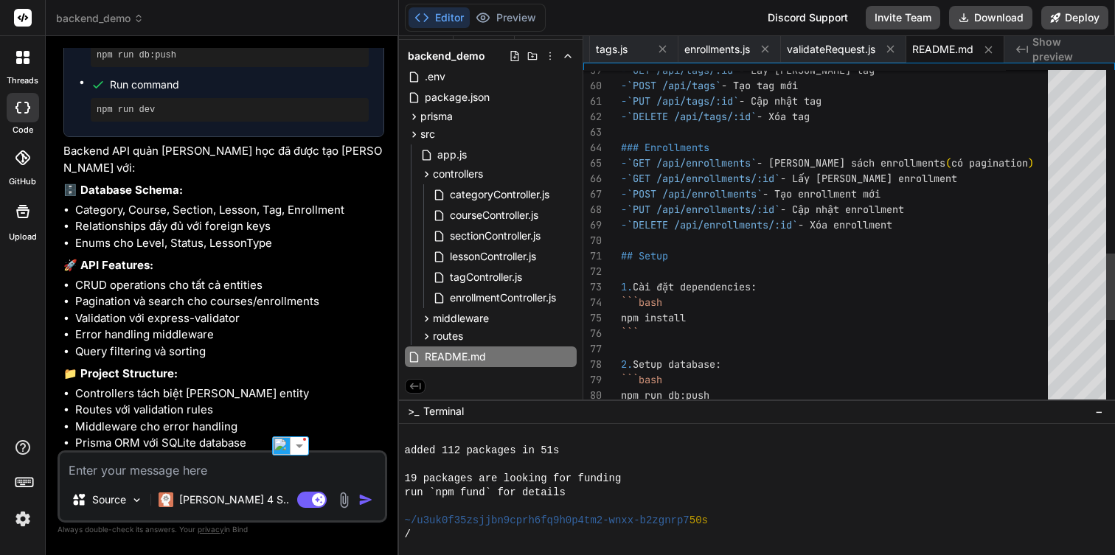
type textarea "x"
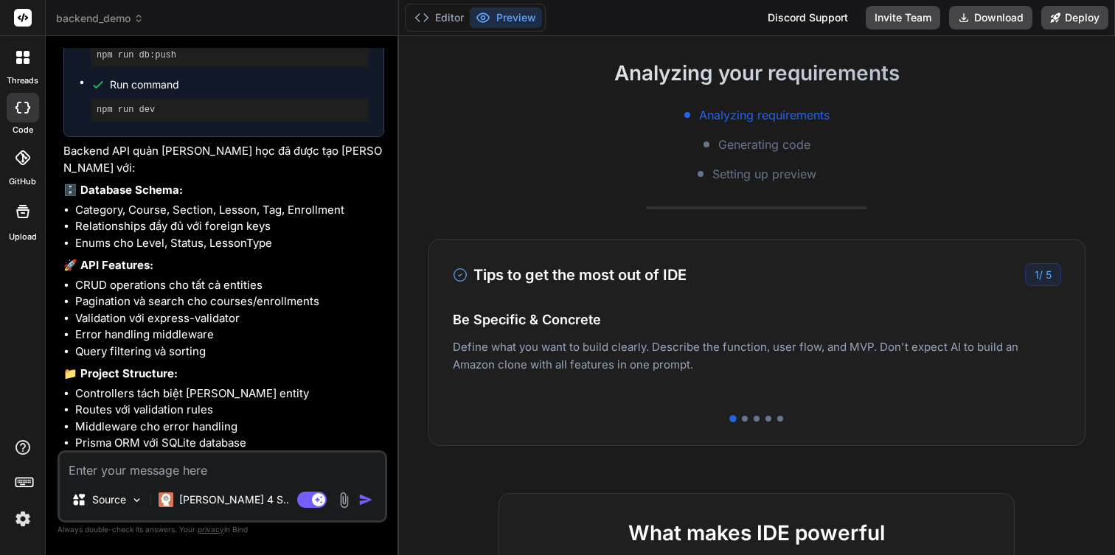
scroll to position [112, 0]
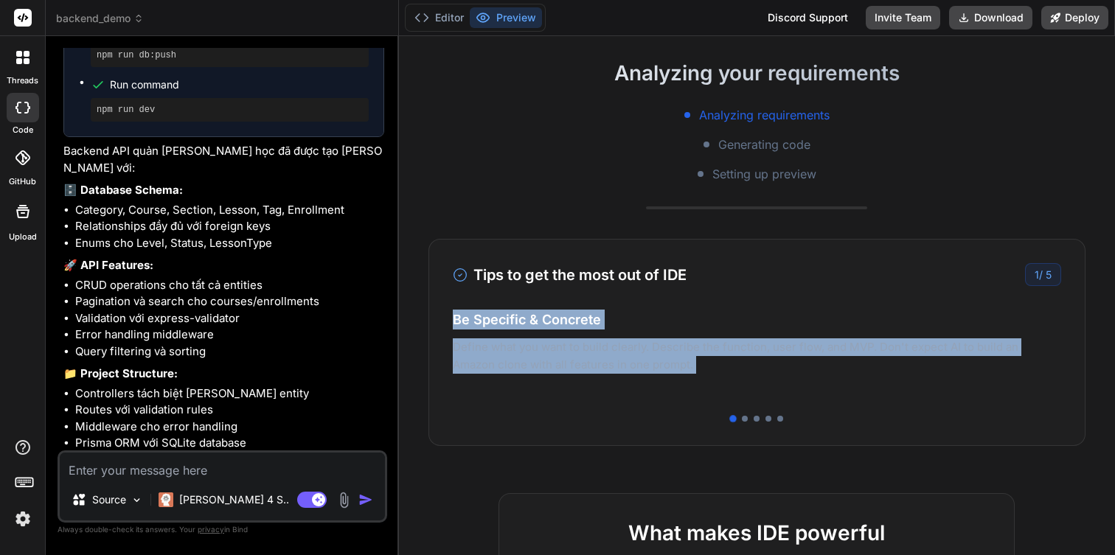
drag, startPoint x: 807, startPoint y: 349, endPoint x: 375, endPoint y: 429, distance: 440.2
click at [375, 429] on div "backend_demo Created with Pixso. Bind AI Web Search Created with Pixso. Code Ge…" at bounding box center [580, 277] width 1069 height 555
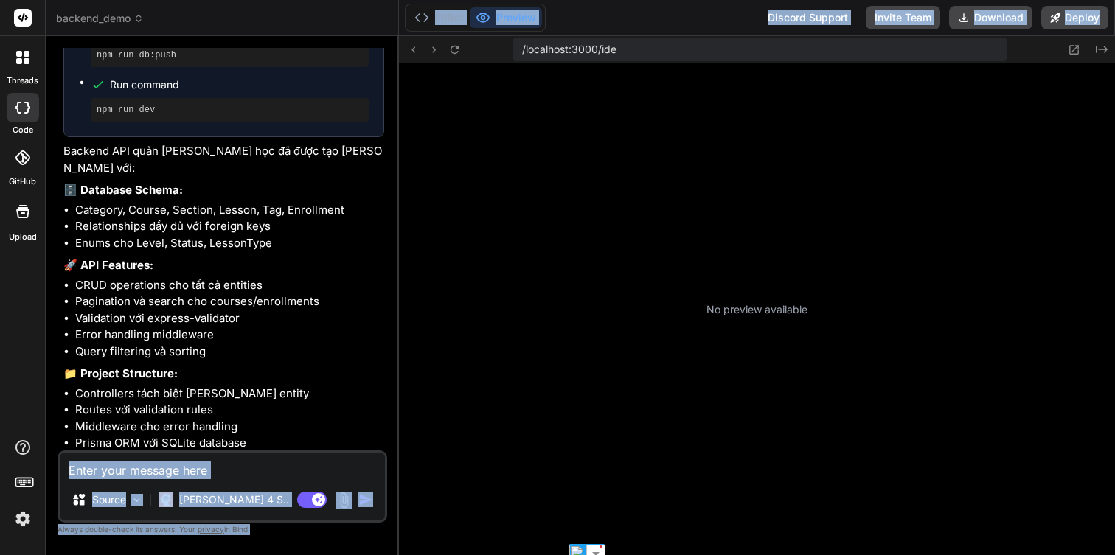
scroll to position [224, 0]
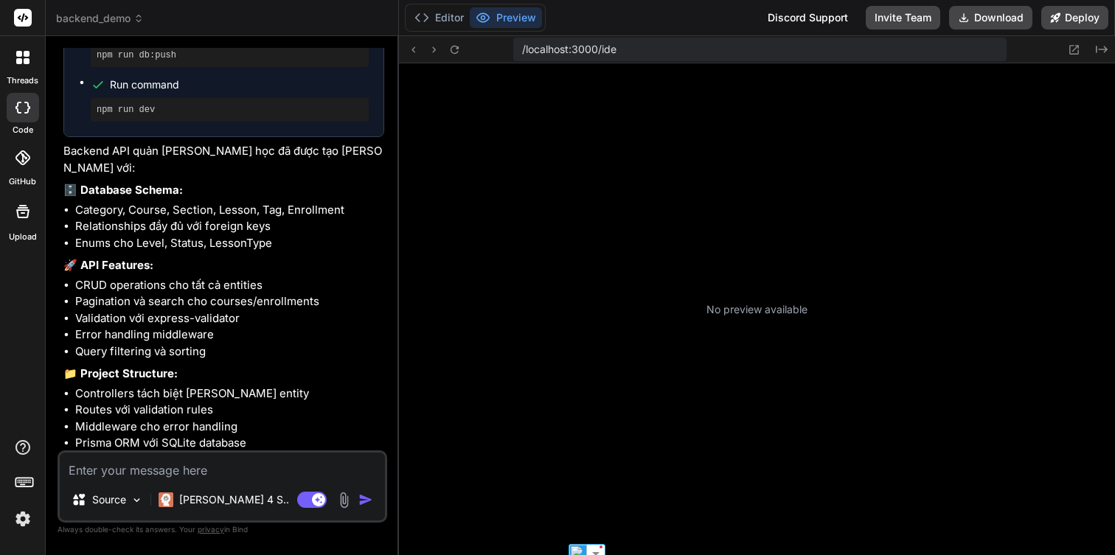
click at [595, 341] on div "No preview available" at bounding box center [757, 309] width 717 height 492
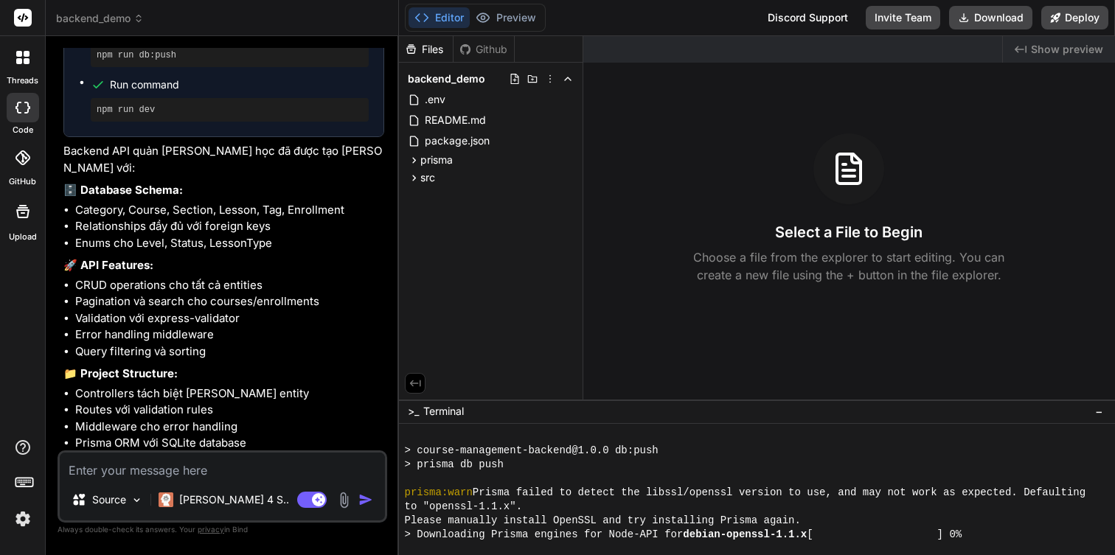
scroll to position [294, 0]
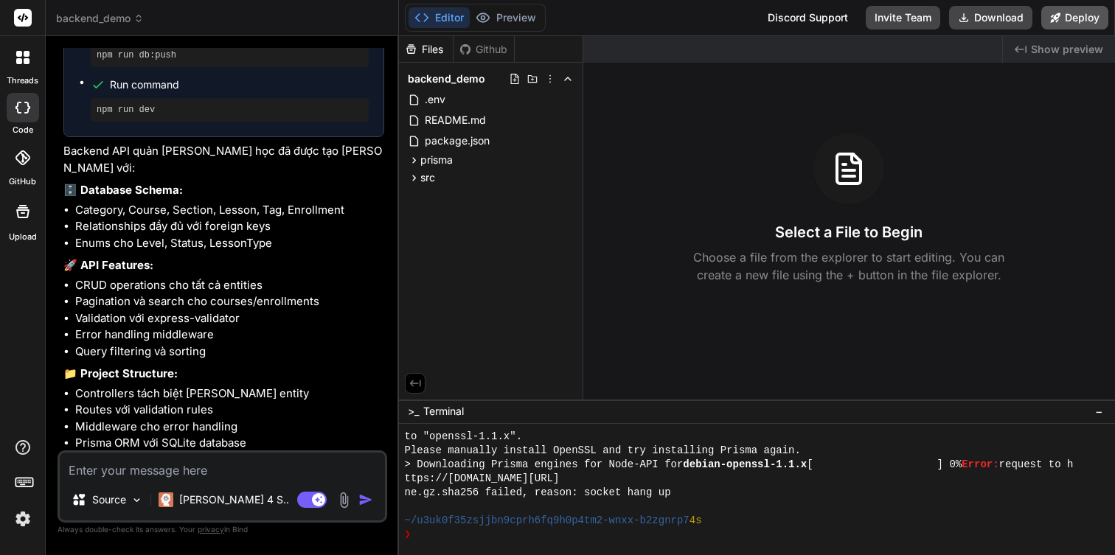
click at [1062, 18] on button "Deploy" at bounding box center [1074, 18] width 67 height 24
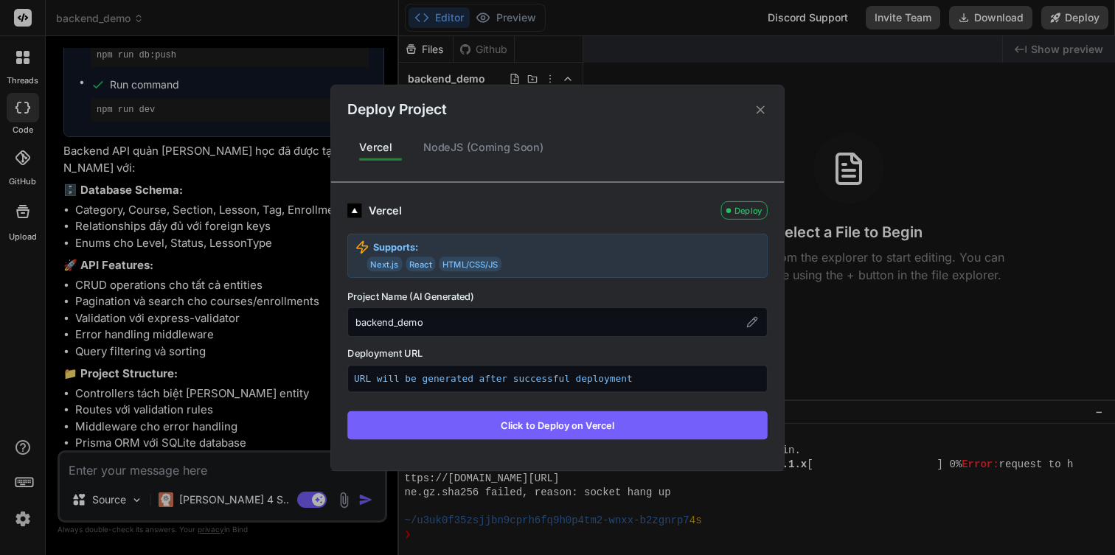
click at [478, 137] on div "NodeJS (Coming Soon)" at bounding box center [483, 147] width 145 height 31
click at [477, 142] on div "NodeJS (Coming Soon)" at bounding box center [483, 147] width 145 height 31
click at [762, 114] on icon at bounding box center [760, 109] width 14 height 14
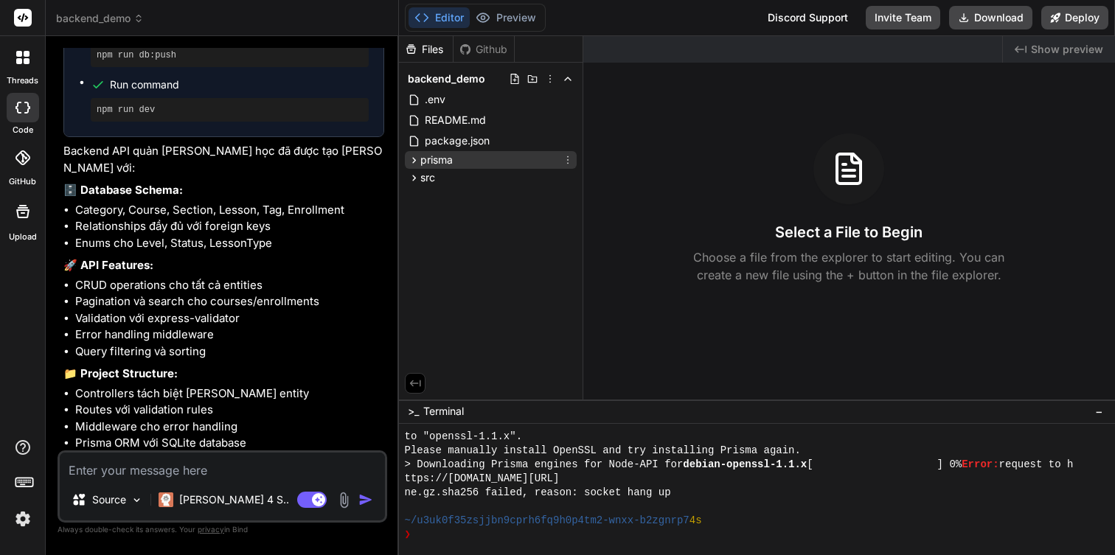
click at [449, 157] on span "prisma" at bounding box center [436, 160] width 32 height 15
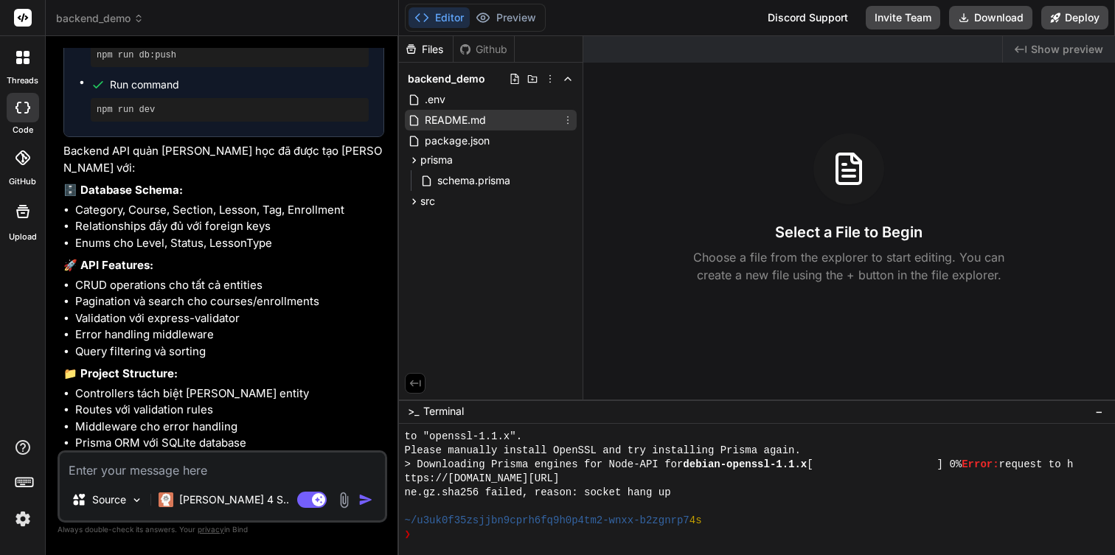
click at [454, 124] on span "README.md" at bounding box center [455, 120] width 64 height 18
type textarea "x"
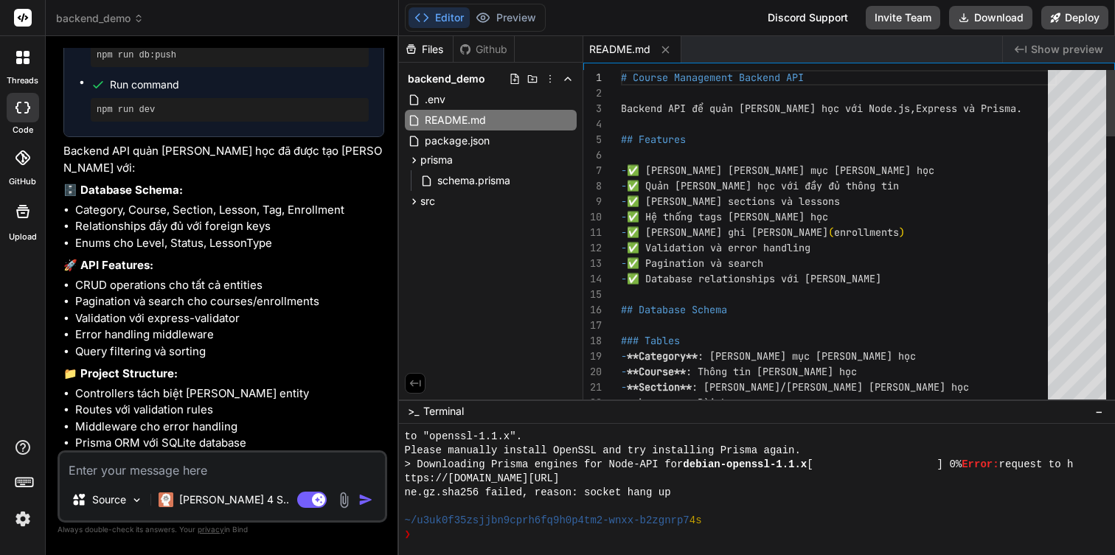
scroll to position [139, 0]
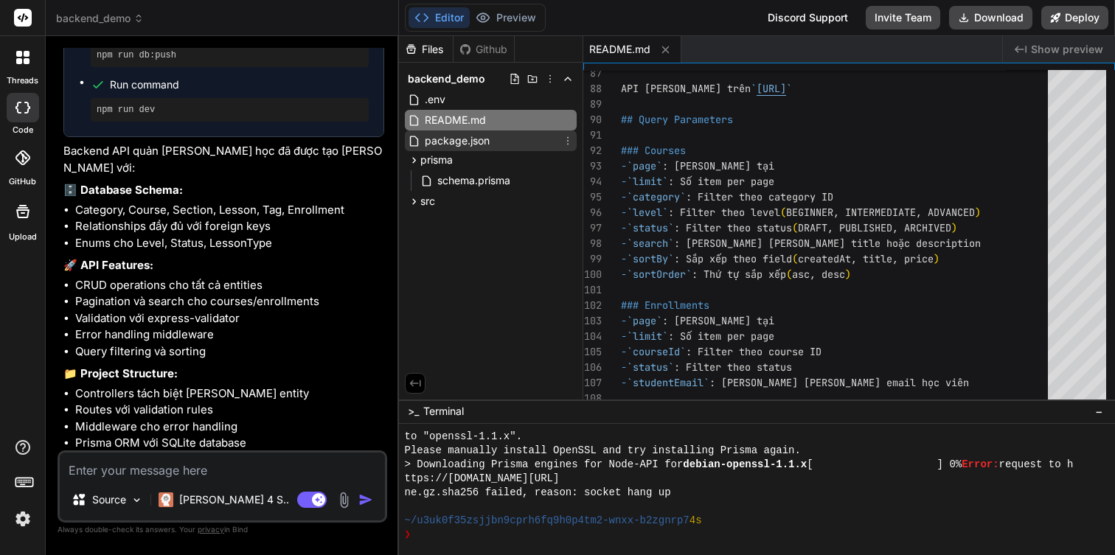
click at [506, 136] on div "package.json" at bounding box center [491, 140] width 172 height 21
type textarea "}, "devDependencies": { "prisma": "^5.6.0", "nodemon": "^3.0.1" } }"
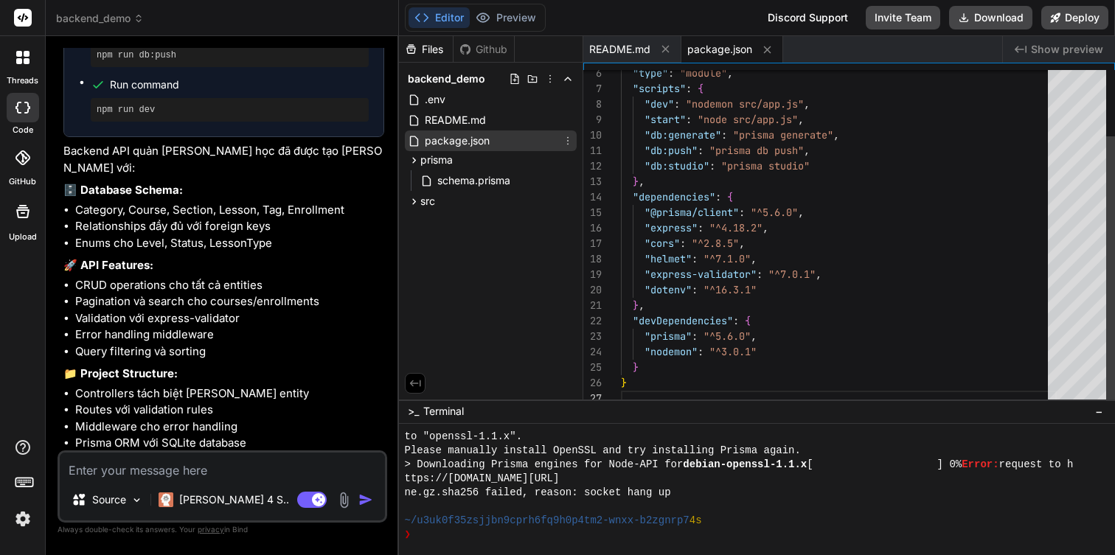
type textarea "x"
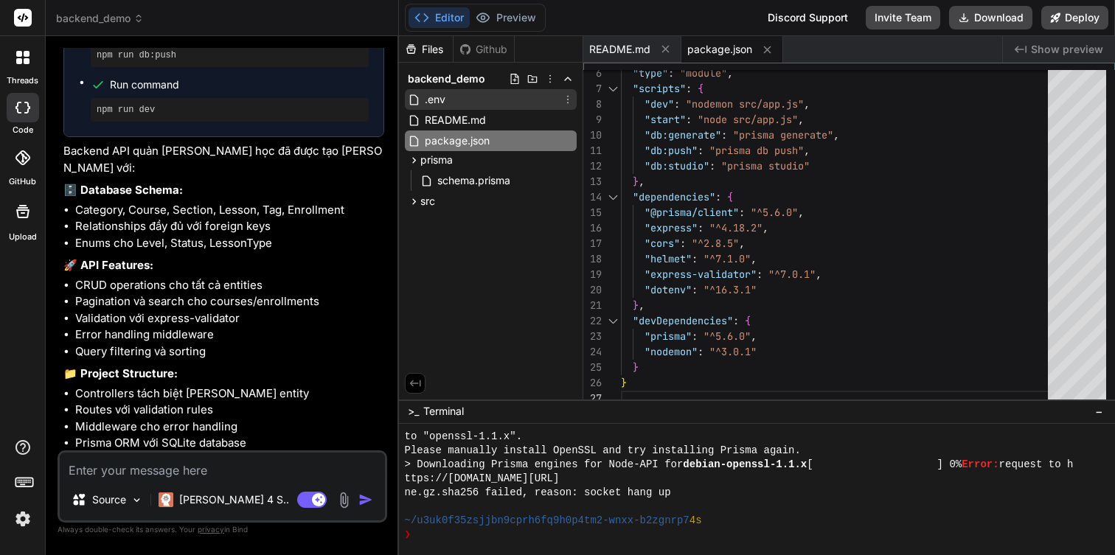
click at [493, 105] on div ".env" at bounding box center [491, 99] width 172 height 21
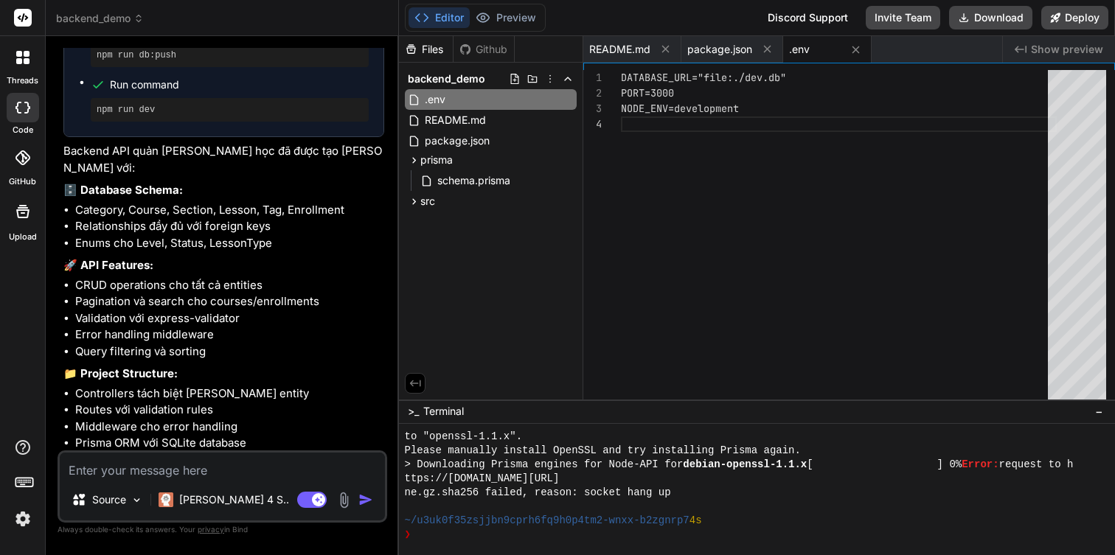
click at [485, 55] on div "Github" at bounding box center [483, 49] width 60 height 15
click at [833, 52] on div ".env" at bounding box center [815, 49] width 52 height 15
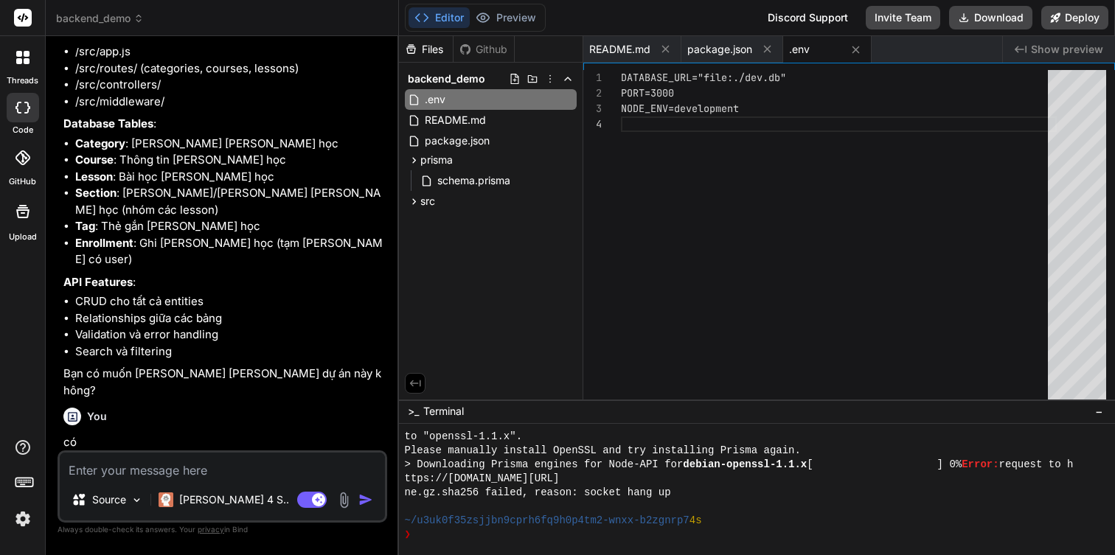
scroll to position [0, 0]
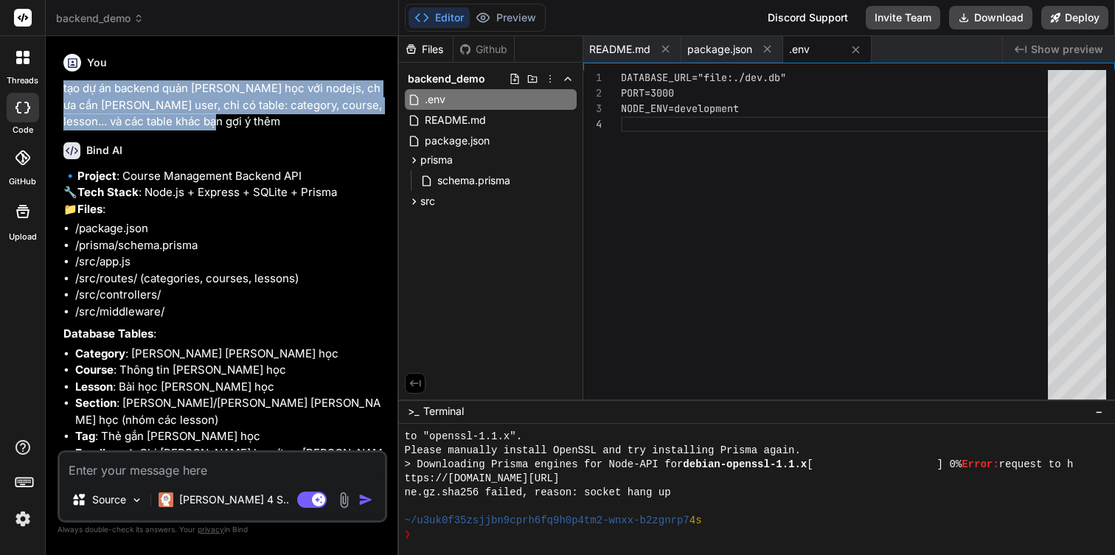
drag, startPoint x: 184, startPoint y: 121, endPoint x: 58, endPoint y: 81, distance: 132.2
click at [58, 81] on div "You tạo dự án backend quản lý khóa học với nodejs, chưa cần quản lý user, chỉ c…" at bounding box center [223, 301] width 330 height 507
copy p "tạo dự án backend quản lý khóa học với nodejs, chưa cần quản lý user, chỉ có ta…"
click at [518, 187] on div "schema.prisma" at bounding box center [496, 180] width 159 height 21
type textarea "enum EnrollmentStatus { ACTIVE COMPLETED SUSPENDED }"
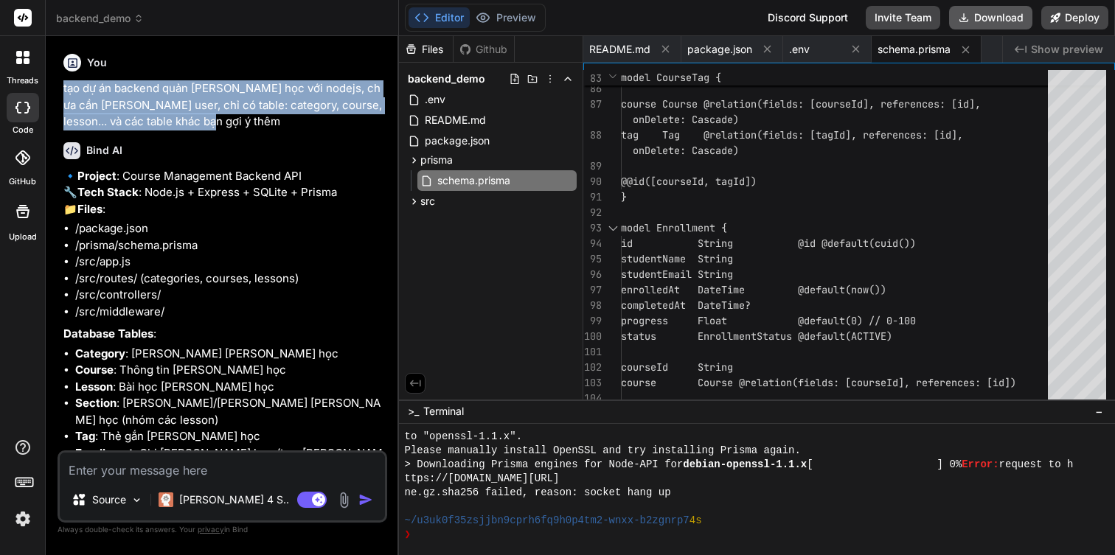
click at [1000, 26] on button "Download" at bounding box center [990, 18] width 83 height 24
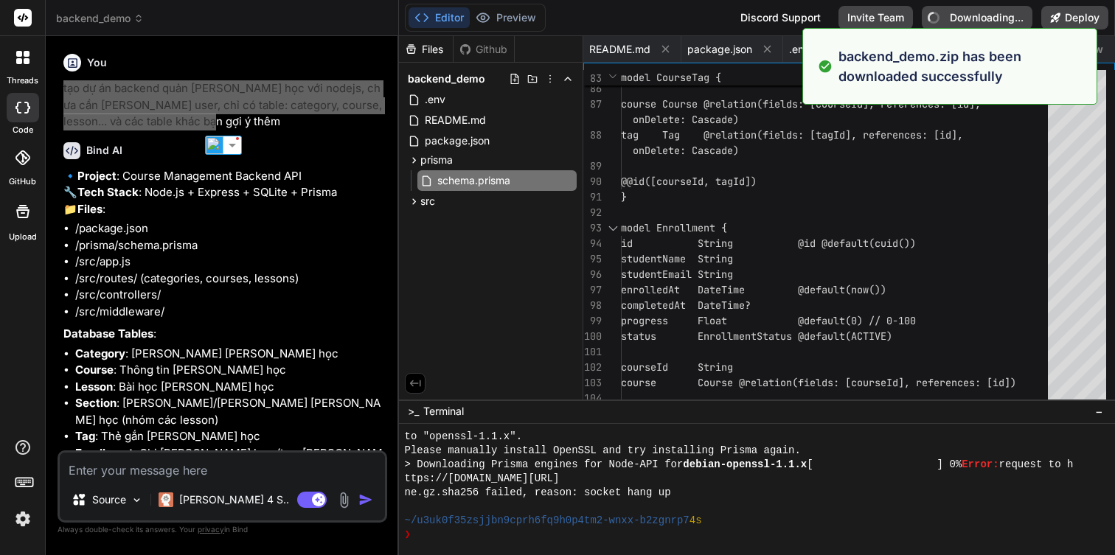
type textarea "x"
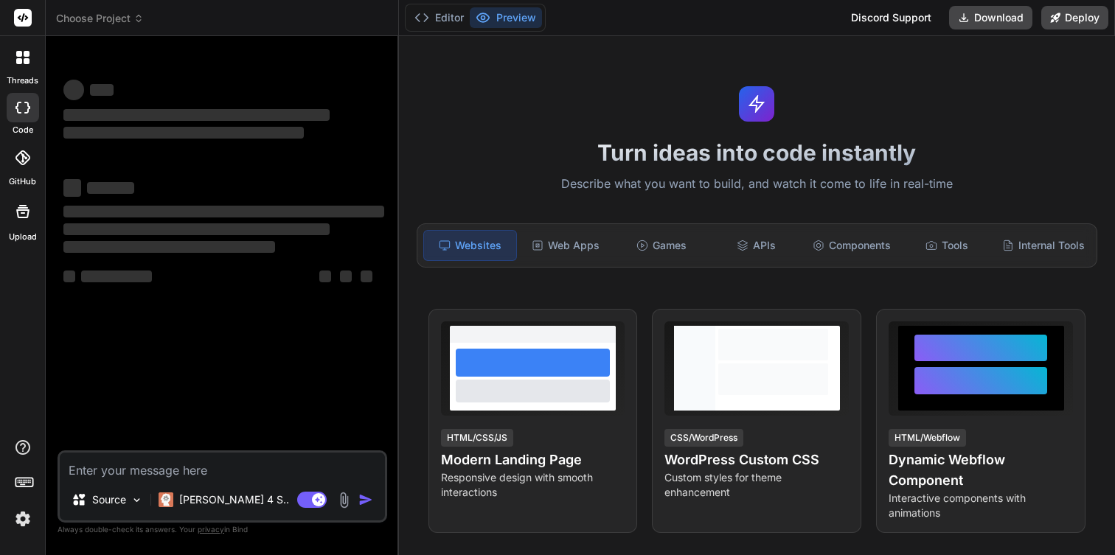
click at [896, 22] on div "Discord Support" at bounding box center [891, 18] width 98 height 24
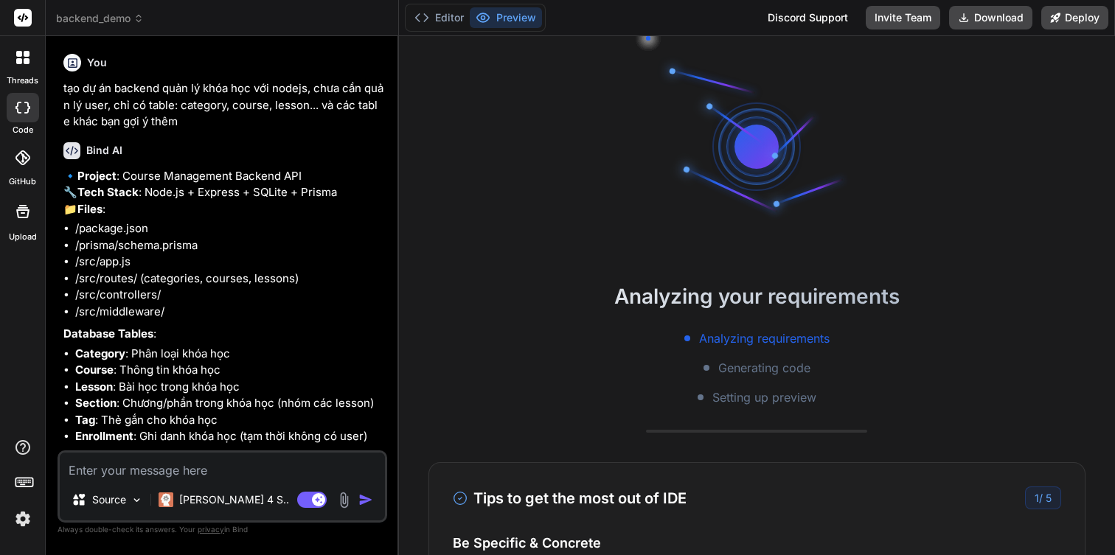
type textarea "x"
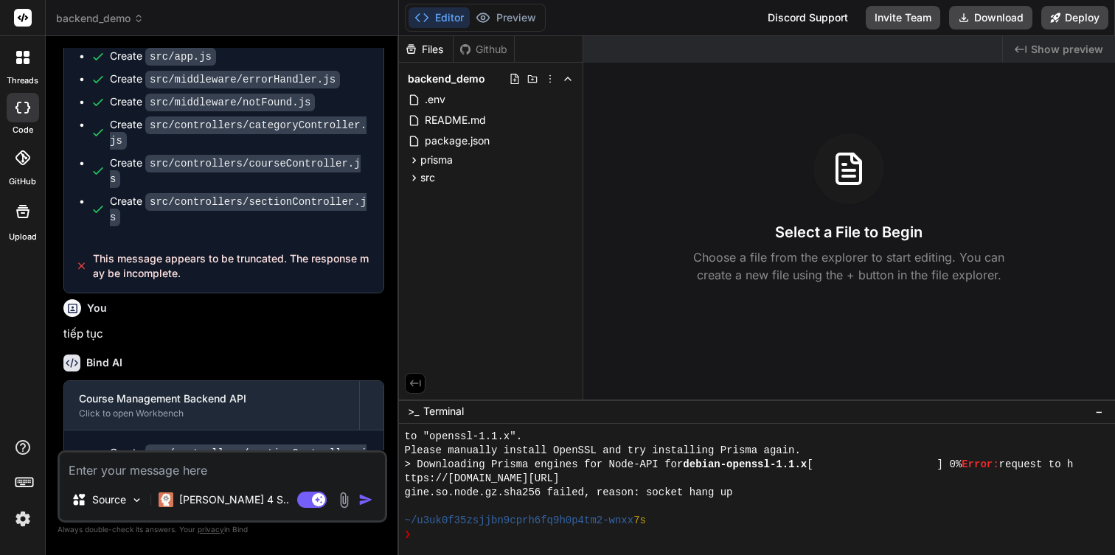
scroll to position [737, 0]
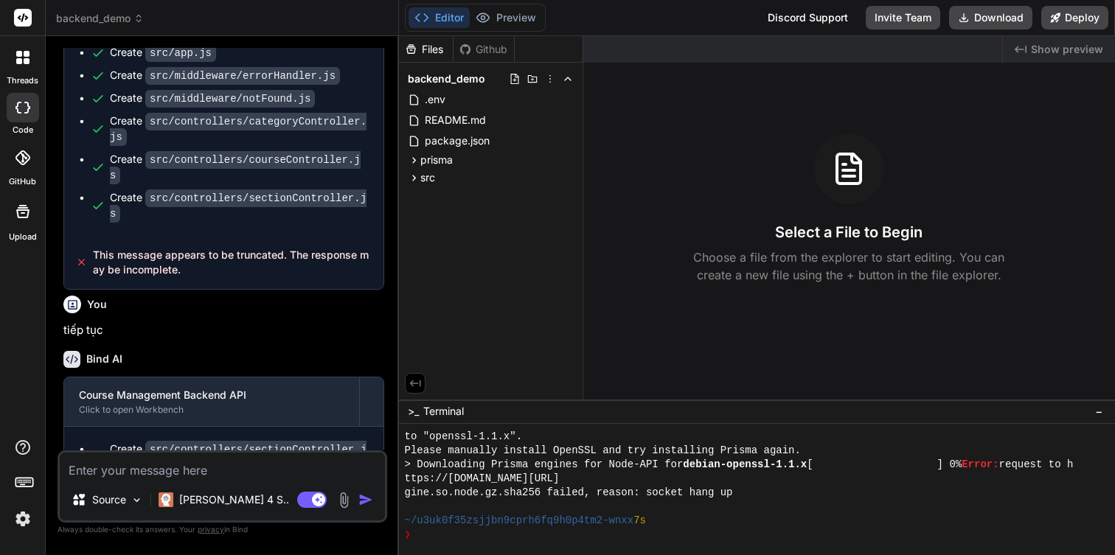
click at [784, 18] on div "Discord Support" at bounding box center [808, 18] width 98 height 24
click at [701, 309] on div "Created with Pixso. Show preview Select a File to Begin Choose a file from the …" at bounding box center [849, 217] width 532 height 363
